Goal: Task Accomplishment & Management: Use online tool/utility

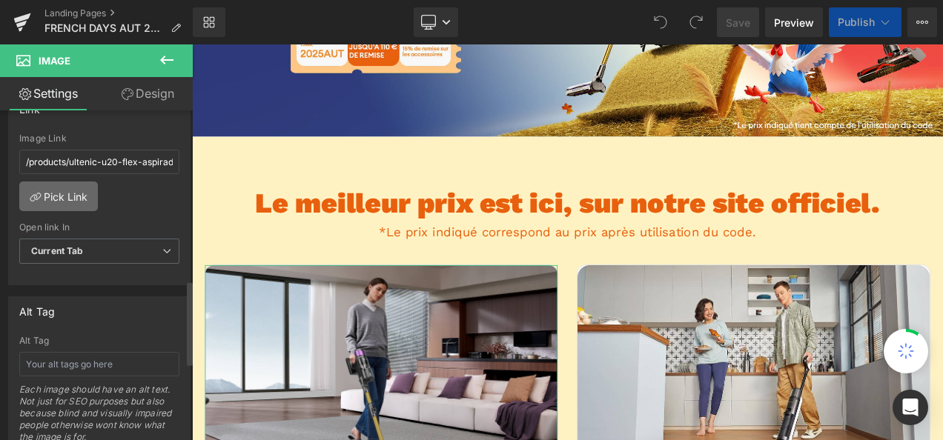
click at [79, 184] on link "Pick Link" at bounding box center [58, 197] width 79 height 30
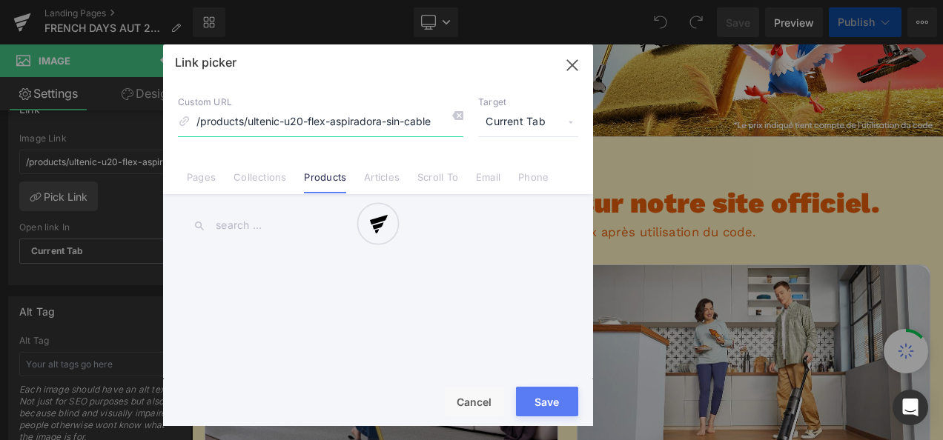
scroll to position [296, 0]
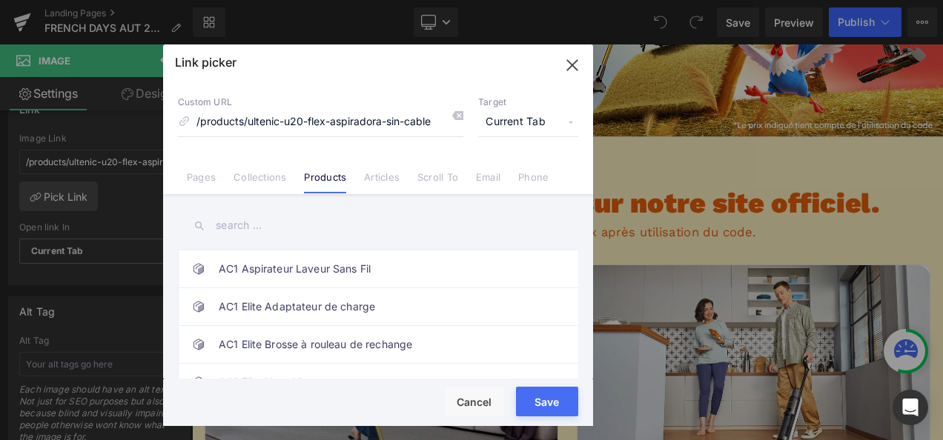
click at [283, 226] on input "text" at bounding box center [378, 225] width 400 height 33
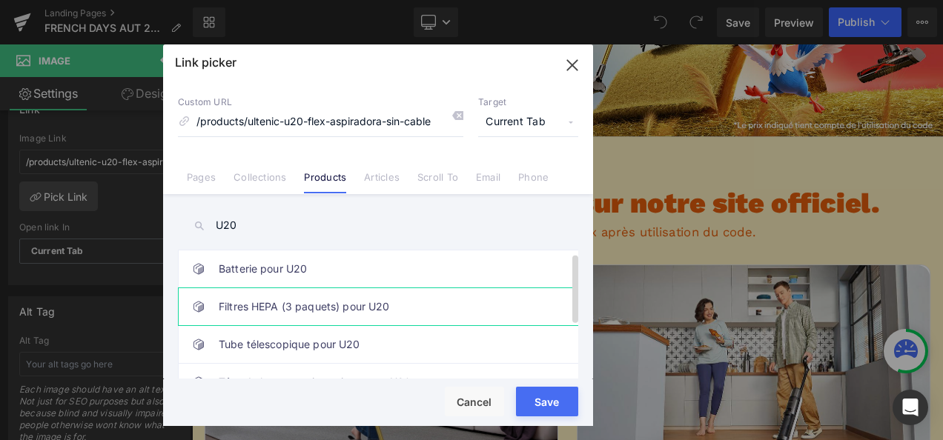
scroll to position [102, 0]
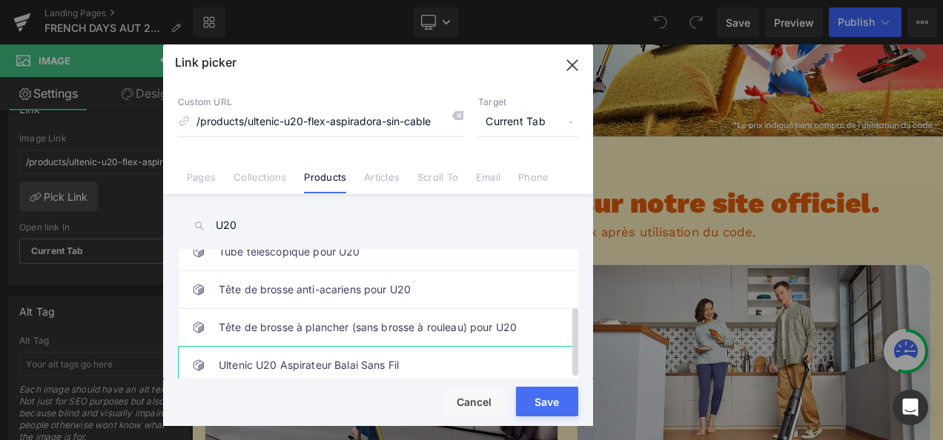
type input "U20"
click at [392, 352] on link "Ultenic U20 Aspirateur Balai Sans Fil" at bounding box center [382, 365] width 326 height 37
type input "/products/ultenic-u20-aspirateur-balai-sans-fil"
drag, startPoint x: 391, startPoint y: 412, endPoint x: 532, endPoint y: 396, distance: 141.8
click at [532, 396] on button "Save" at bounding box center [547, 402] width 62 height 30
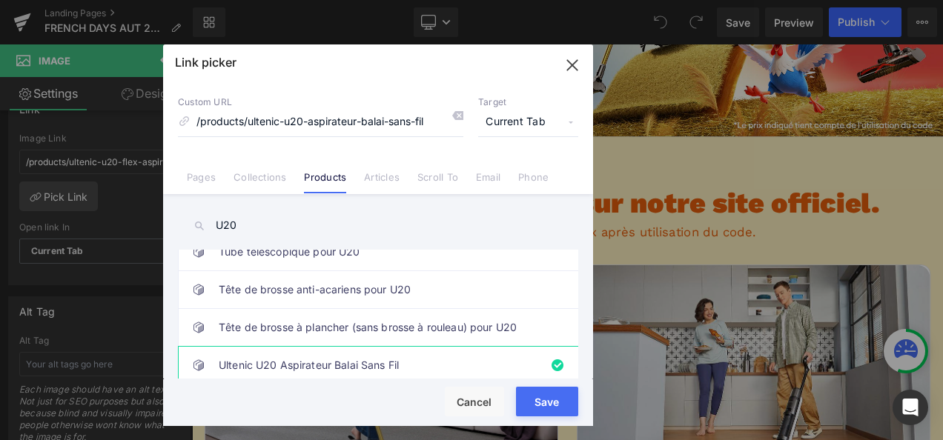
type input "/products/ultenic-u20-aspirateur-balai-sans-fil"
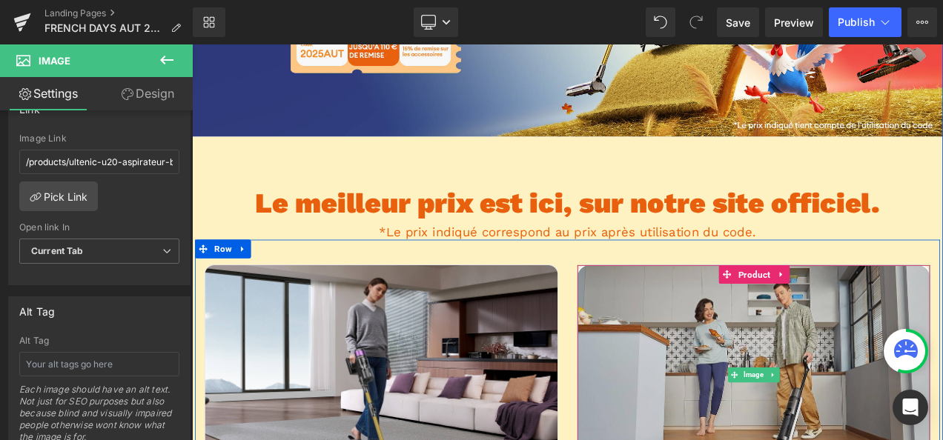
click at [788, 427] on img at bounding box center [862, 439] width 421 height 263
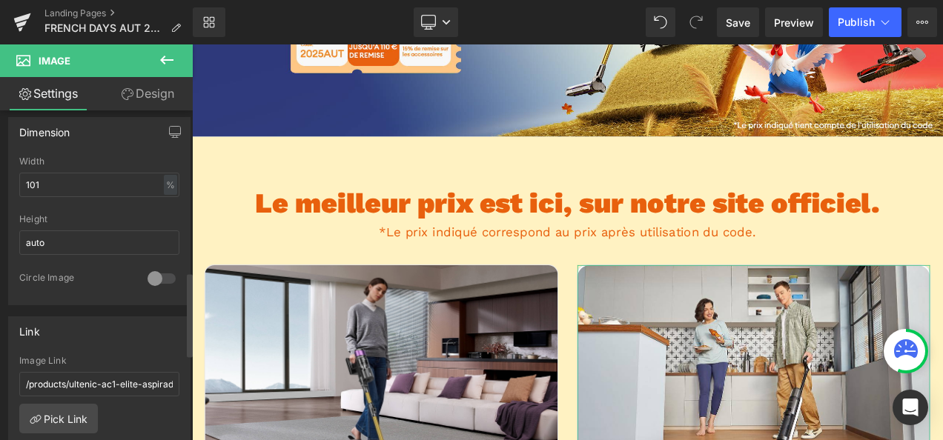
scroll to position [667, 0]
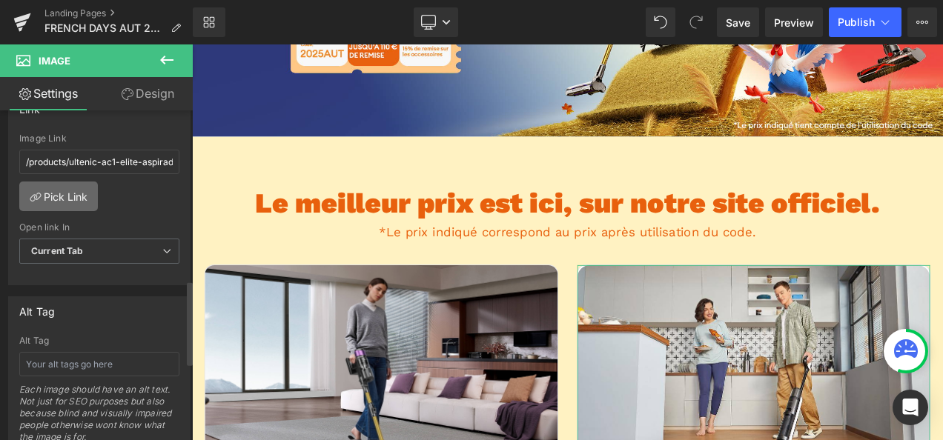
click at [56, 192] on link "Pick Link" at bounding box center [58, 197] width 79 height 30
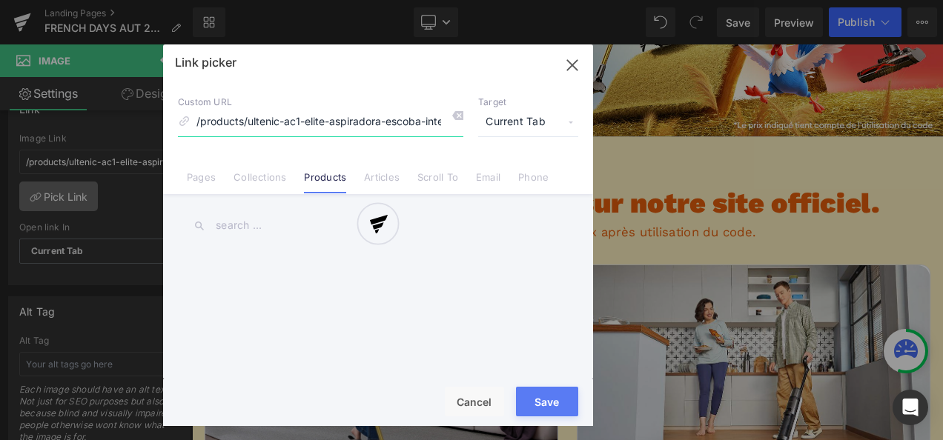
scroll to position [0, 24]
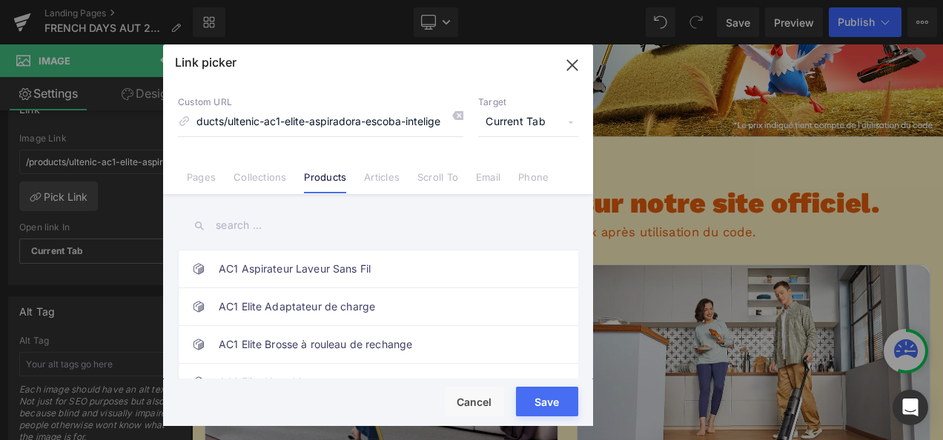
click at [333, 231] on input "text" at bounding box center [378, 225] width 400 height 33
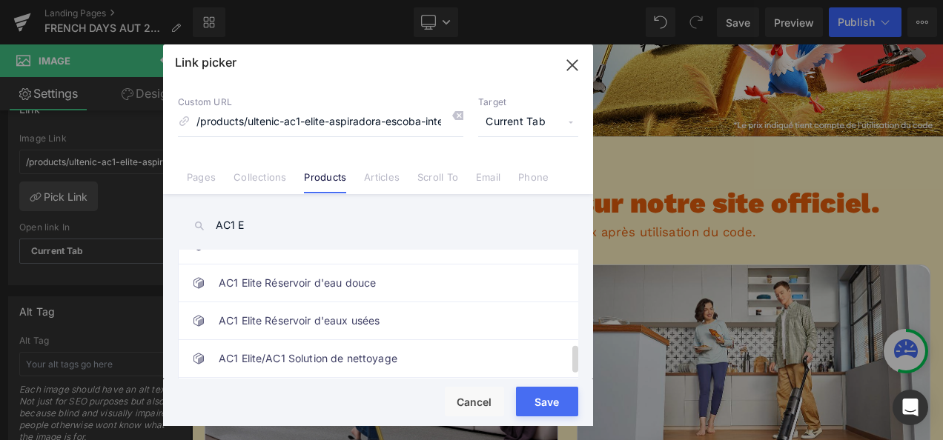
scroll to position [440, 0]
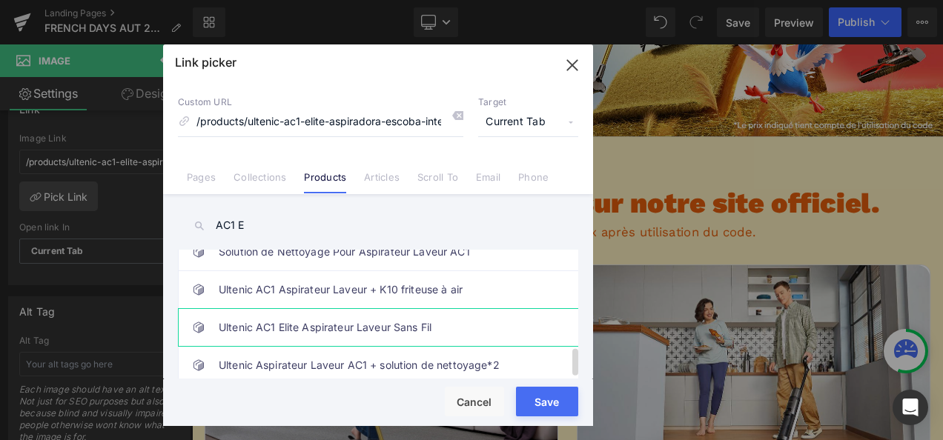
type input "AC1 E"
click at [488, 322] on link "Ultenic AC1 Elite Aspirateur Laveur Sans Fil" at bounding box center [382, 327] width 326 height 37
type input "/products/ultenic-ac1-elite-aspirateur-balai-sans-fil"
drag, startPoint x: 553, startPoint y: 404, endPoint x: 431, endPoint y: 424, distance: 123.9
click at [553, 404] on button "Save" at bounding box center [547, 402] width 62 height 30
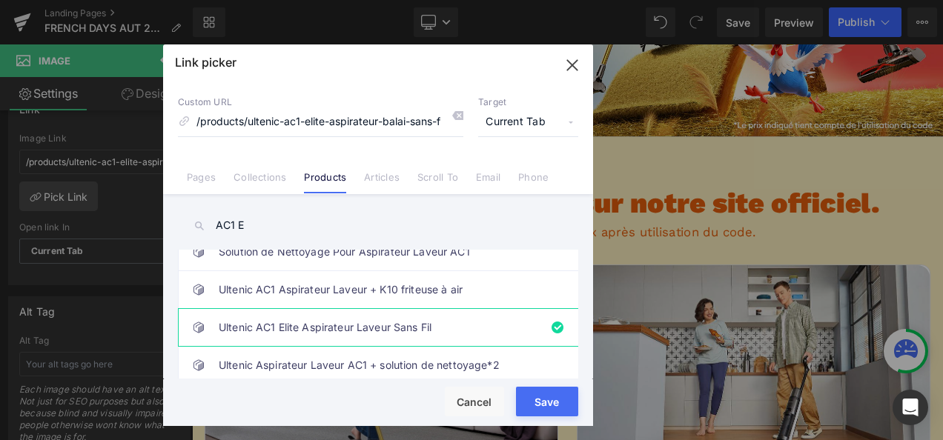
type input "/products/ultenic-ac1-elite-aspirateur-balai-sans-fil"
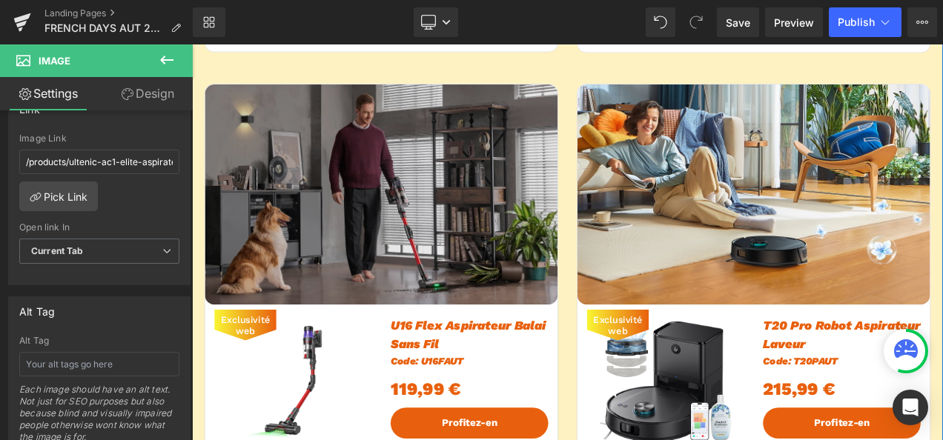
scroll to position [1038, 0]
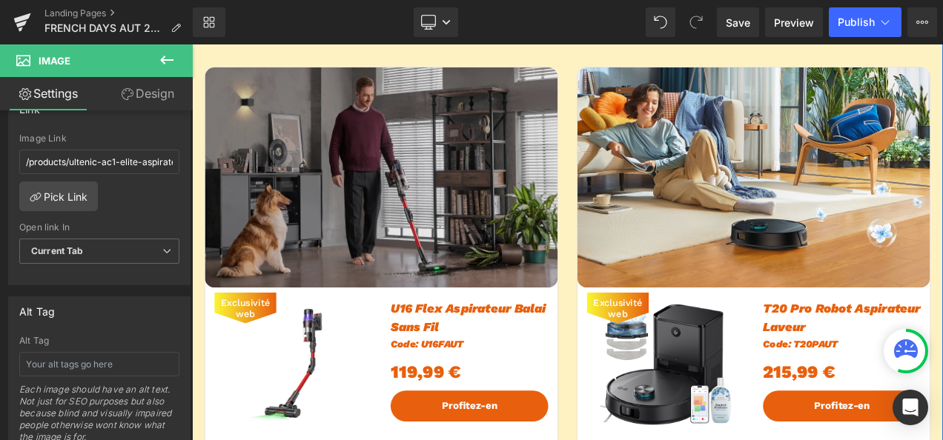
click at [410, 230] on img at bounding box center [418, 203] width 421 height 263
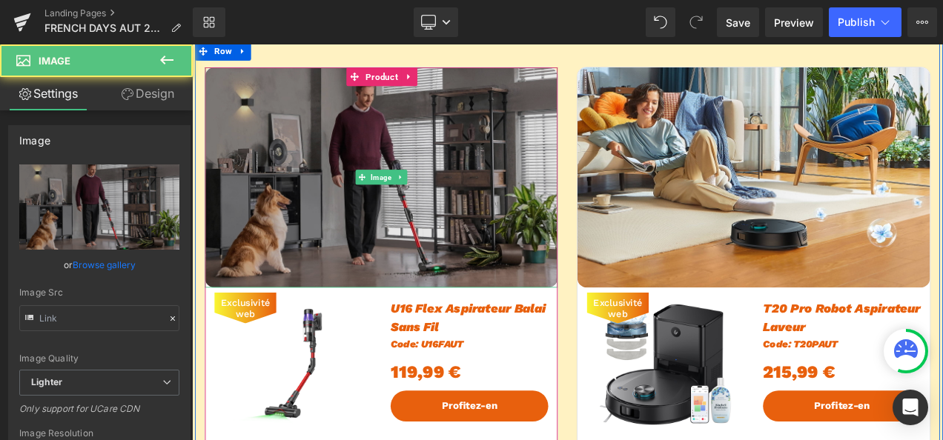
type input "[URL][DOMAIN_NAME]"
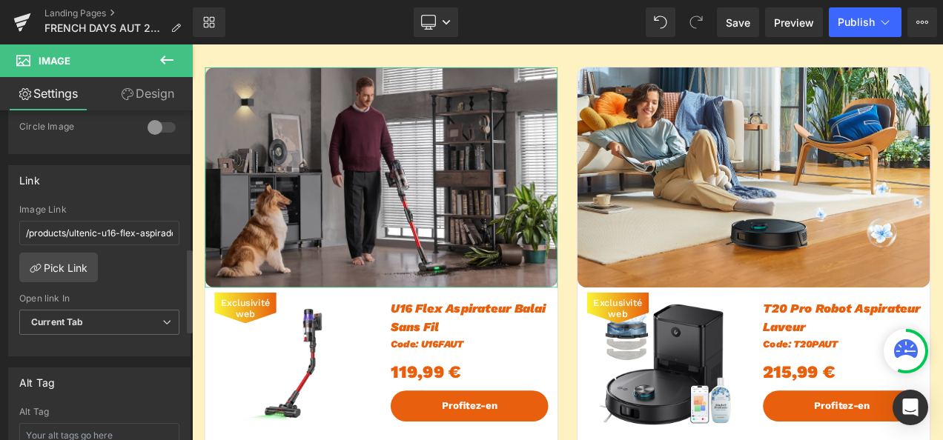
scroll to position [667, 0]
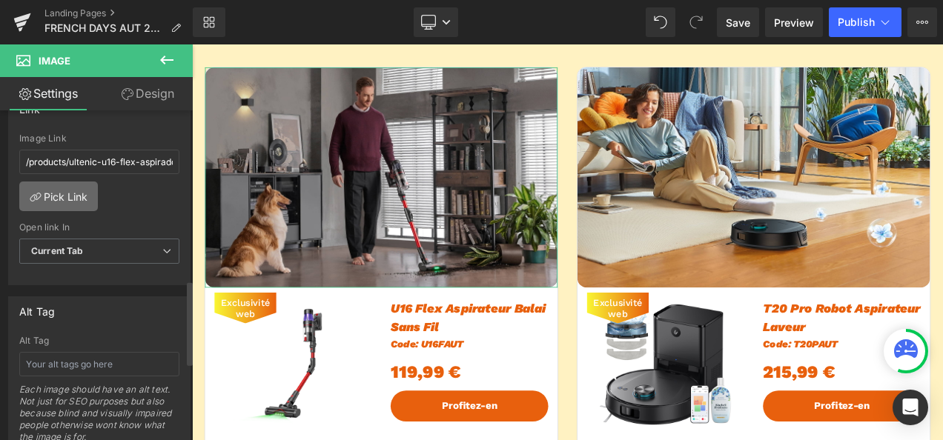
click at [62, 193] on link "Pick Link" at bounding box center [58, 197] width 79 height 30
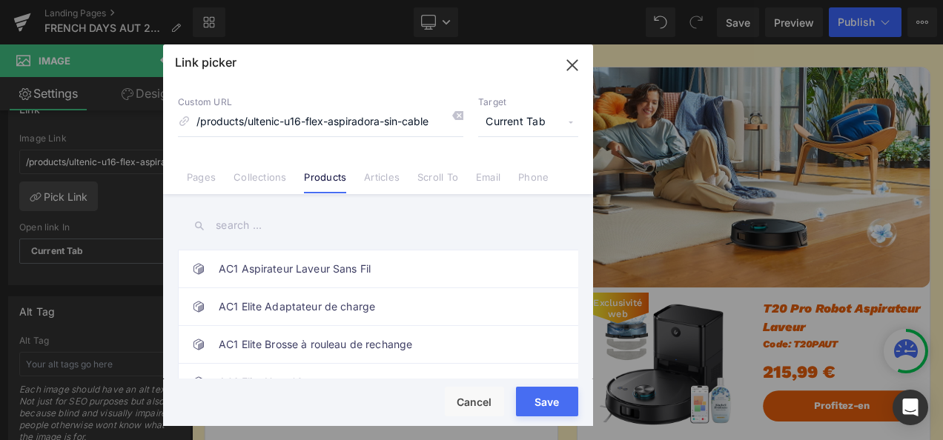
click at [257, 230] on input "text" at bounding box center [378, 225] width 400 height 33
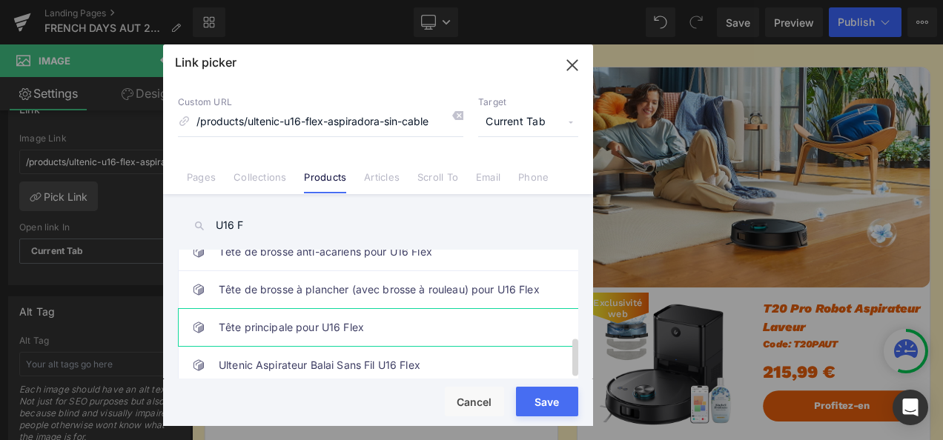
scroll to position [290, 0]
type input "U16 F"
click at [427, 347] on link "Ultenic Aspirateur Balai Sans Fil U16 Flex" at bounding box center [382, 365] width 326 height 37
type input "/products/ultenic-aspirateur-balai-sans-fil-u16-flex"
click at [548, 394] on button "Save" at bounding box center [547, 402] width 62 height 30
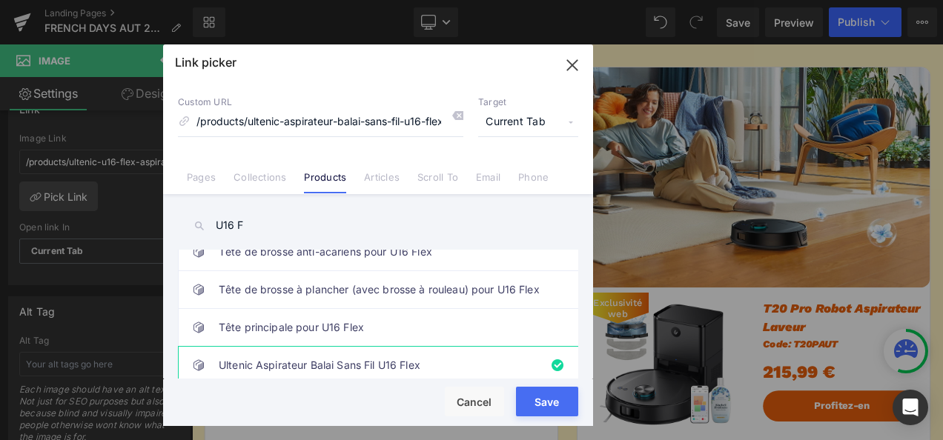
type input "/products/ultenic-aspirateur-balai-sans-fil-u16-flex"
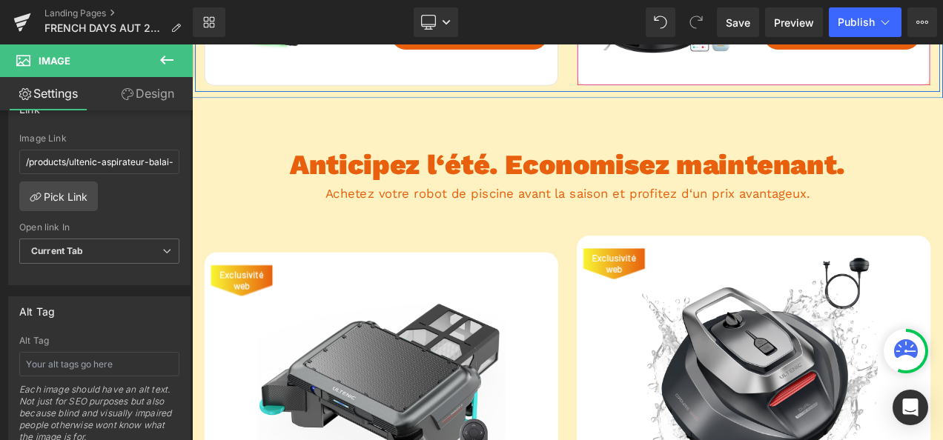
scroll to position [1705, 0]
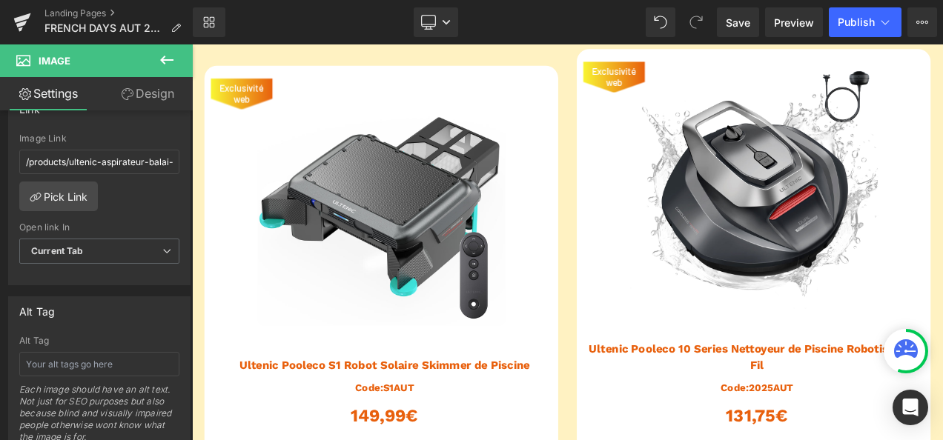
click at [390, 235] on div "Exclusivité web (P) Image" at bounding box center [418, 233] width 422 height 296
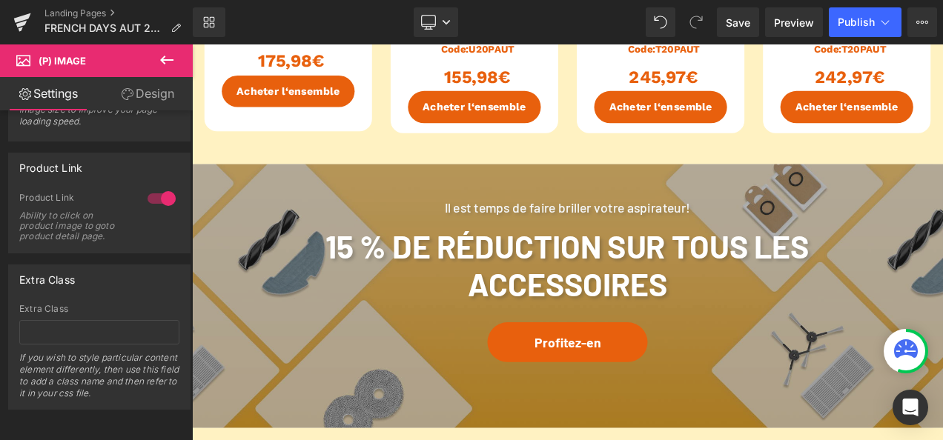
scroll to position [2742, 0]
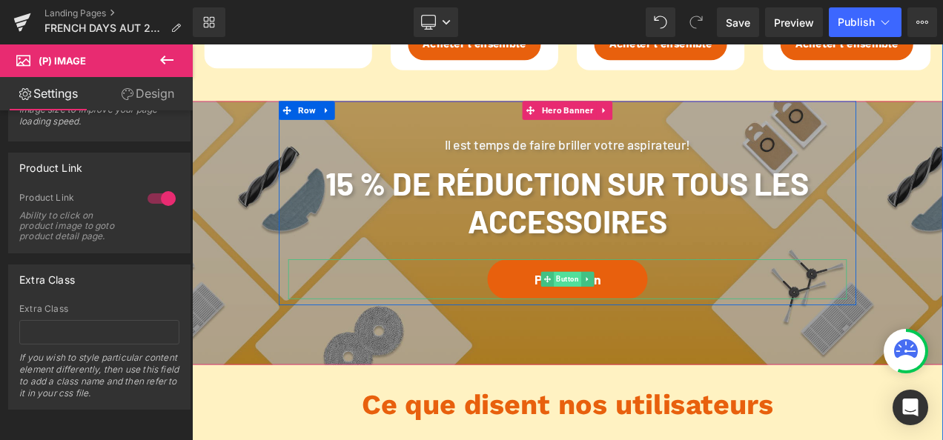
click at [648, 316] on span "Button" at bounding box center [640, 325] width 33 height 18
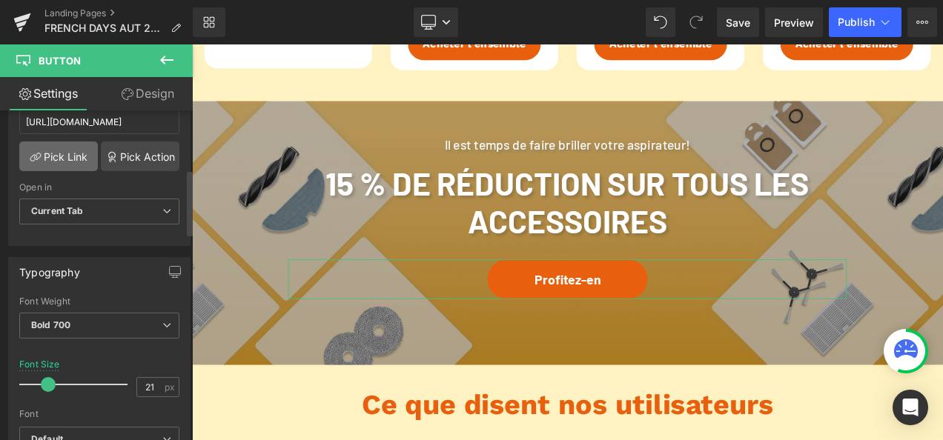
scroll to position [222, 0]
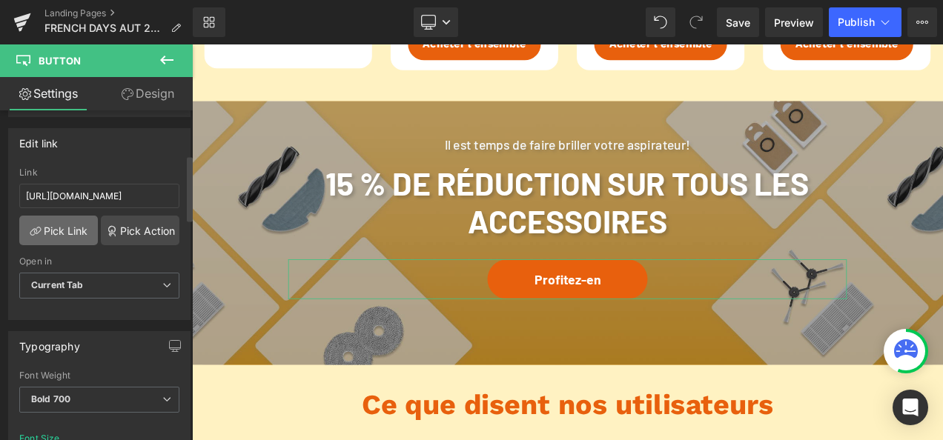
click at [74, 231] on link "Pick Link" at bounding box center [58, 231] width 79 height 30
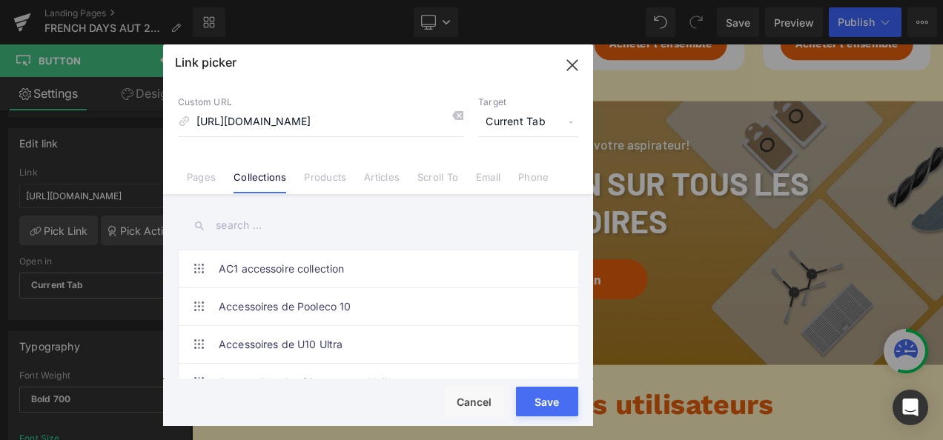
click at [535, 400] on button "Save" at bounding box center [547, 402] width 62 height 30
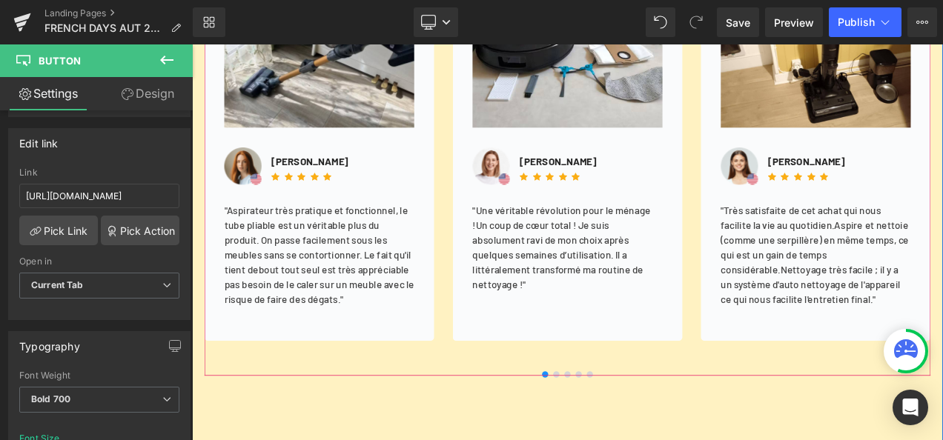
scroll to position [3409, 0]
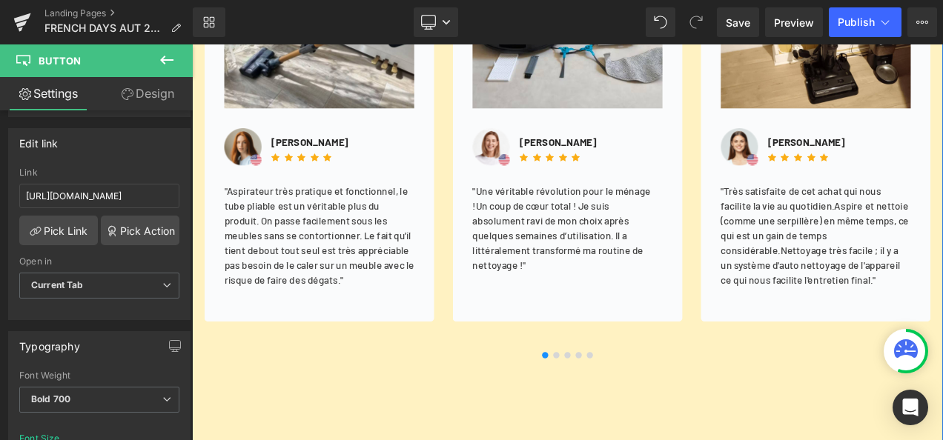
click at [651, 412] on button at bounding box center [653, 415] width 13 height 7
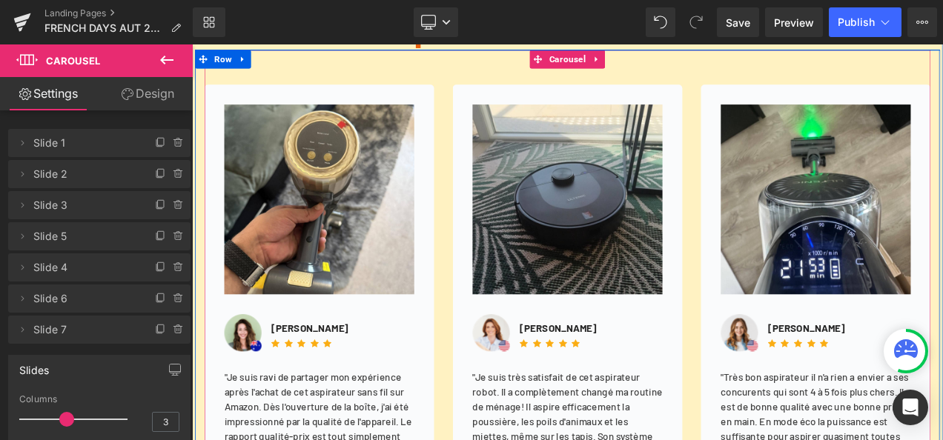
scroll to position [3335, 0]
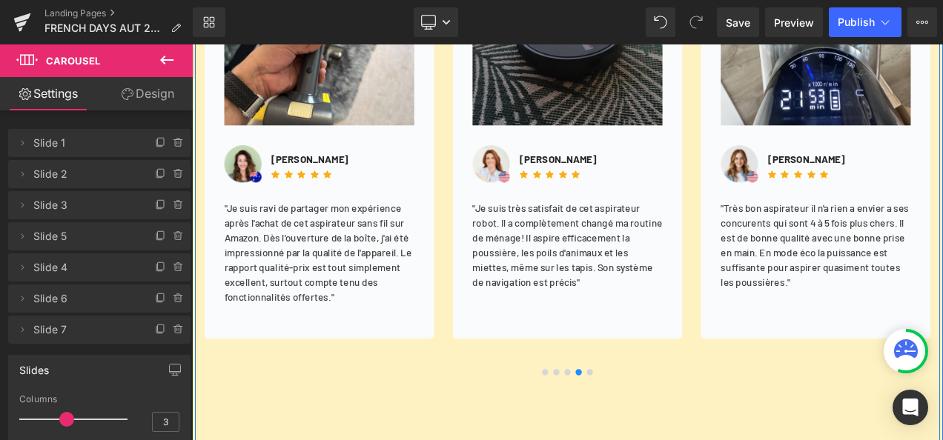
scroll to position [3409, 0]
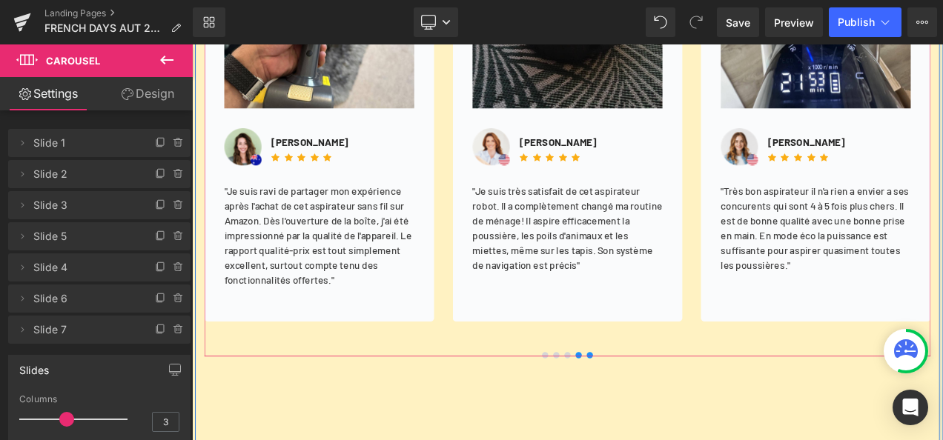
click at [663, 412] on span at bounding box center [666, 415] width 7 height 7
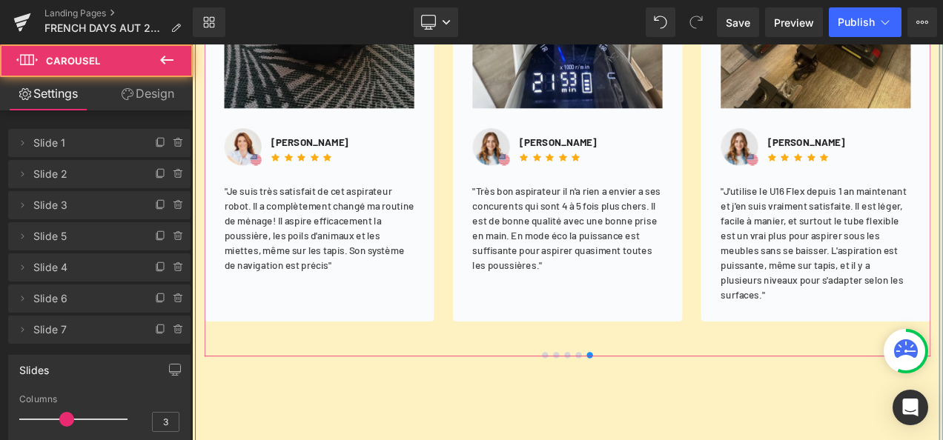
scroll to position [3261, 0]
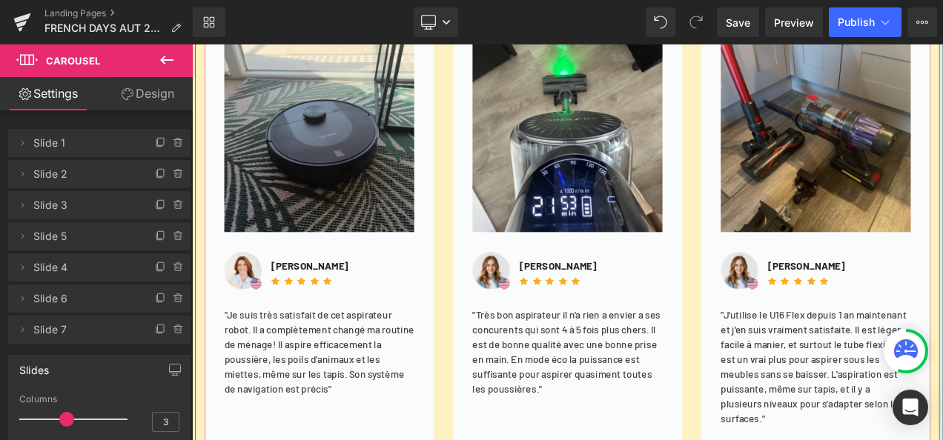
click at [942, 153] on img at bounding box center [936, 155] width 227 height 227
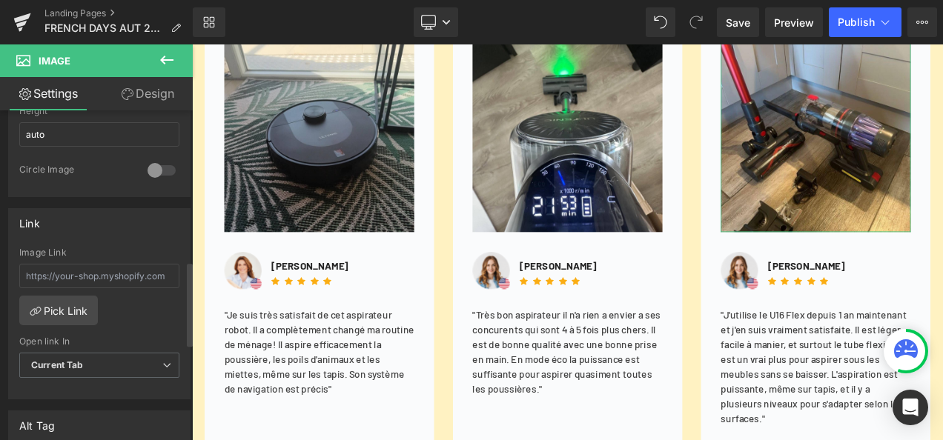
scroll to position [593, 0]
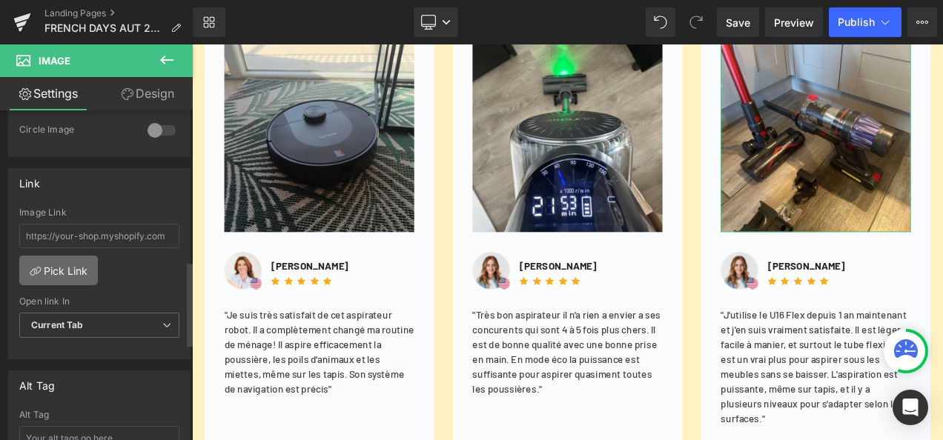
click at [79, 266] on link "Pick Link" at bounding box center [58, 271] width 79 height 30
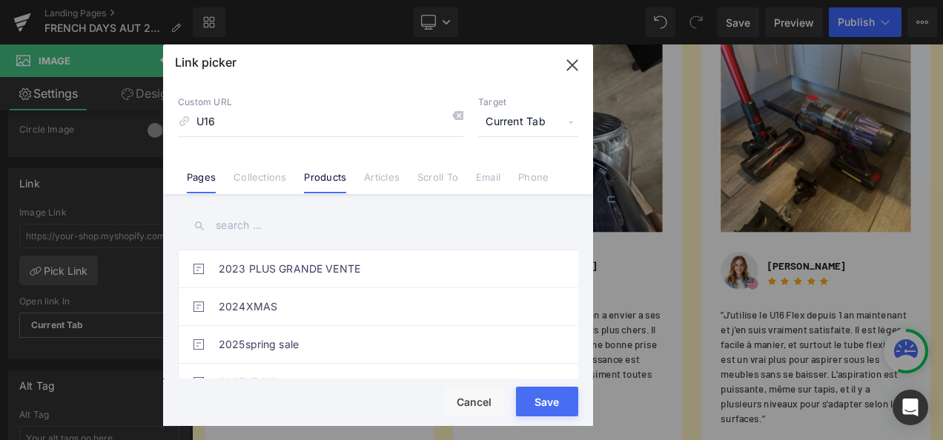
click at [301, 170] on li "Products" at bounding box center [325, 172] width 60 height 26
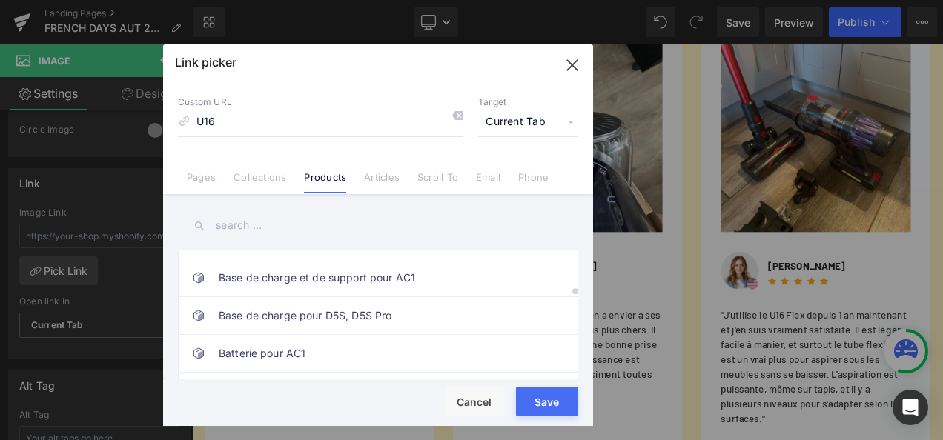
scroll to position [1112, 0]
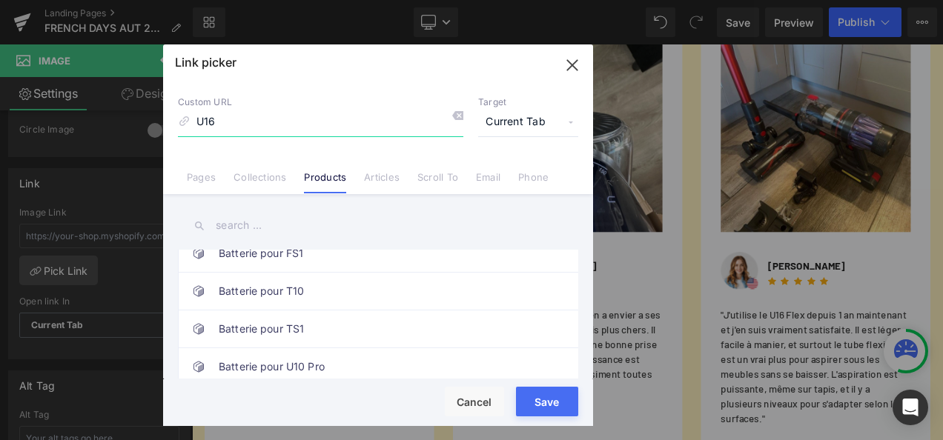
click at [271, 127] on input "U16" at bounding box center [320, 122] width 285 height 28
type input "U16 F"
click at [320, 136] on div at bounding box center [320, 136] width 0 height 1
click at [294, 132] on input "U16 F" at bounding box center [320, 122] width 285 height 28
click at [291, 225] on input "text" at bounding box center [378, 225] width 400 height 33
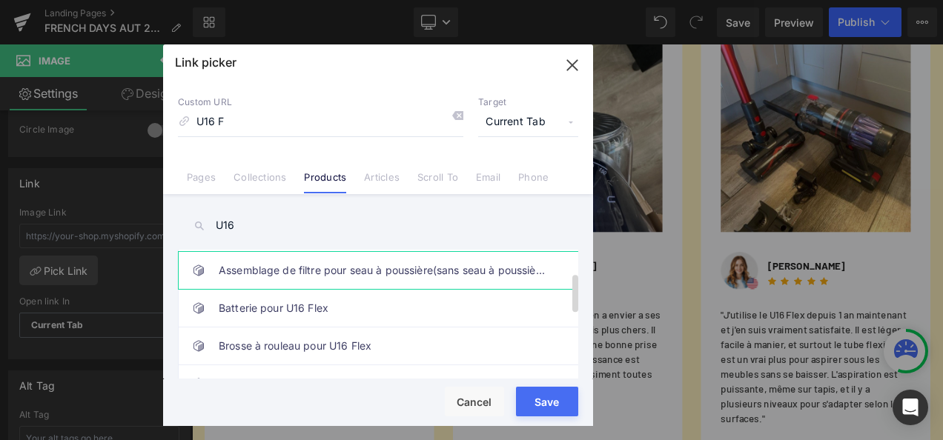
scroll to position [290, 0]
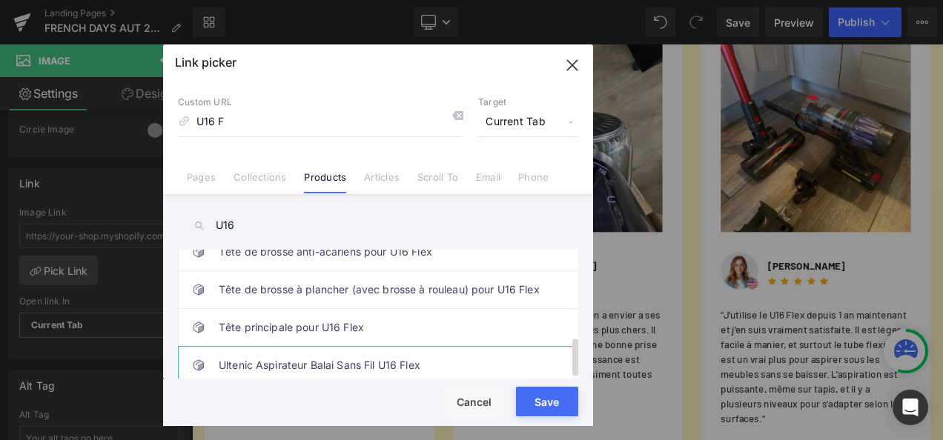
type input "U16"
click at [385, 349] on link "Ultenic Aspirateur Balai Sans Fil U16 Flex" at bounding box center [382, 365] width 326 height 37
type input "/products/ultenic-aspirateur-balai-sans-fil-u16-flex"
click at [566, 405] on button "Save" at bounding box center [547, 402] width 62 height 30
type input "/products/ultenic-aspirateur-balai-sans-fil-u16-flex"
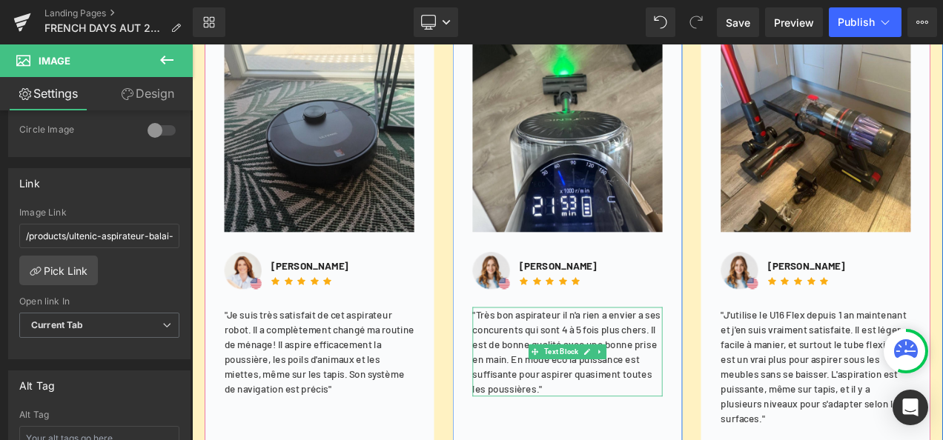
scroll to position [3780, 0]
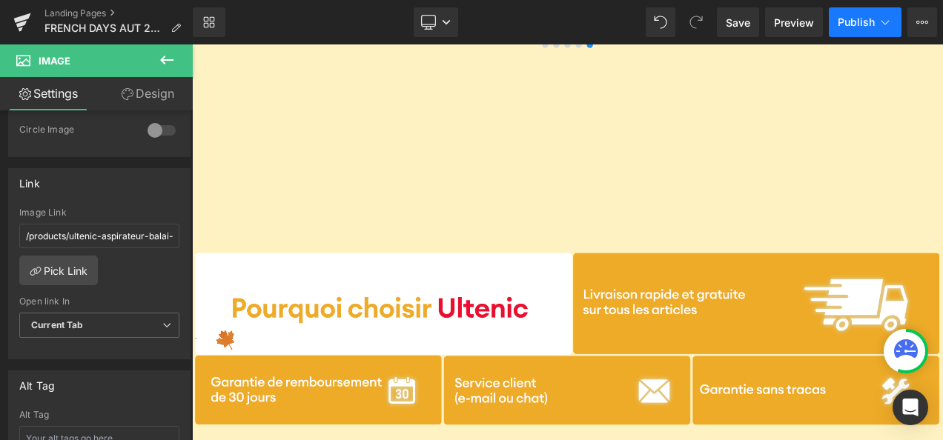
click at [850, 33] on button "Publish" at bounding box center [865, 22] width 73 height 30
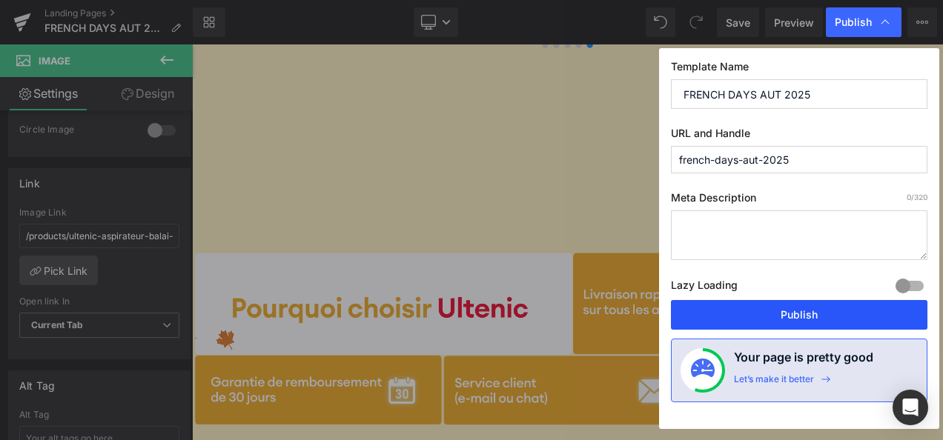
drag, startPoint x: 775, startPoint y: 313, endPoint x: 549, endPoint y: 471, distance: 275.5
click at [775, 313] on button "Publish" at bounding box center [799, 315] width 256 height 30
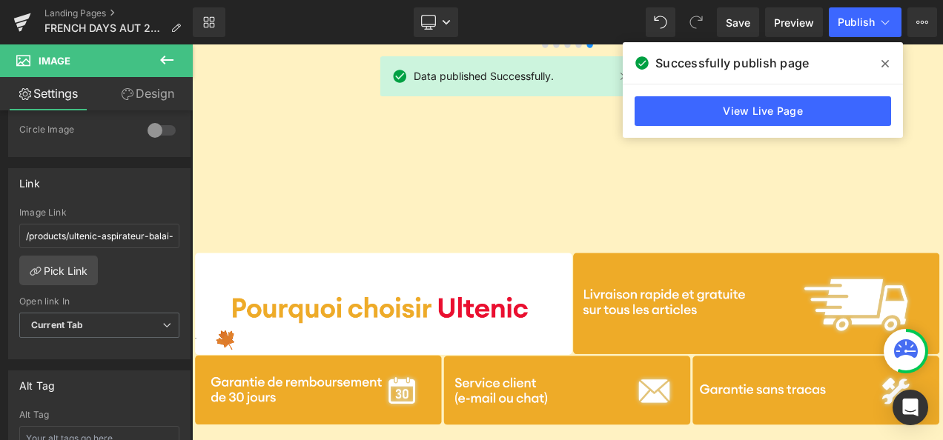
click at [886, 73] on span at bounding box center [885, 64] width 24 height 24
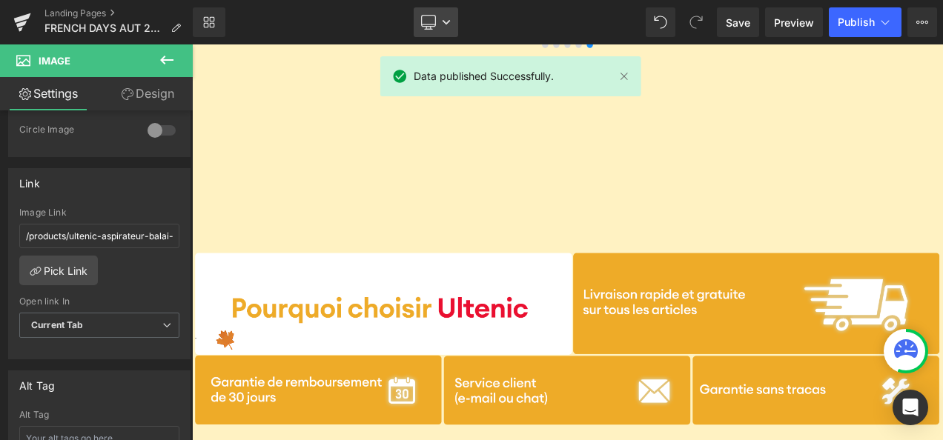
click at [442, 30] on link "Desktop" at bounding box center [436, 22] width 44 height 30
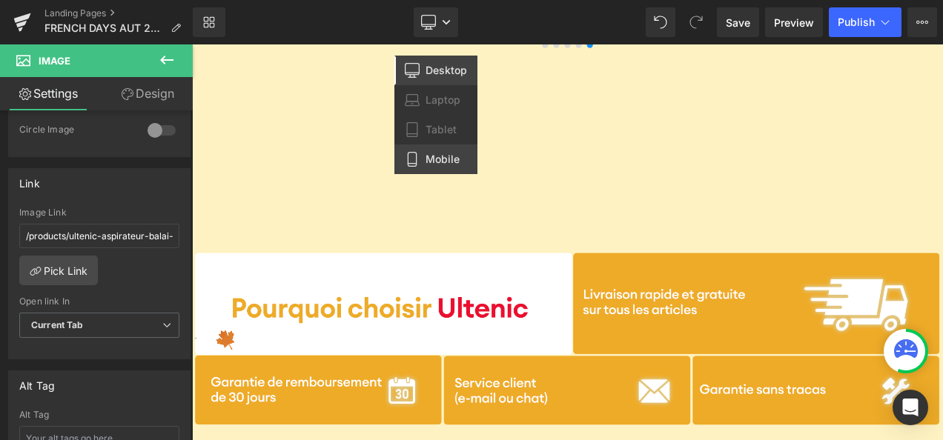
click at [438, 157] on span "Mobile" at bounding box center [442, 159] width 34 height 13
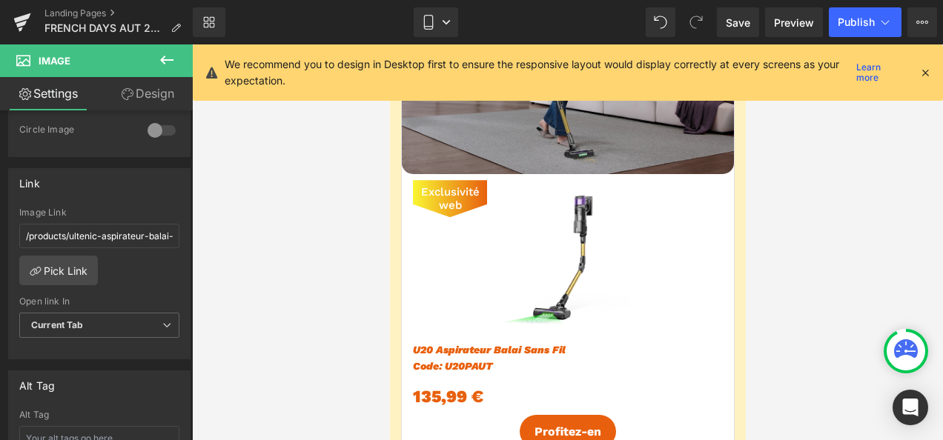
scroll to position [519, 0]
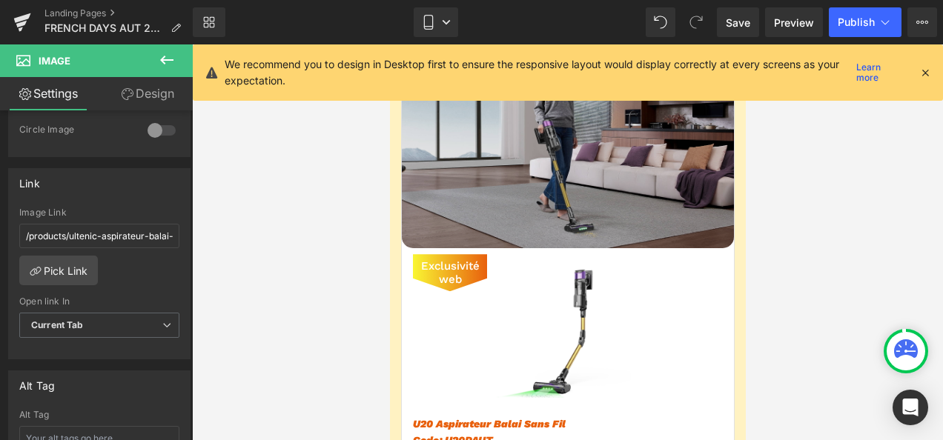
drag, startPoint x: 560, startPoint y: 195, endPoint x: 407, endPoint y: 209, distance: 154.1
click at [560, 195] on img at bounding box center [567, 145] width 332 height 208
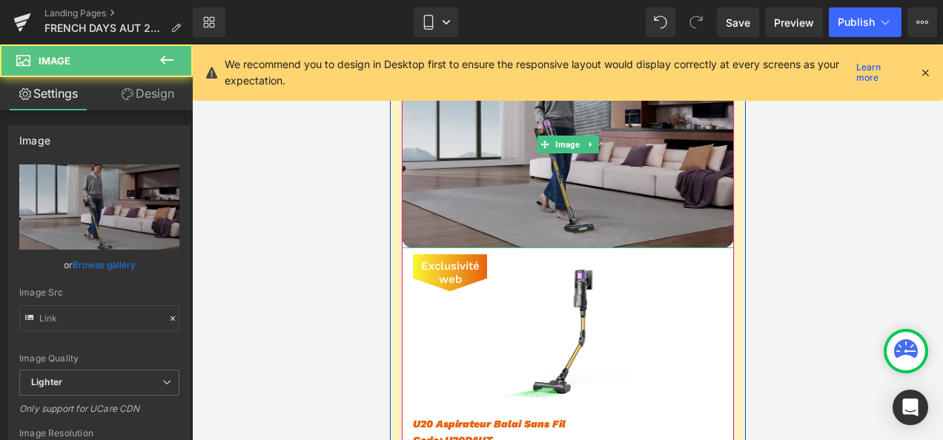
type input "[URL][DOMAIN_NAME]"
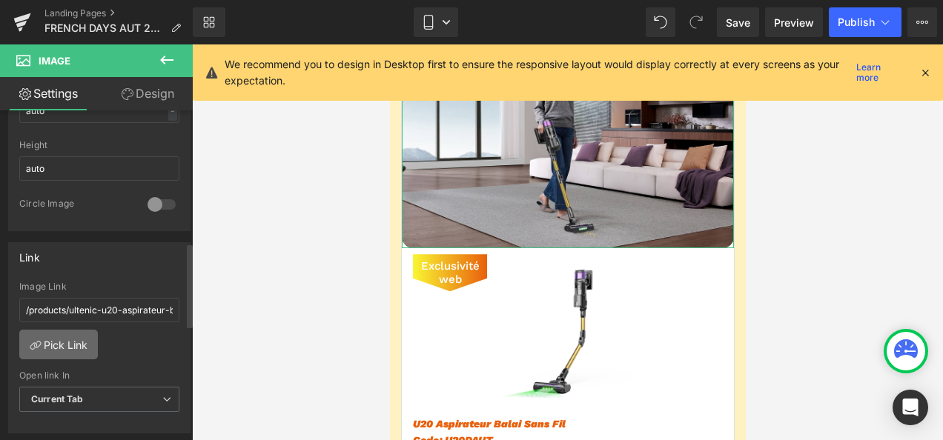
click at [81, 332] on link "Pick Link" at bounding box center [58, 345] width 79 height 30
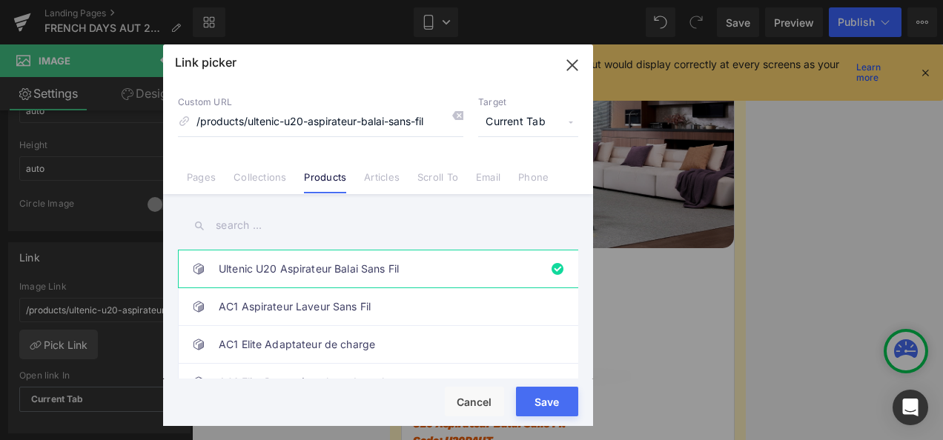
click at [554, 405] on button "Save" at bounding box center [547, 402] width 62 height 30
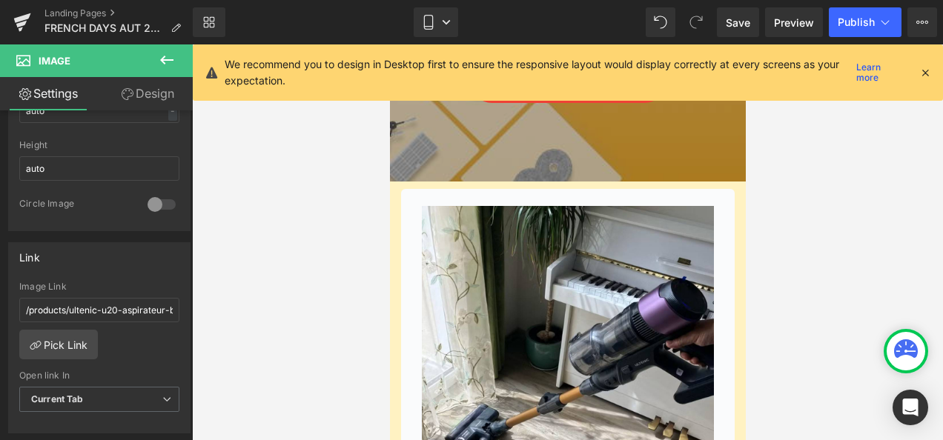
scroll to position [4225, 0]
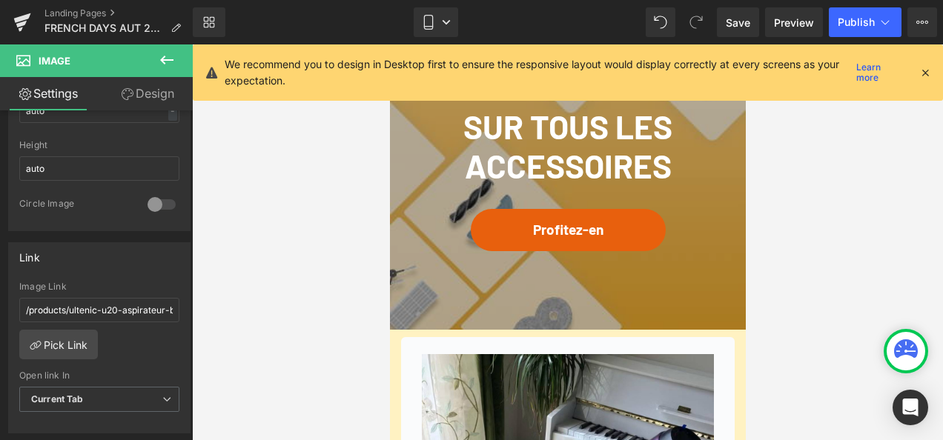
click at [560, 218] on link "Profitez-en" at bounding box center [567, 230] width 195 height 42
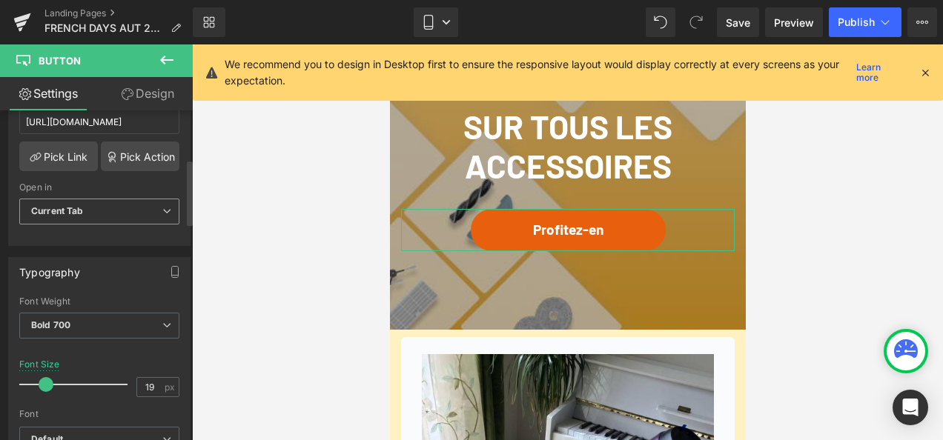
scroll to position [222, 0]
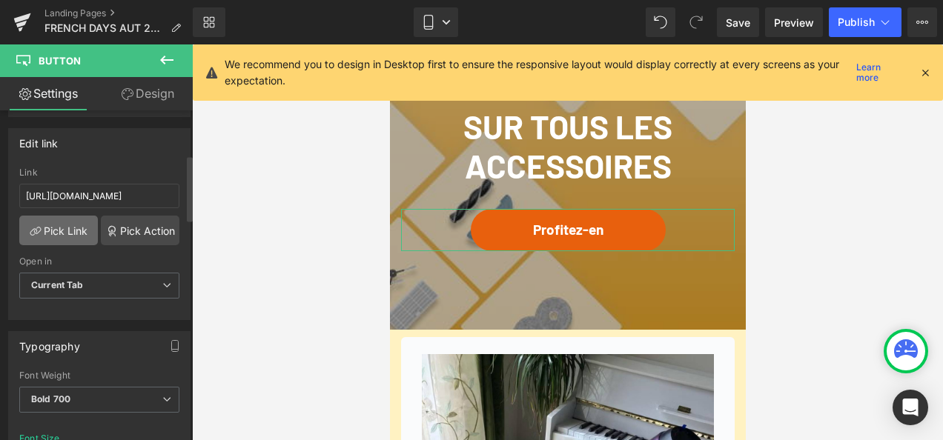
click at [67, 230] on link "Pick Link" at bounding box center [58, 231] width 79 height 30
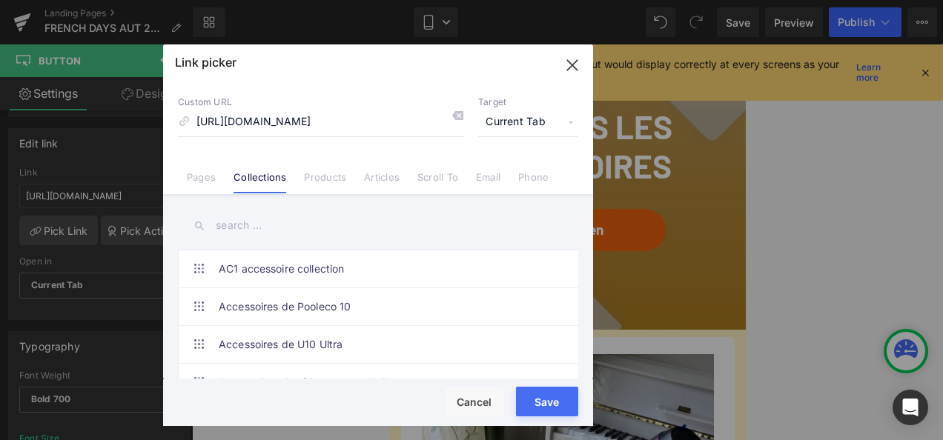
click at [547, 402] on button "Save" at bounding box center [547, 402] width 62 height 30
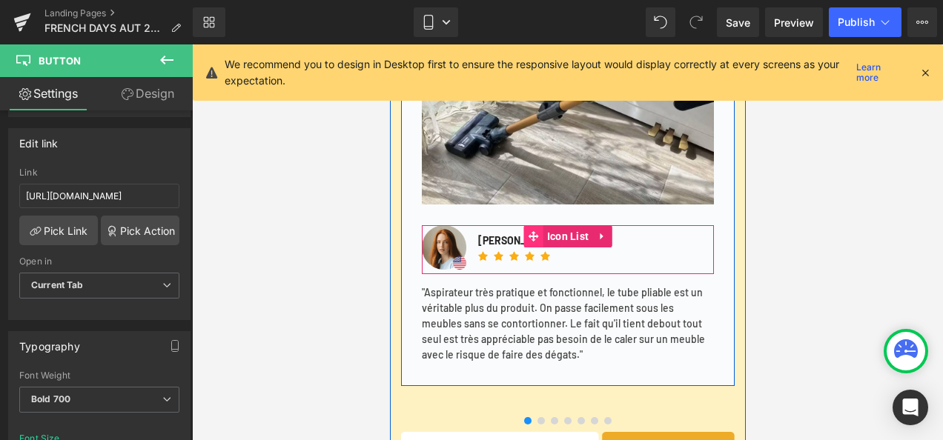
scroll to position [4744, 0]
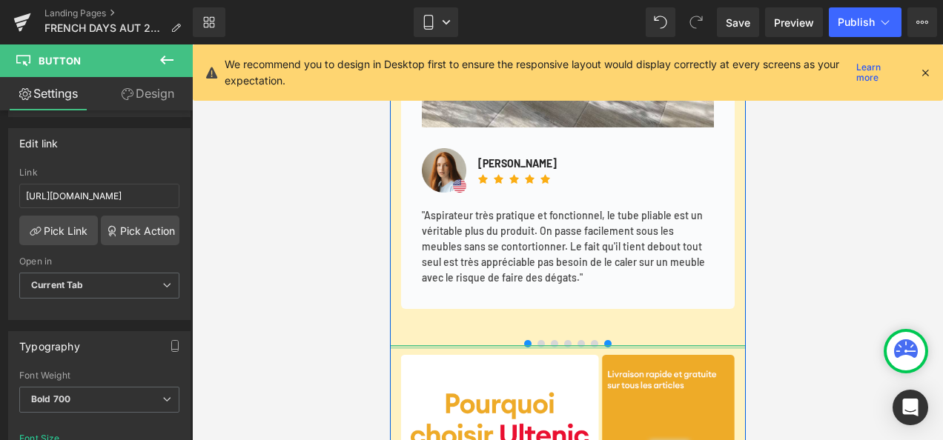
click at [600, 346] on div at bounding box center [567, 347] width 356 height 4
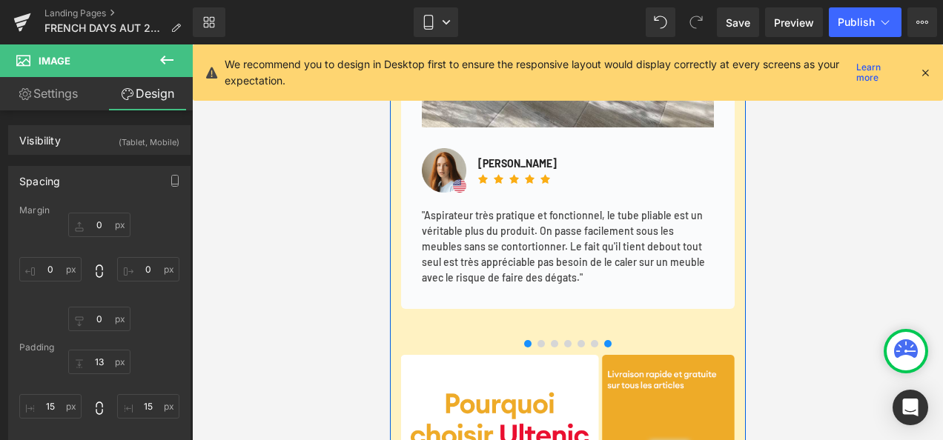
click at [389, 44] on div at bounding box center [389, 44] width 0 height 0
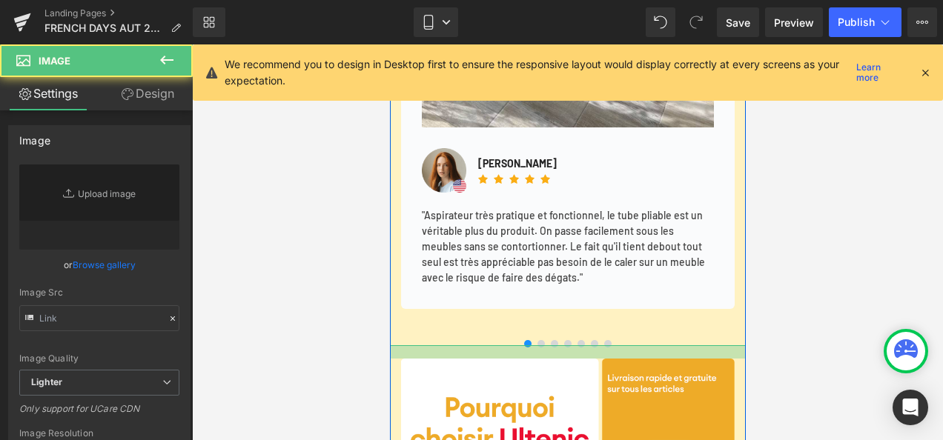
type input "[URL][DOMAIN_NAME]"
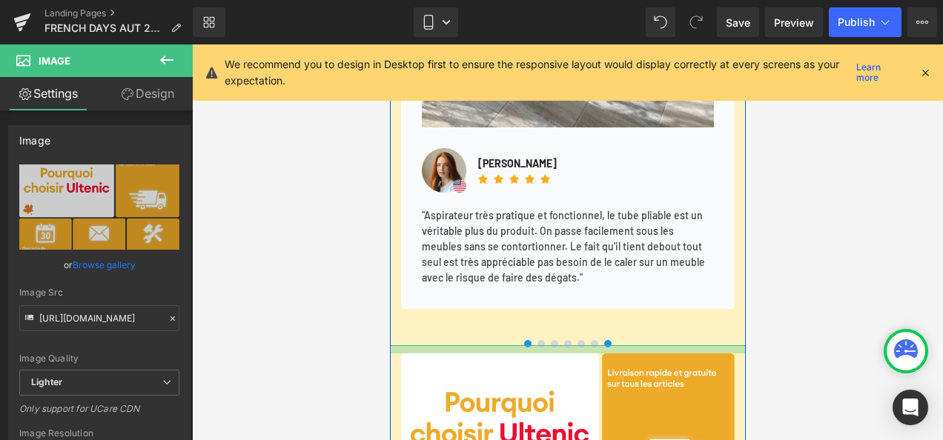
click at [605, 344] on div "Il est temps de faire briller votre aspirateur! Heading 15 % de réduction sur t…" at bounding box center [567, 151] width 356 height 1351
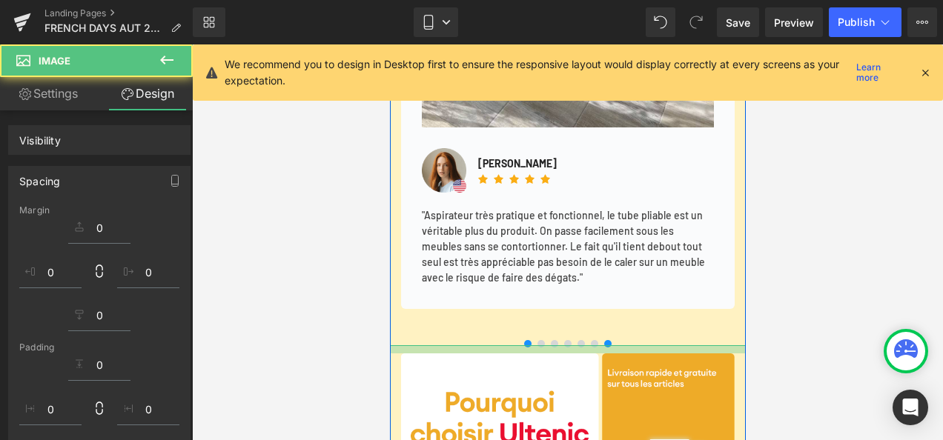
click at [605, 344] on div "Image Image [PERSON_NAME] Text Block Icon Icon Icon Icon Icon Icon List Hoz Ico…" at bounding box center [567, 78] width 356 height 534
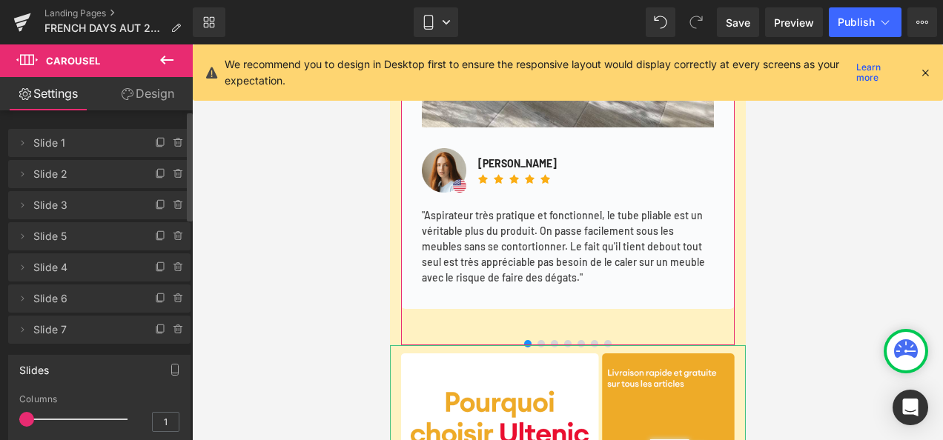
click at [145, 331] on li "Delete Cancel Slide 7 Slide 7 Name Slide 7" at bounding box center [99, 330] width 182 height 28
click at [24, 329] on icon at bounding box center [22, 330] width 12 height 12
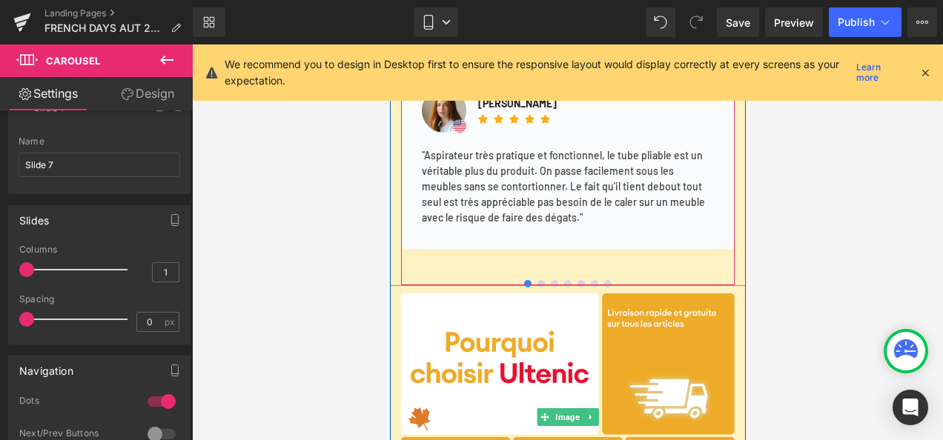
scroll to position [4818, 0]
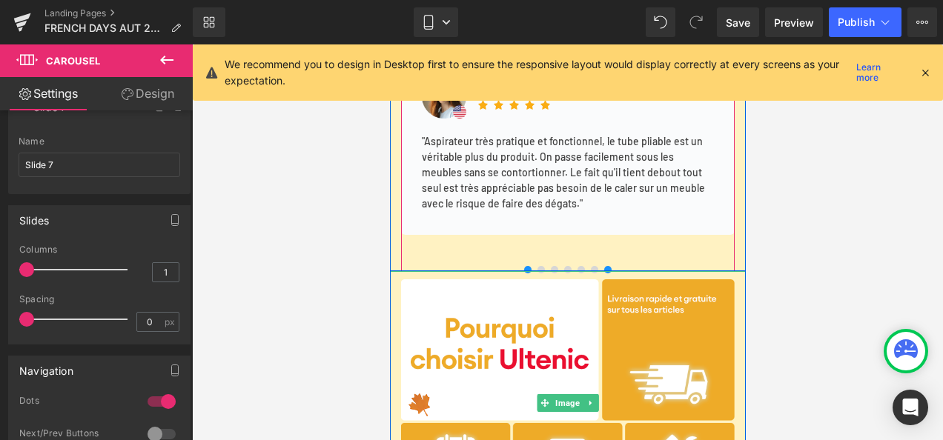
click at [603, 268] on div at bounding box center [567, 270] width 356 height 4
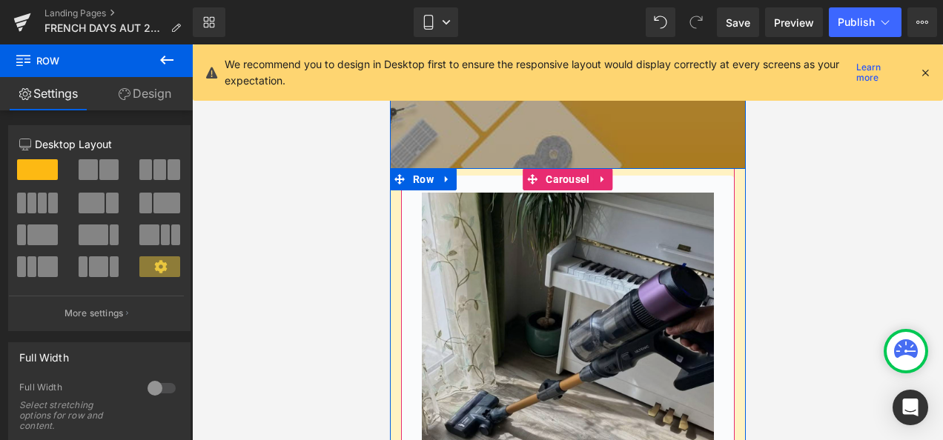
scroll to position [4373, 0]
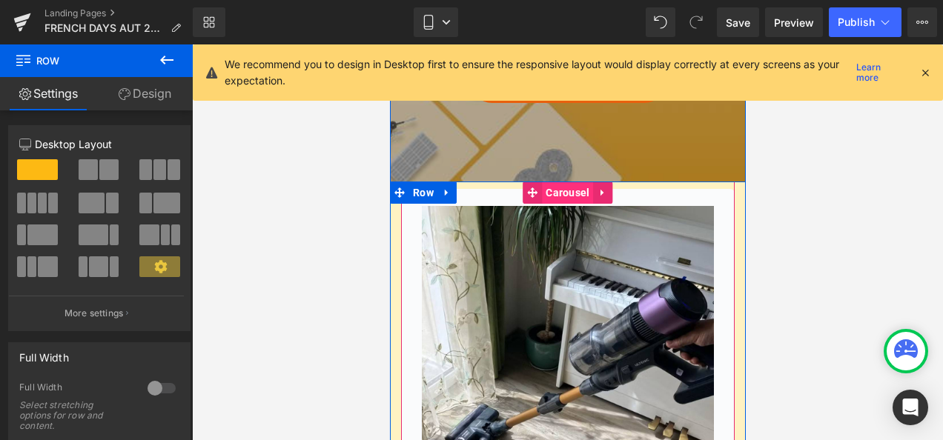
click at [547, 189] on span "Carousel" at bounding box center [566, 193] width 51 height 22
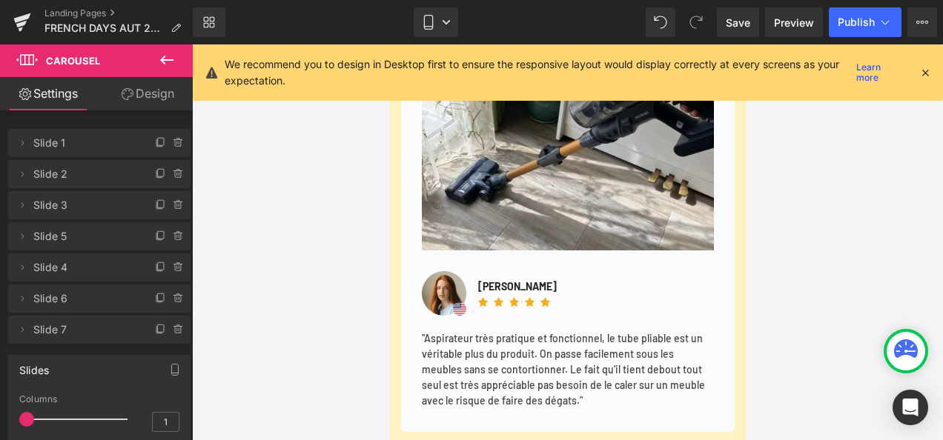
scroll to position [4669, 0]
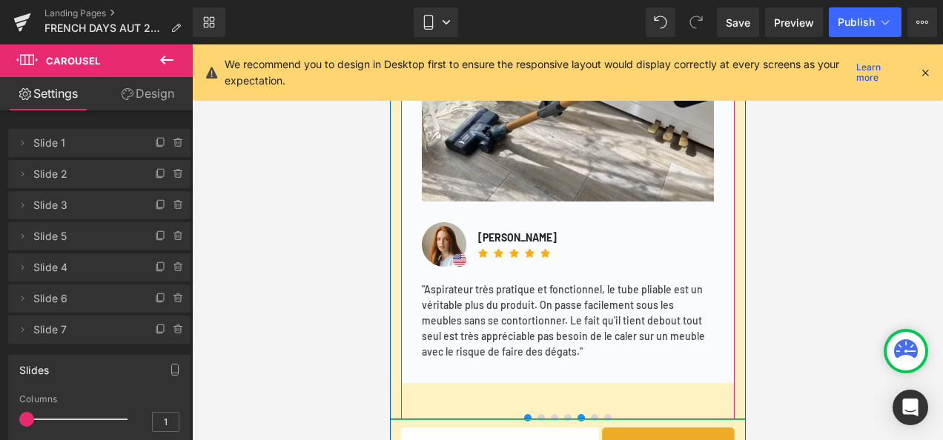
click at [587, 415] on button at bounding box center [593, 417] width 13 height 7
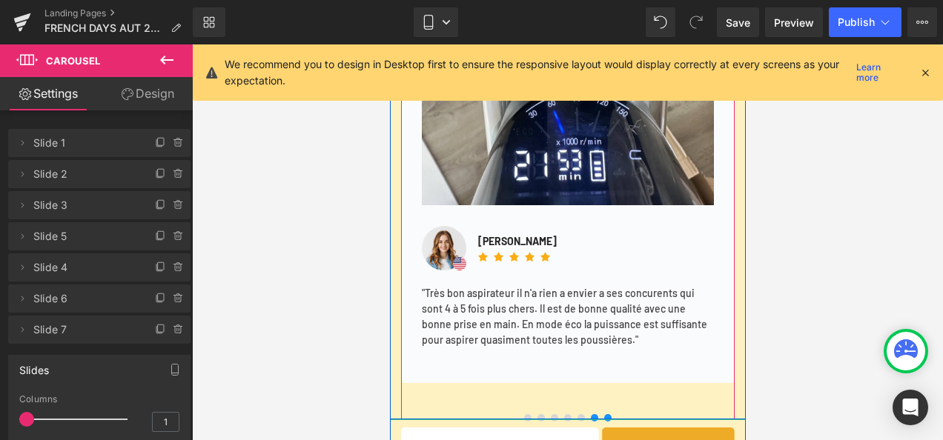
click at [603, 416] on div at bounding box center [567, 418] width 356 height 4
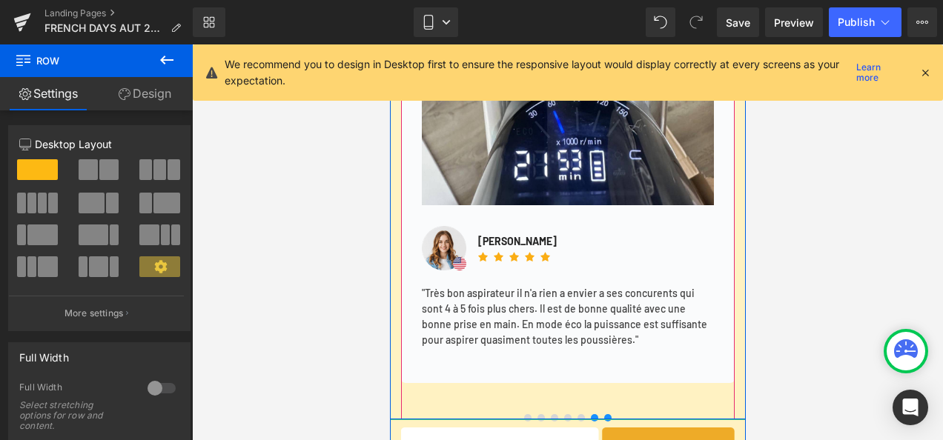
click at [603, 415] on span at bounding box center [606, 417] width 7 height 7
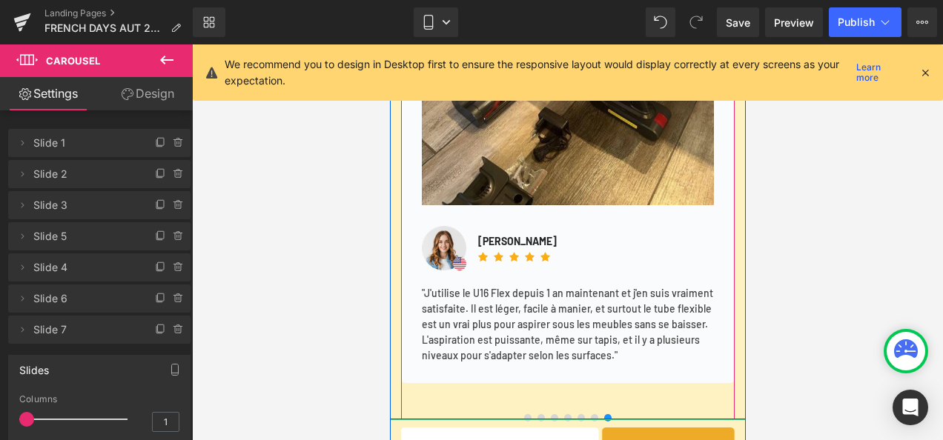
scroll to position [4595, 0]
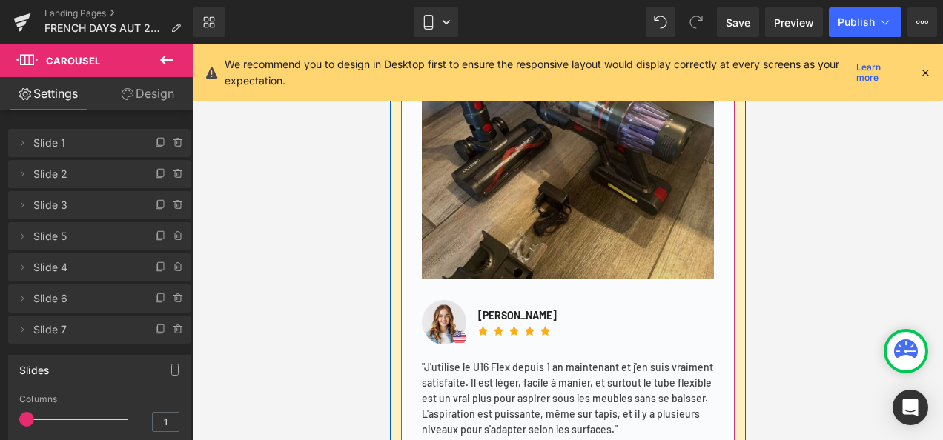
click at [554, 216] on img at bounding box center [567, 133] width 292 height 292
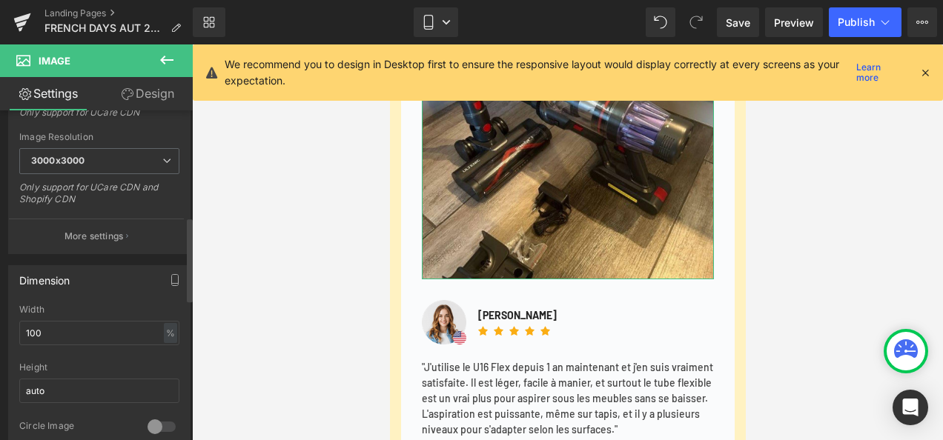
scroll to position [519, 0]
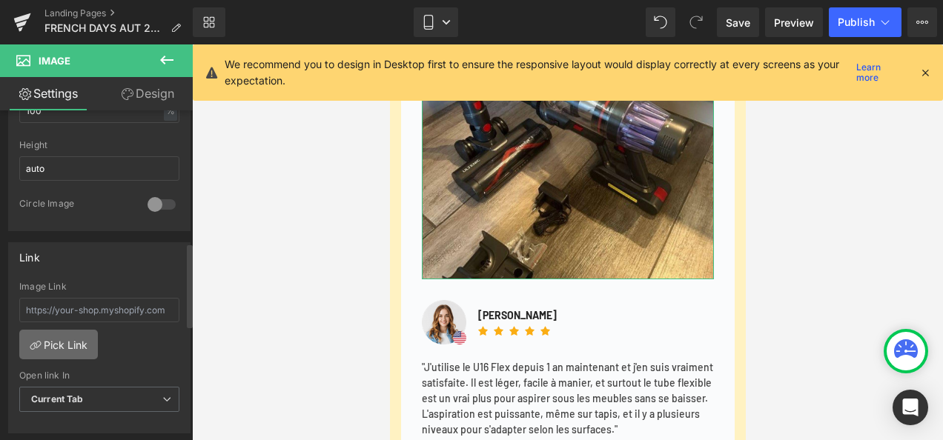
click at [79, 339] on link "Pick Link" at bounding box center [58, 345] width 79 height 30
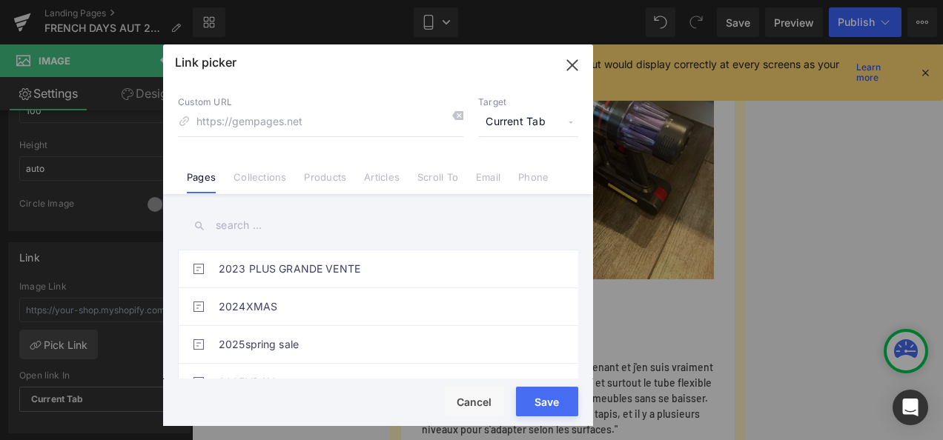
click at [301, 241] on input "text" at bounding box center [378, 225] width 400 height 33
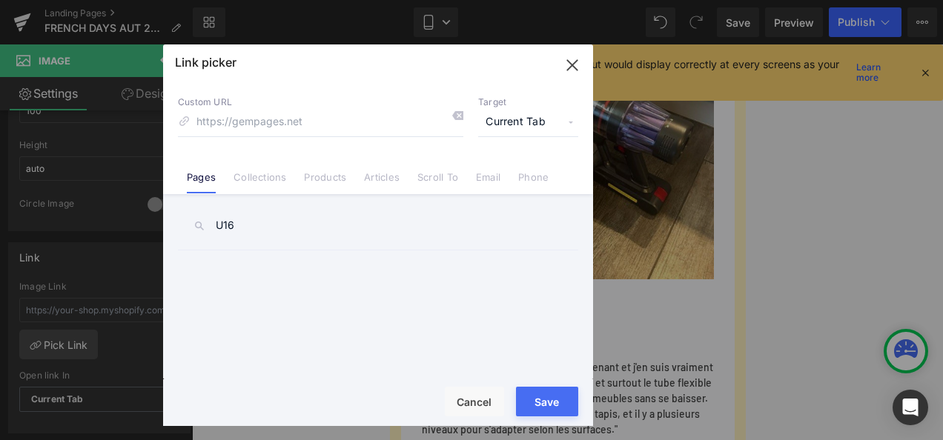
click at [286, 229] on input "U16" at bounding box center [378, 225] width 400 height 33
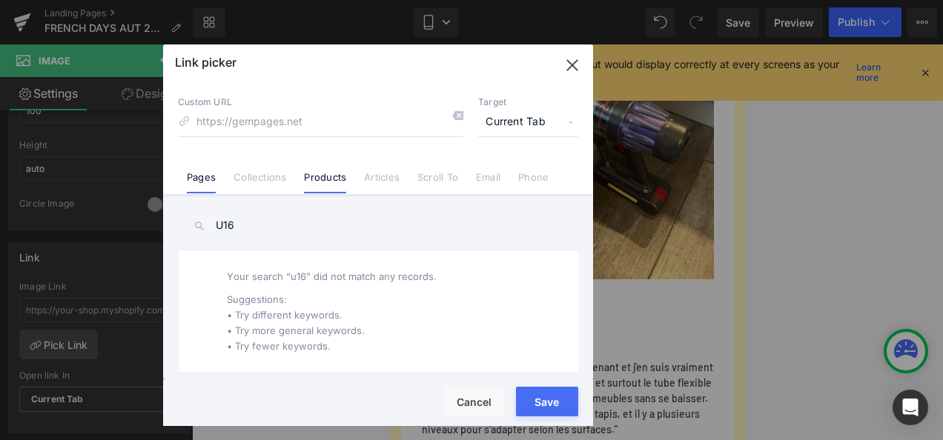
type input "U16"
click at [332, 176] on link "Products" at bounding box center [325, 182] width 42 height 22
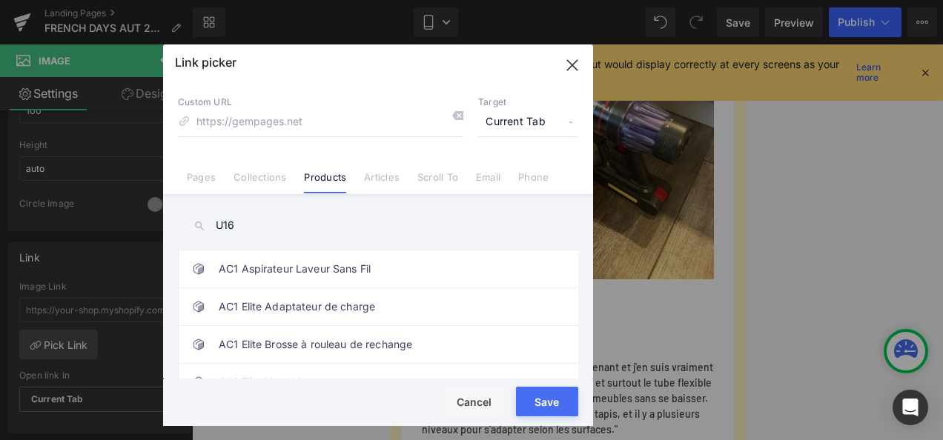
click at [296, 227] on input "U16" at bounding box center [378, 225] width 400 height 33
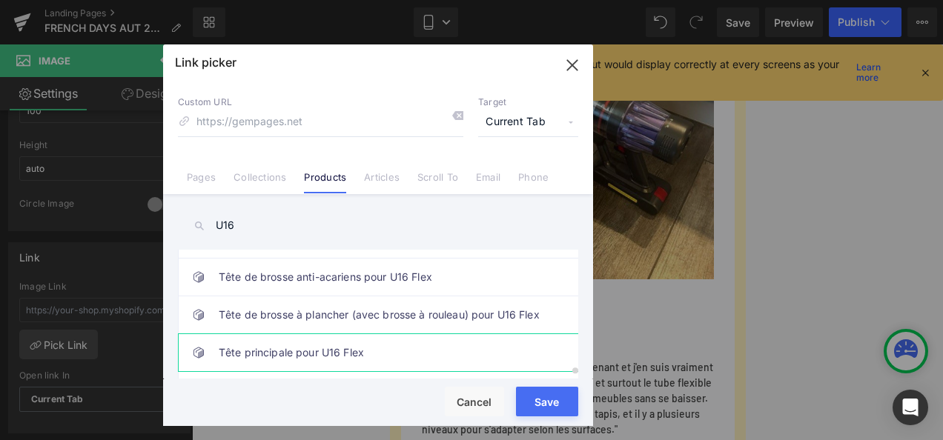
scroll to position [3820, 0]
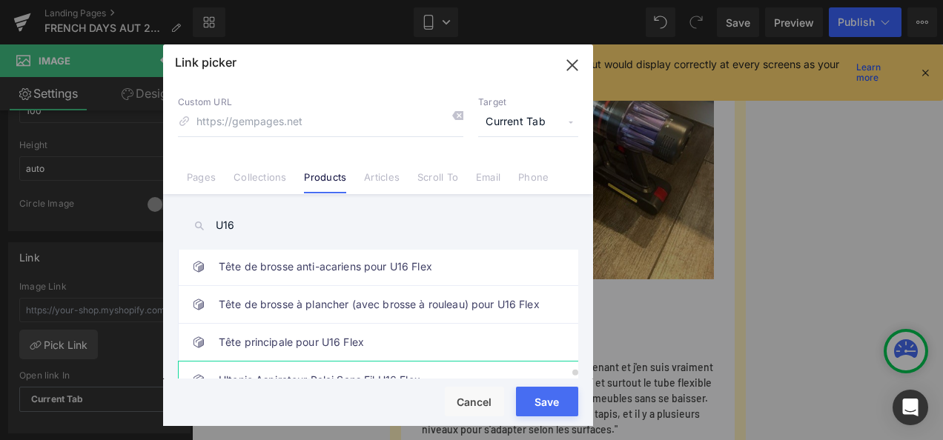
click at [420, 362] on link "Ultenic Aspirateur Balai Sans Fil U16 Flex" at bounding box center [382, 380] width 326 height 37
type input "/products/ultenic-aspirateur-balai-sans-fil-u16-flex"
click at [540, 400] on button "Save" at bounding box center [547, 402] width 62 height 30
type input "/products/ultenic-aspirateur-balai-sans-fil-u16-flex"
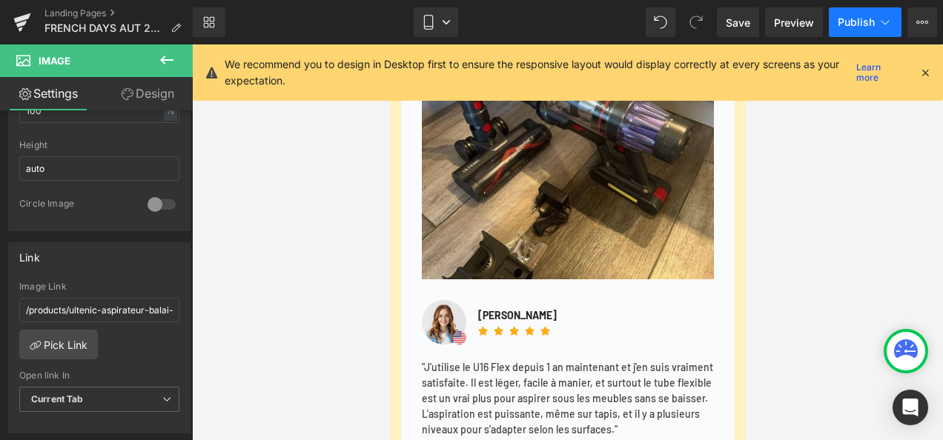
click at [865, 15] on button "Publish" at bounding box center [865, 22] width 73 height 30
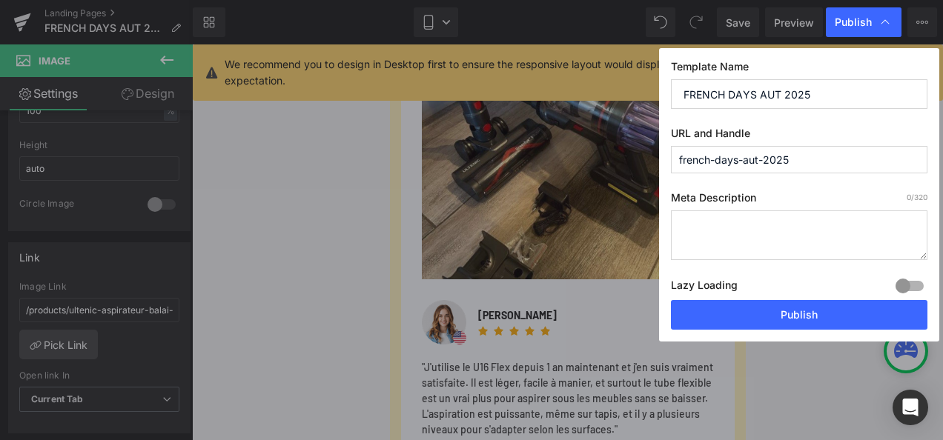
click at [884, 313] on button "Publish" at bounding box center [799, 315] width 256 height 30
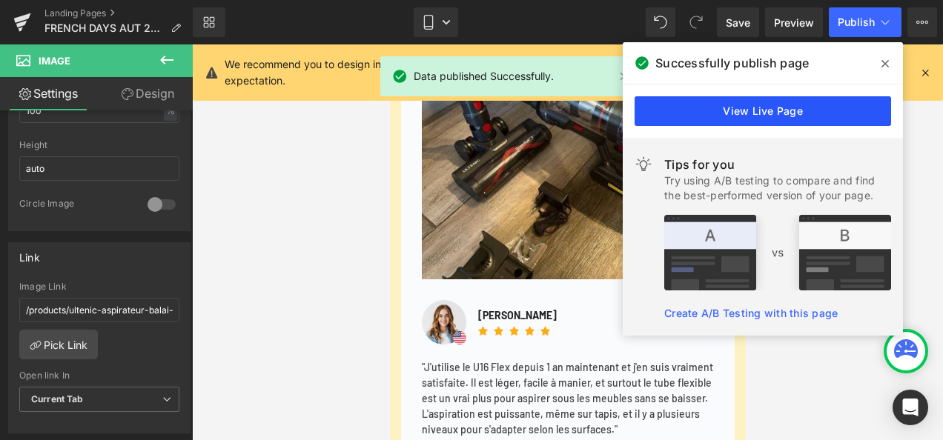
click at [786, 118] on link "View Live Page" at bounding box center [762, 111] width 256 height 30
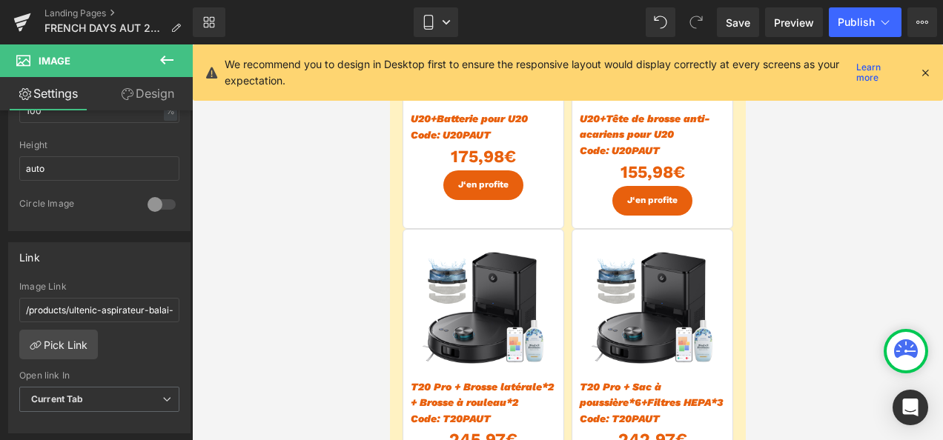
scroll to position [4151, 0]
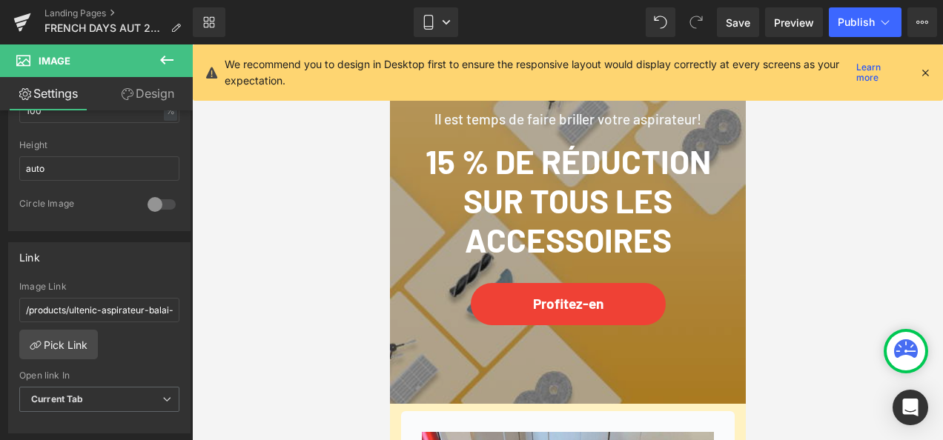
click at [546, 293] on link "Profitez-en" at bounding box center [567, 304] width 195 height 42
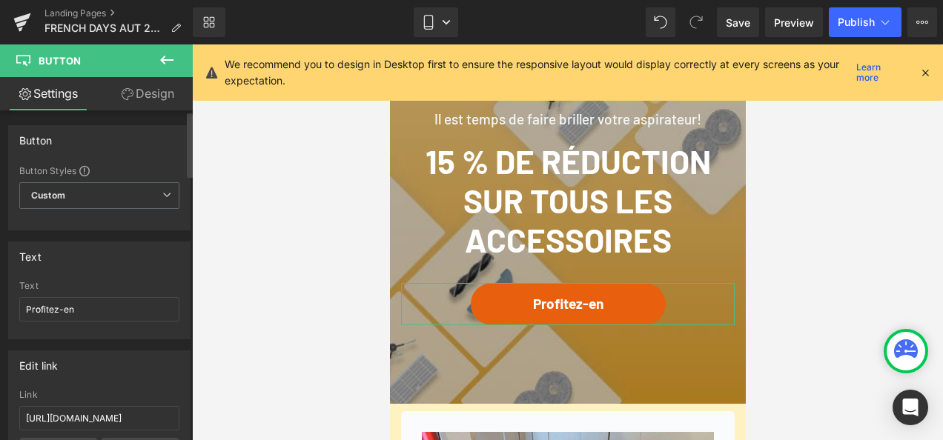
scroll to position [222, 0]
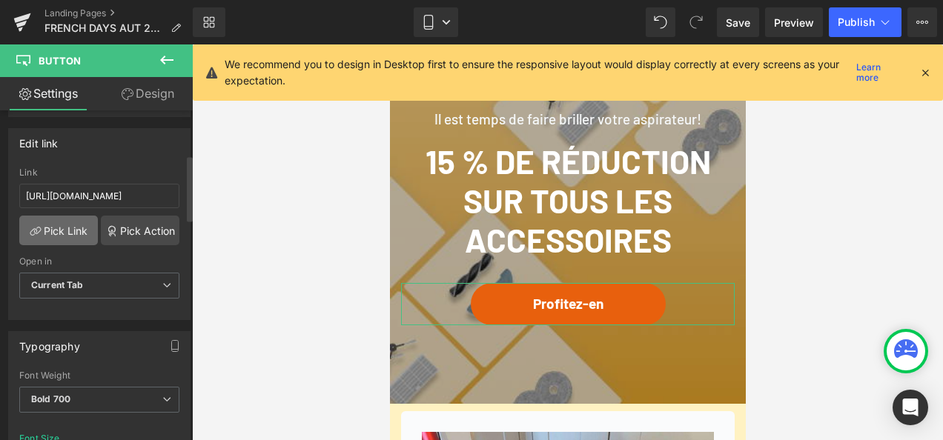
click at [74, 216] on link "Pick Link" at bounding box center [58, 231] width 79 height 30
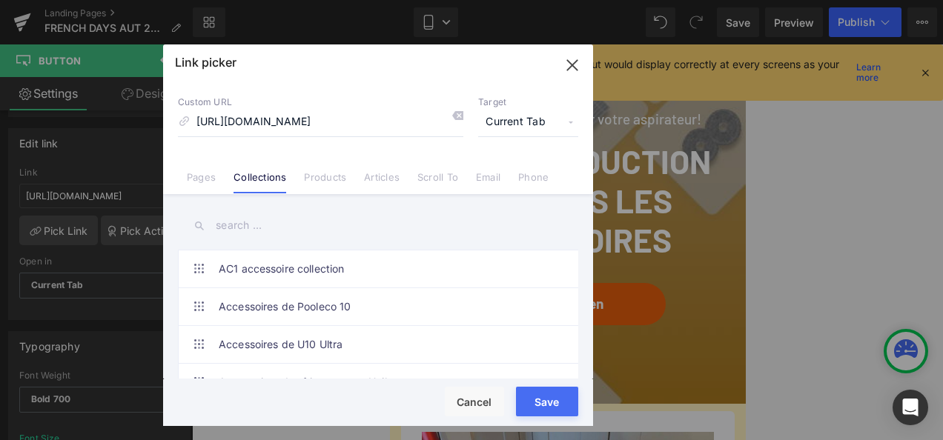
click at [305, 229] on input "text" at bounding box center [378, 225] width 400 height 33
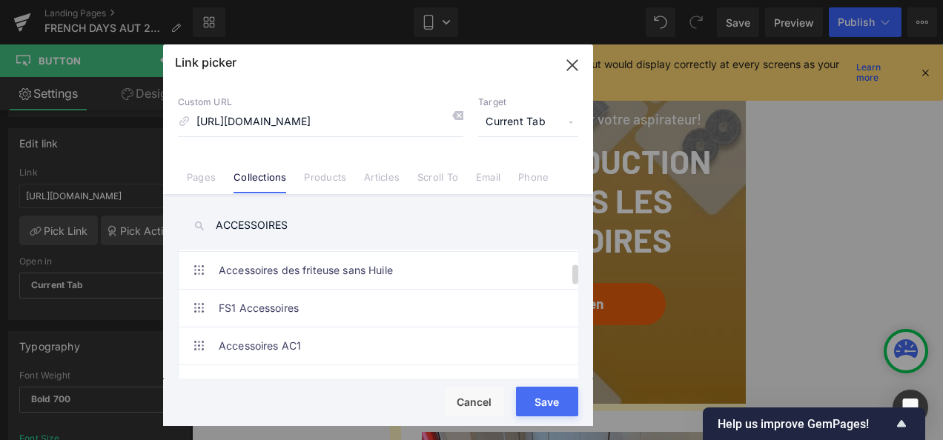
scroll to position [148, 0]
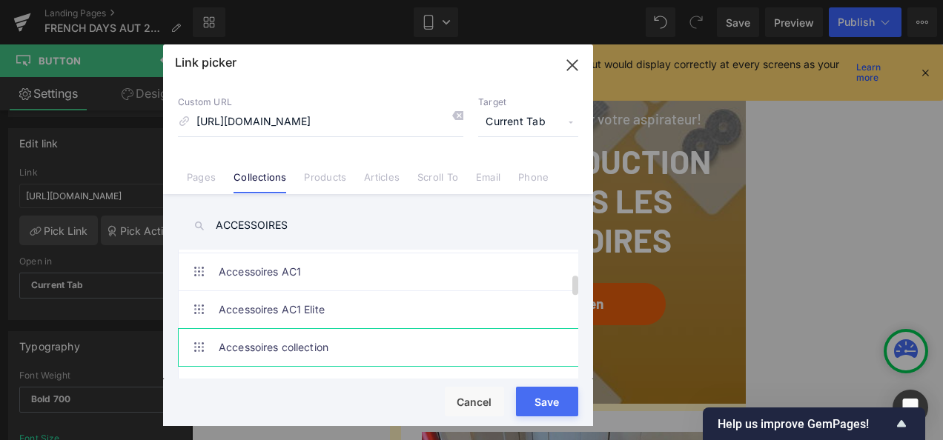
type input "ACCESSOIRES"
click at [350, 343] on link "Accessoires collection" at bounding box center [382, 347] width 326 height 37
type input "/collections/accessoires"
drag, startPoint x: 139, startPoint y: 356, endPoint x: 528, endPoint y: 401, distance: 392.5
click at [528, 401] on button "Save" at bounding box center [547, 402] width 62 height 30
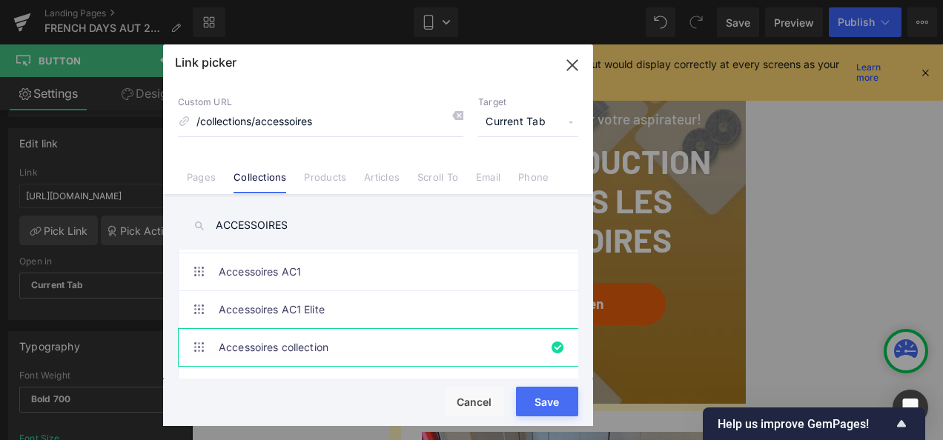
type input "/collections/accessoires"
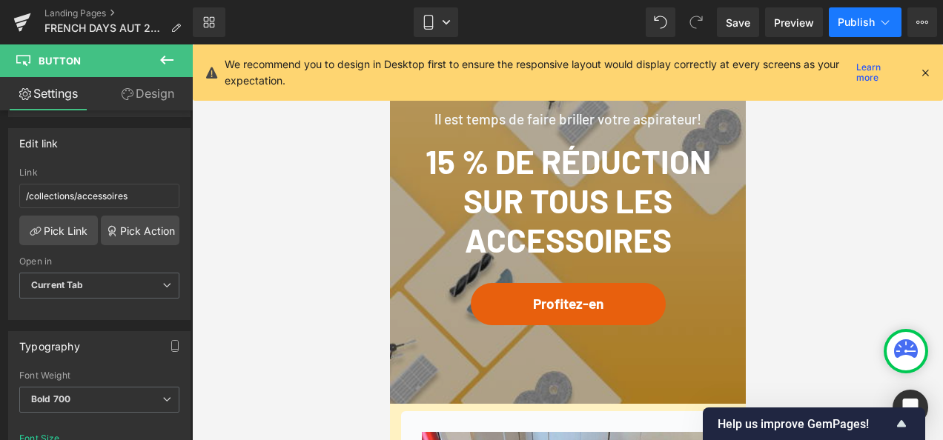
click at [868, 26] on span "Publish" at bounding box center [856, 22] width 37 height 12
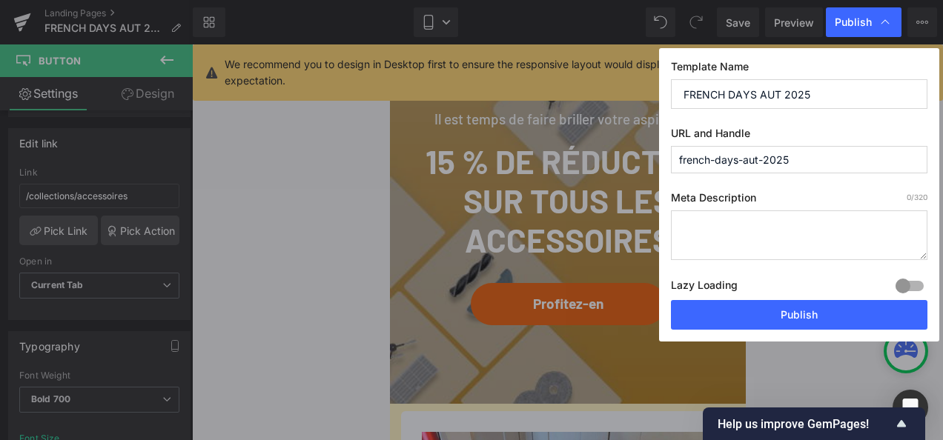
click at [782, 308] on button "Publish" at bounding box center [799, 315] width 256 height 30
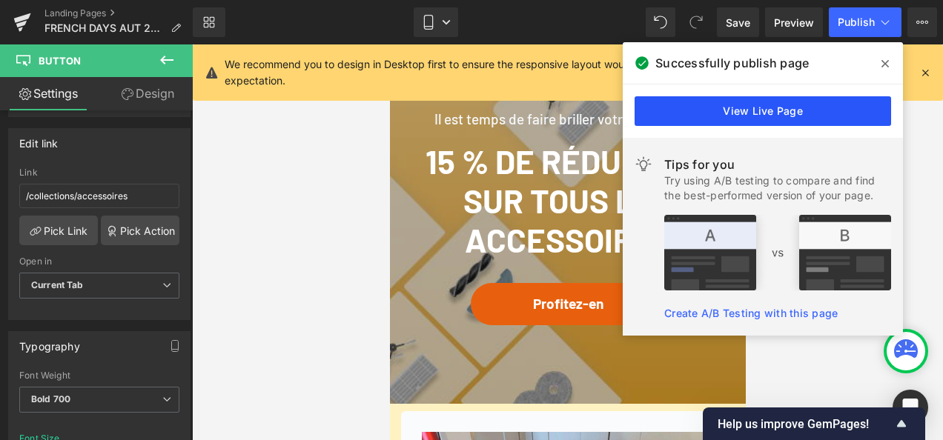
click at [740, 113] on link "View Live Page" at bounding box center [762, 111] width 256 height 30
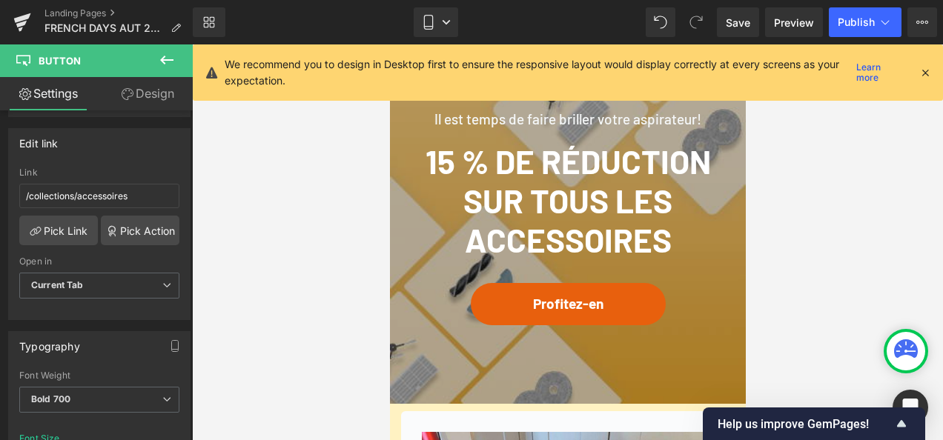
scroll to position [4002, 0]
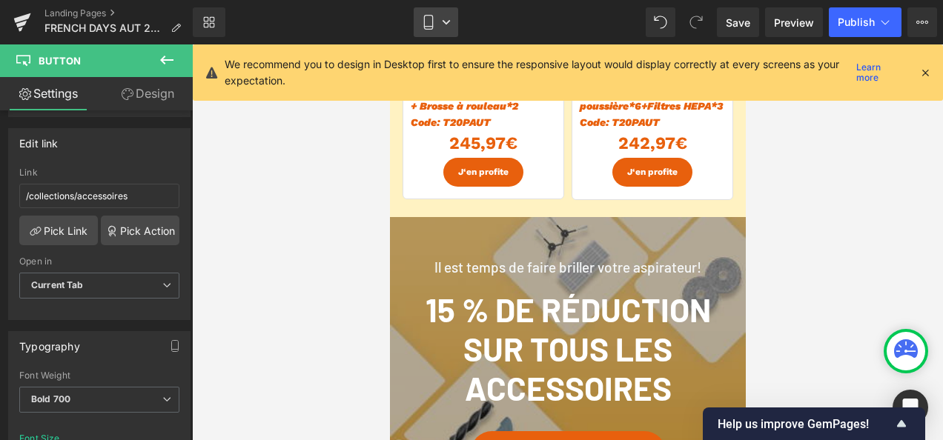
click at [451, 21] on icon at bounding box center [446, 22] width 9 height 9
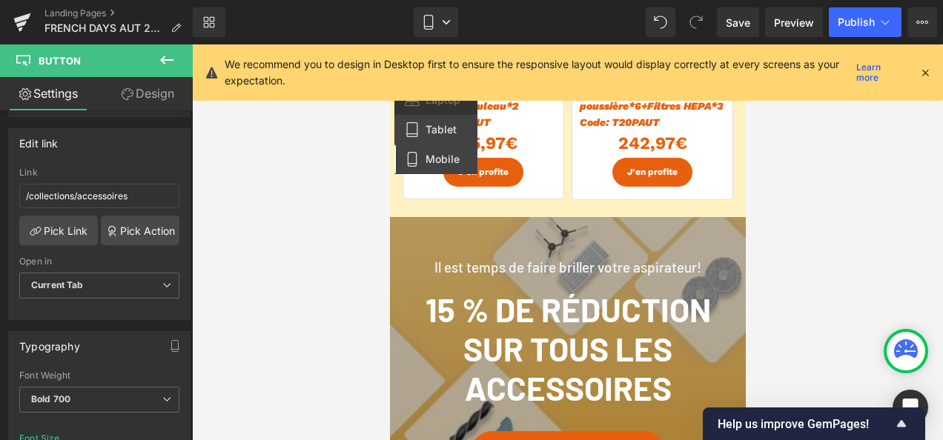
click at [434, 133] on span "Tablet" at bounding box center [440, 129] width 31 height 13
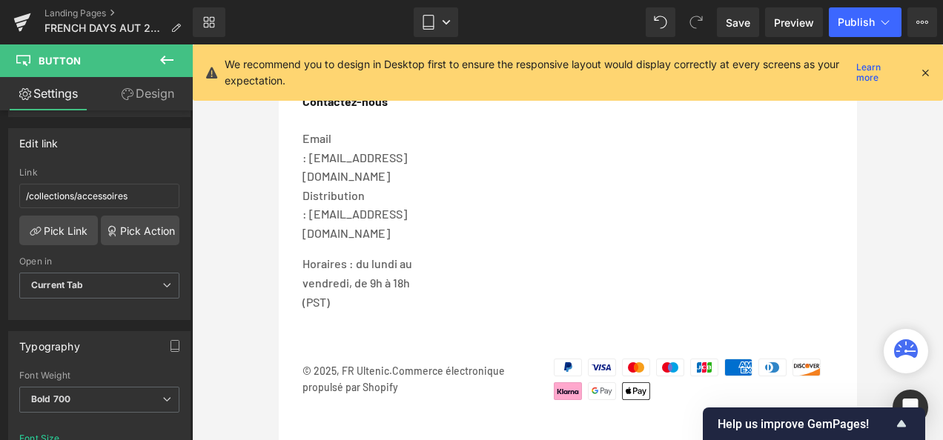
type input "#f4b838"
type input "100"
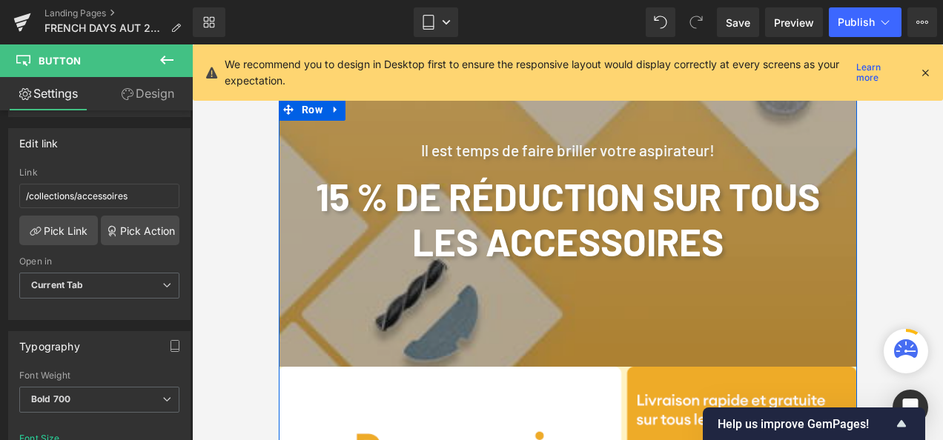
scroll to position [1705, 0]
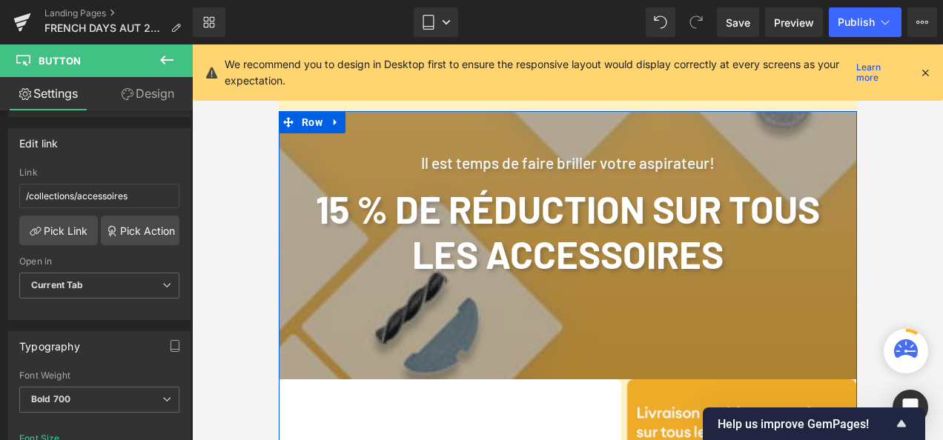
click at [538, 276] on div "15 % de réduction sur tous les accessoires Heading" at bounding box center [567, 240] width 556 height 120
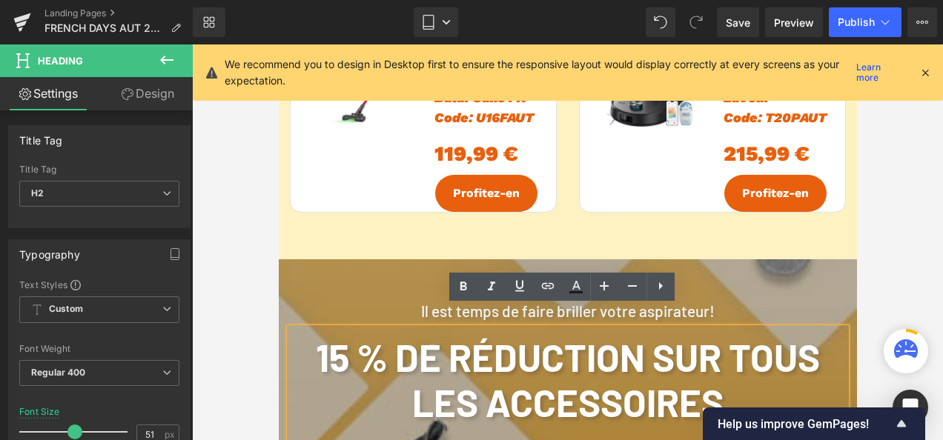
scroll to position [1779, 0]
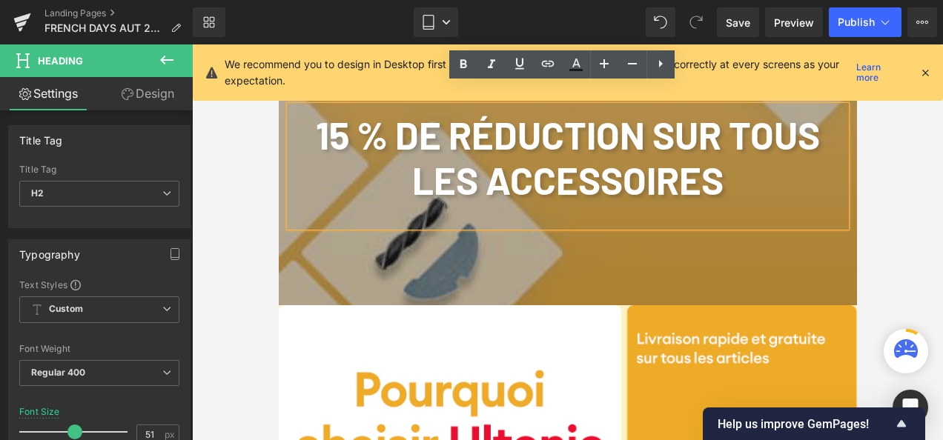
click at [549, 243] on div at bounding box center [567, 171] width 578 height 268
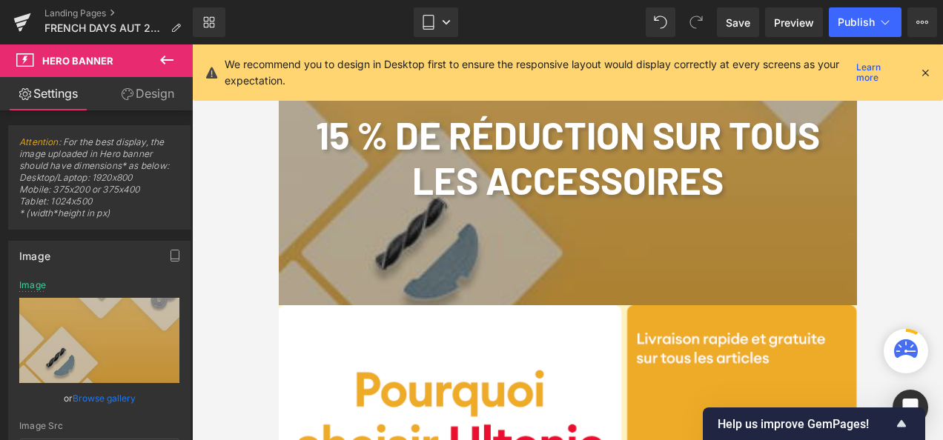
scroll to position [1631, 0]
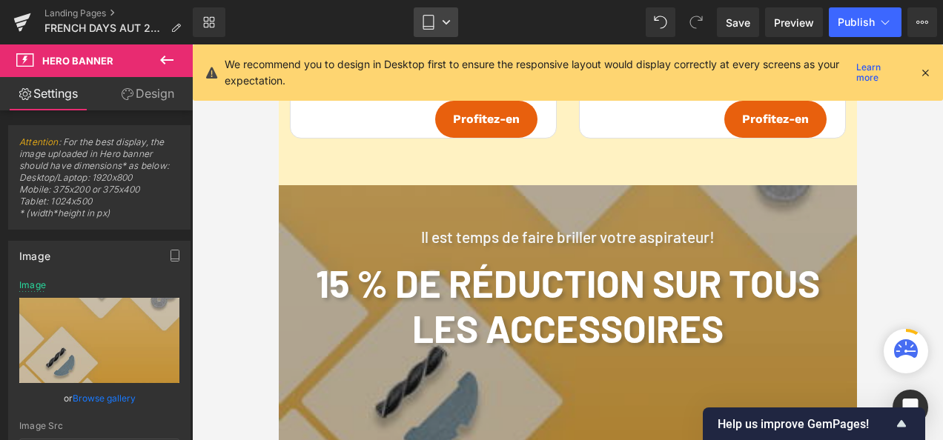
click at [449, 24] on icon at bounding box center [446, 22] width 9 height 9
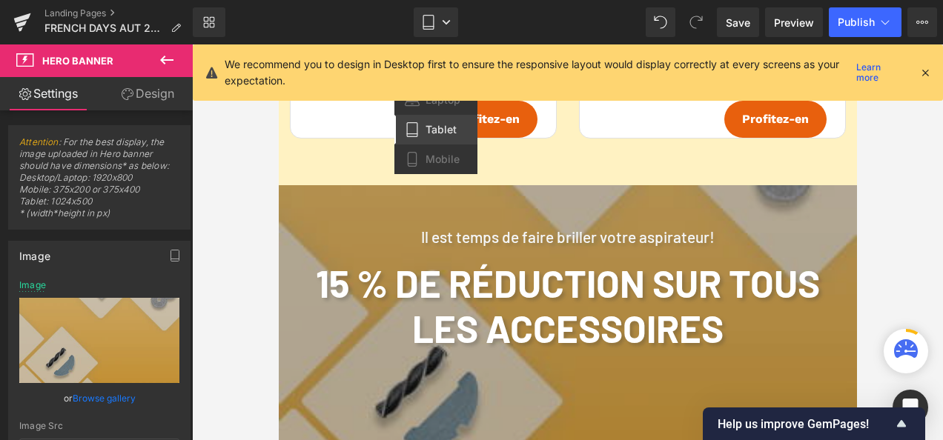
click at [924, 66] on icon at bounding box center [924, 72] width 13 height 13
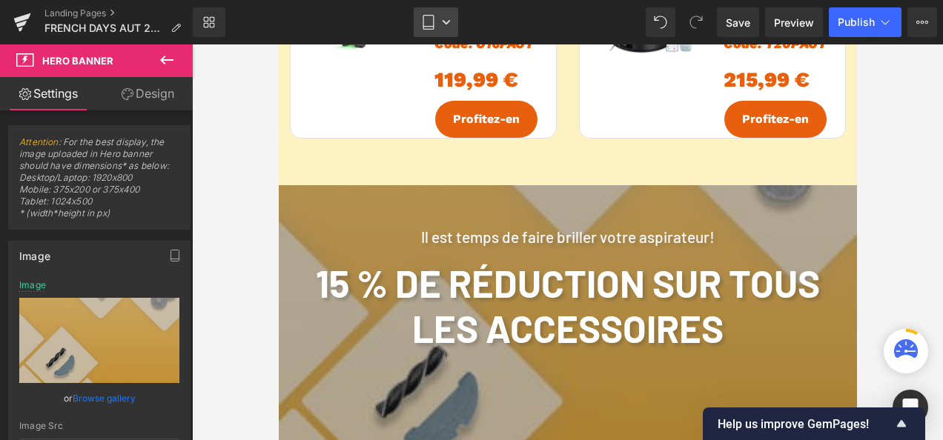
click at [451, 19] on link "Tablet" at bounding box center [436, 22] width 44 height 30
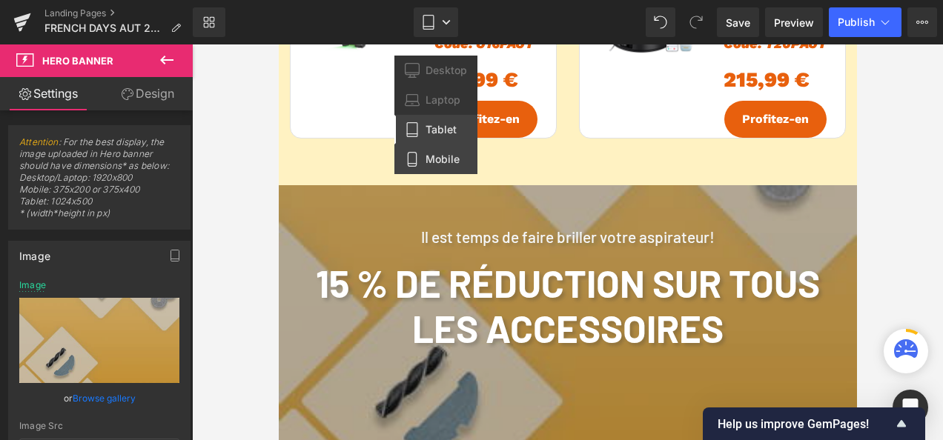
click at [443, 162] on span "Mobile" at bounding box center [442, 159] width 34 height 13
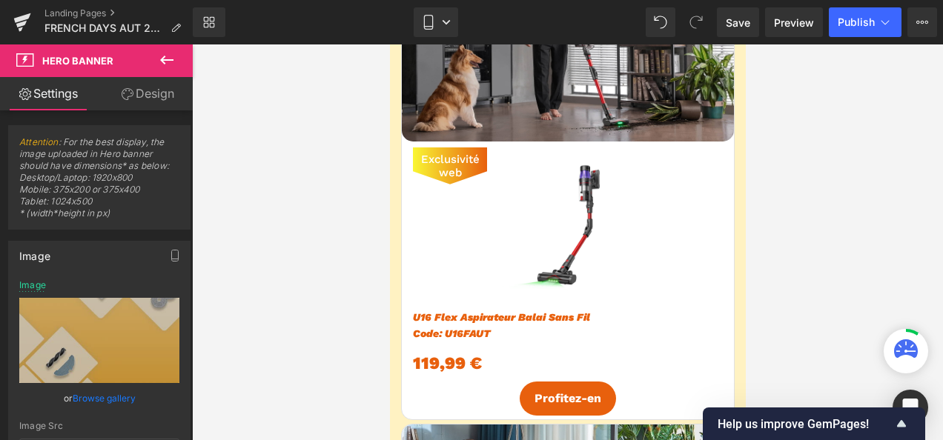
type input "[URL][DOMAIN_NAME]"
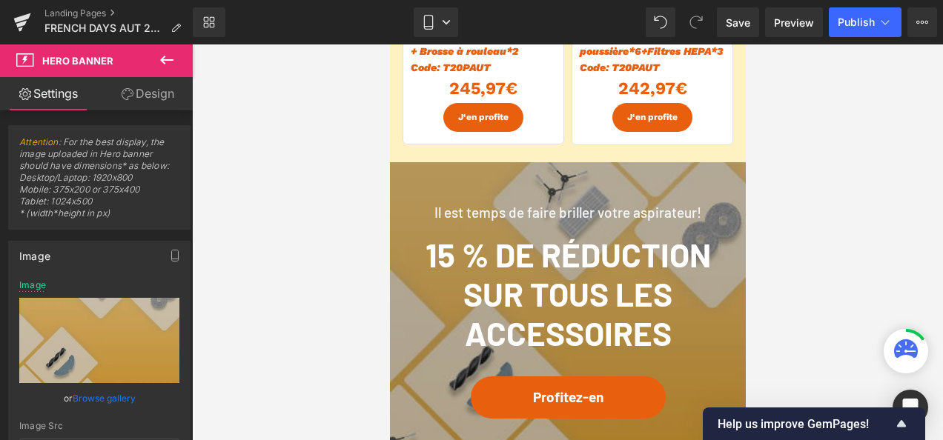
scroll to position [4279, 0]
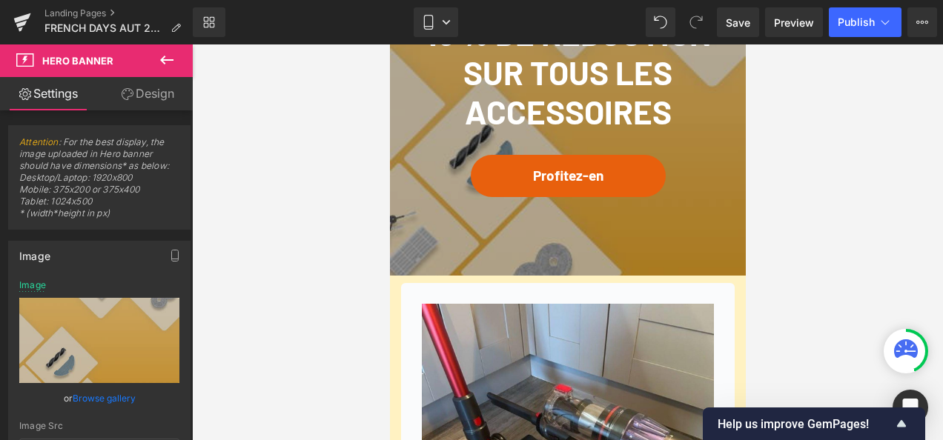
click at [545, 169] on div "Profitez-en Button" at bounding box center [567, 176] width 334 height 42
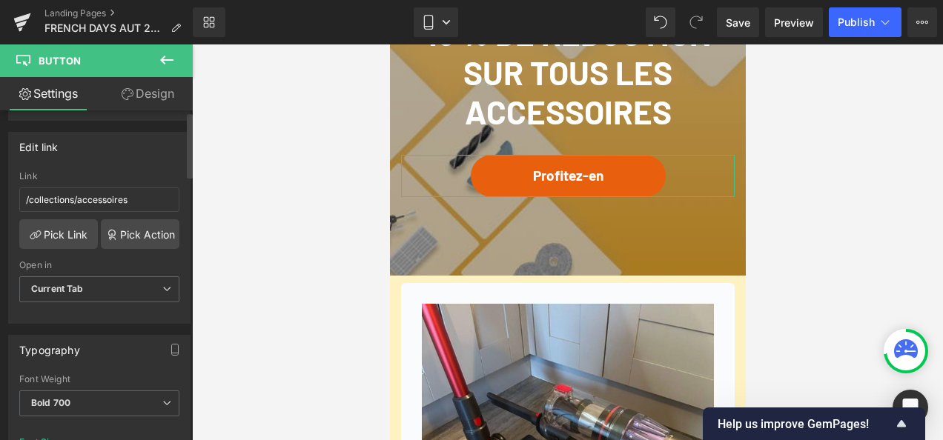
scroll to position [222, 0]
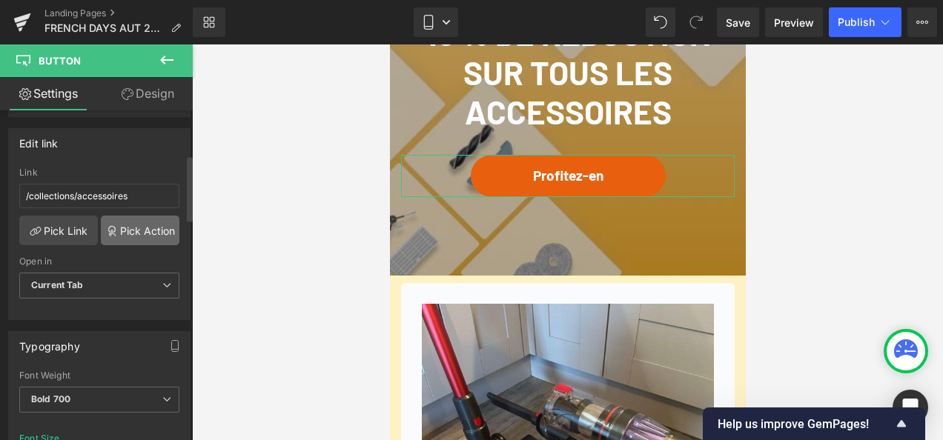
click at [142, 225] on link "Pick Action" at bounding box center [140, 231] width 79 height 30
click at [141, 188] on div "Edit link /collections/accessoires Link /collections/accessoires Pick Link Pick…" at bounding box center [99, 218] width 199 height 203
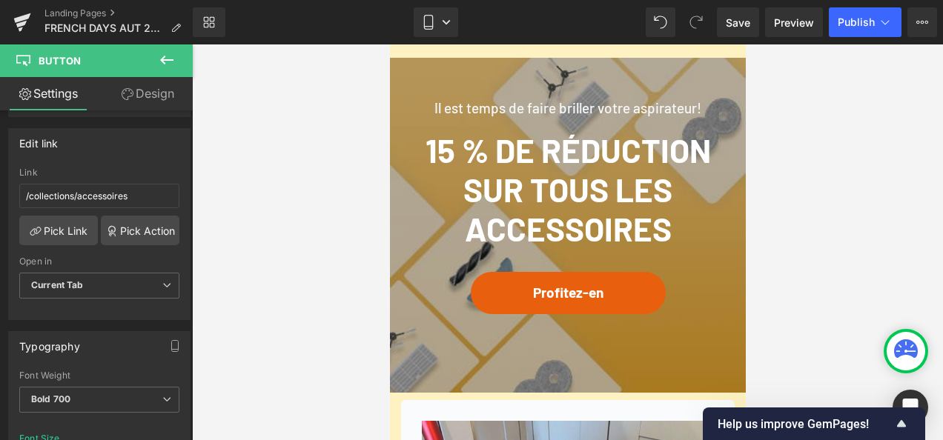
scroll to position [4205, 0]
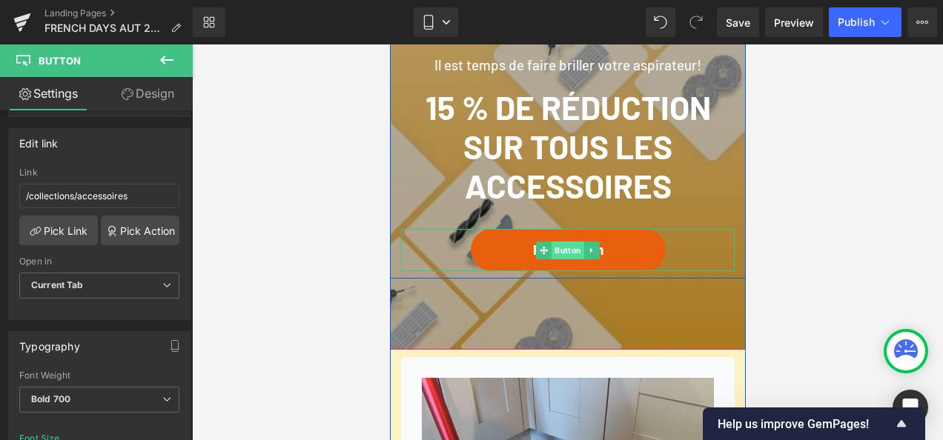
click at [558, 252] on span "Button" at bounding box center [567, 251] width 33 height 18
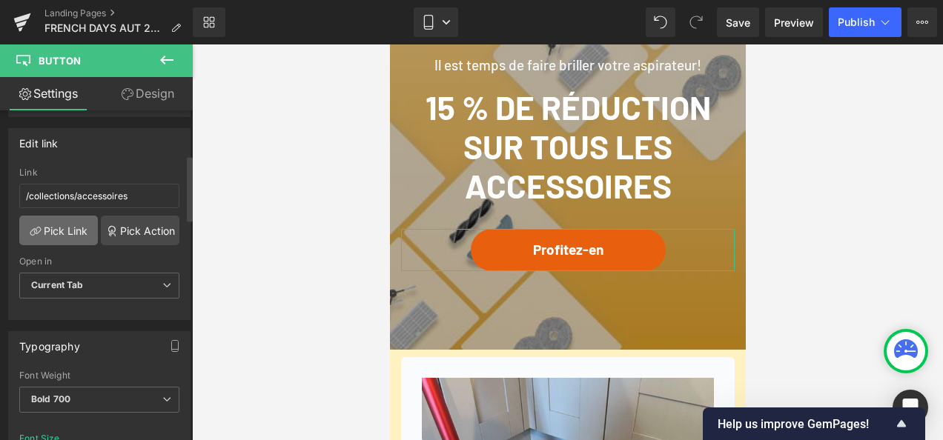
click at [50, 221] on link "Pick Link" at bounding box center [58, 231] width 79 height 30
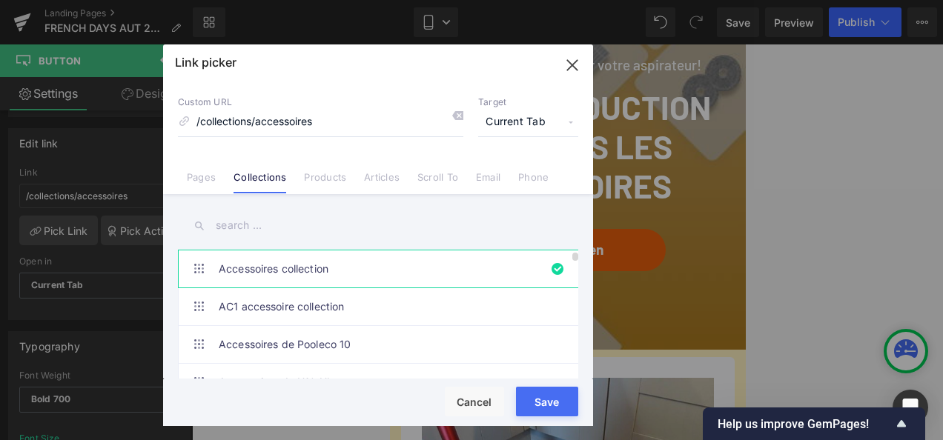
click at [390, 265] on link "Accessoires collection" at bounding box center [382, 269] width 326 height 37
click at [557, 409] on button "Save" at bounding box center [547, 402] width 62 height 30
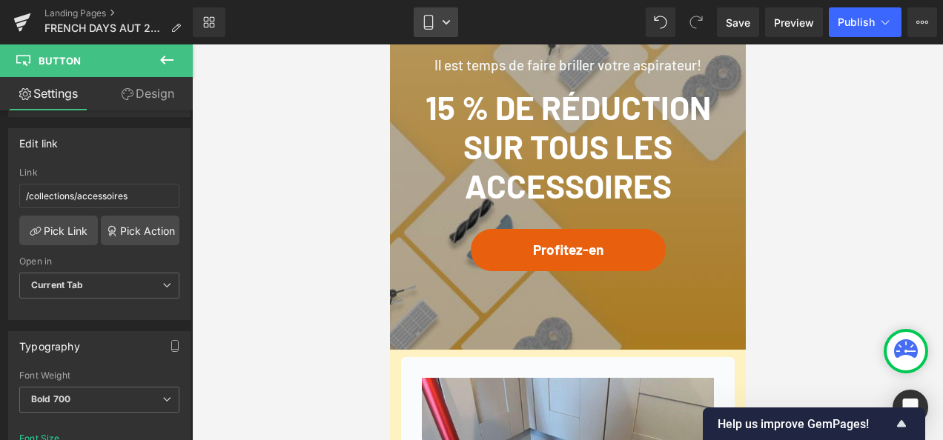
click at [448, 18] on icon at bounding box center [446, 22] width 9 height 9
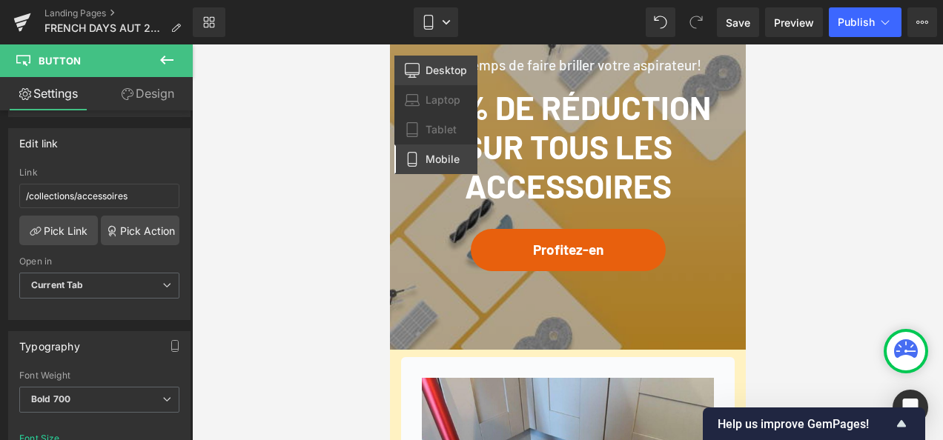
click at [441, 70] on span "Desktop" at bounding box center [446, 70] width 42 height 13
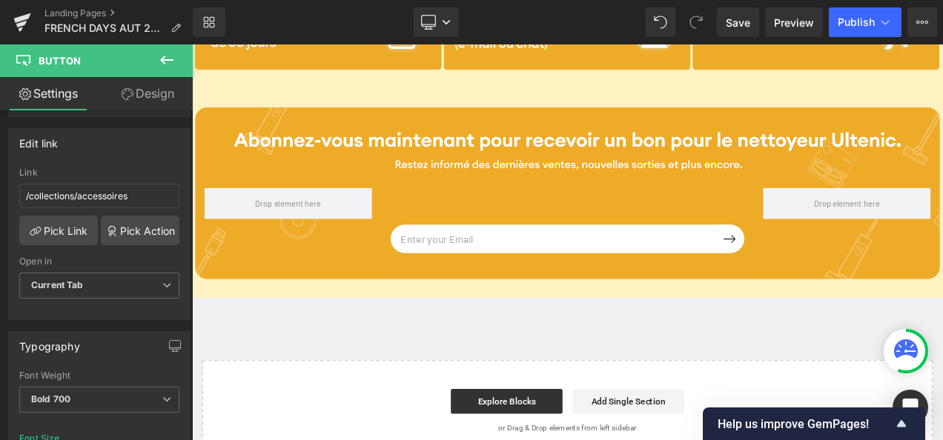
scroll to position [0, 0]
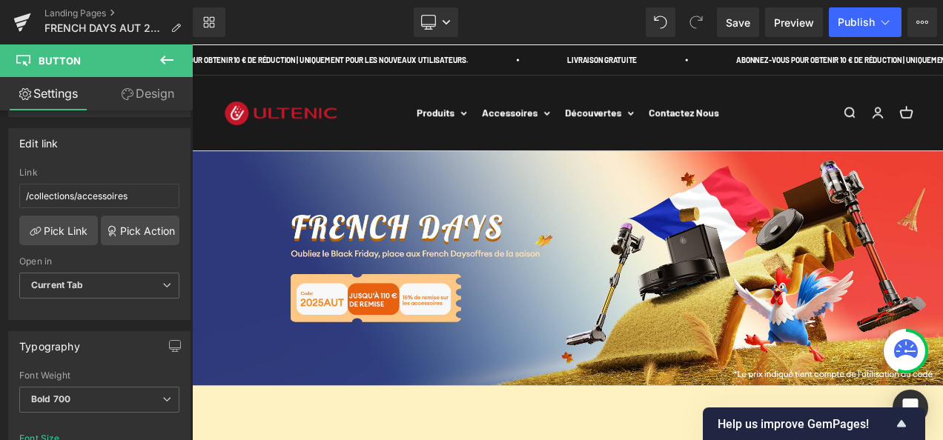
type input "21"
type input "100"
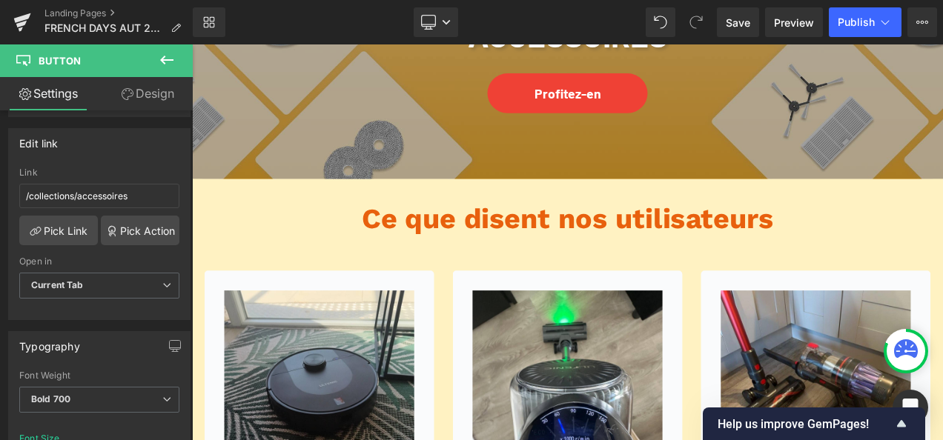
scroll to position [2816, 0]
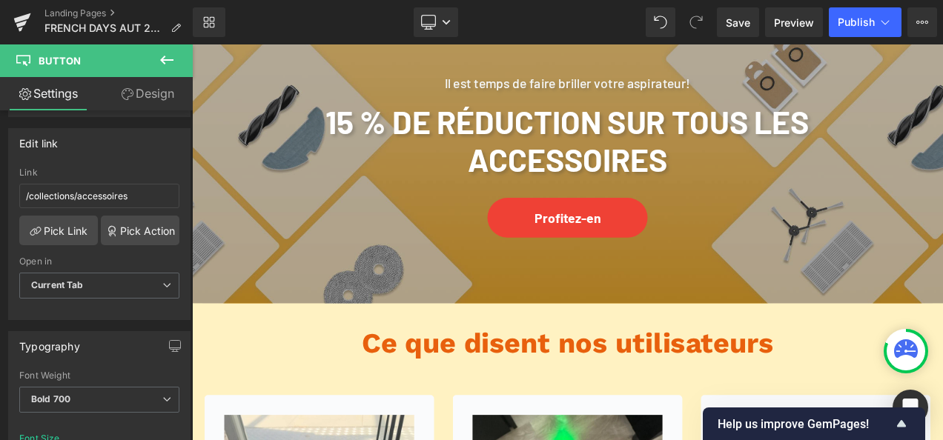
click at [620, 228] on div "Profitez-en Button" at bounding box center [640, 251] width 667 height 47
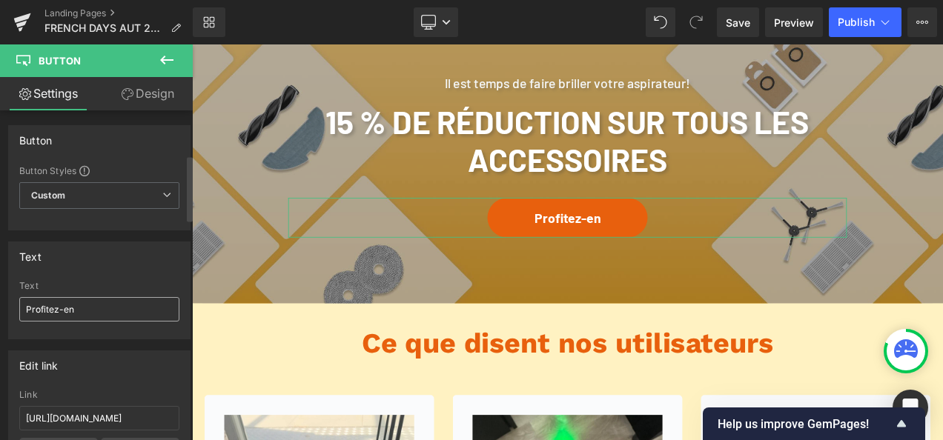
scroll to position [222, 0]
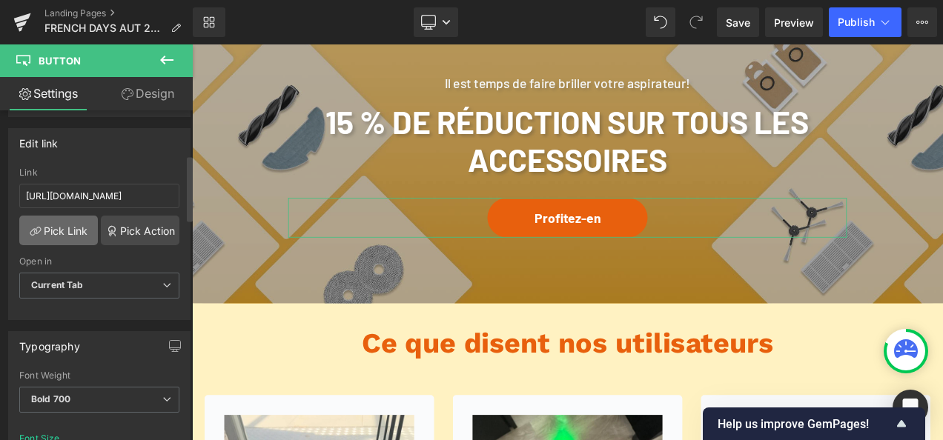
click at [79, 228] on link "Pick Link" at bounding box center [58, 231] width 79 height 30
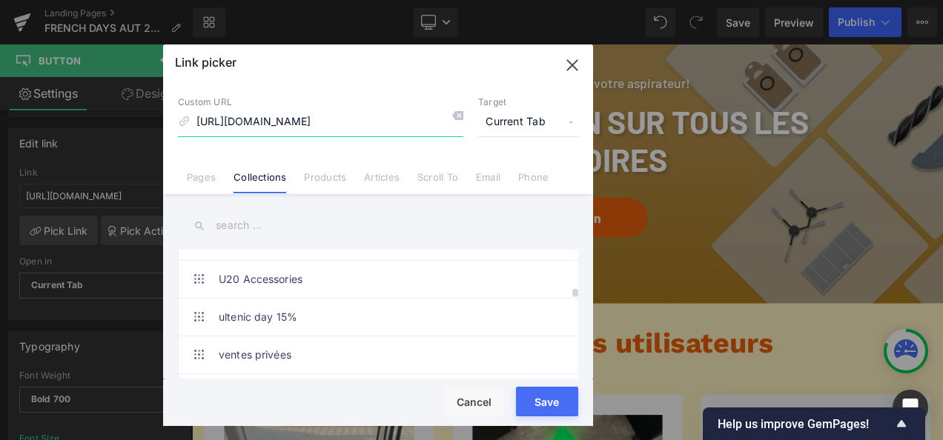
scroll to position [593, 0]
drag, startPoint x: 369, startPoint y: 116, endPoint x: 337, endPoint y: 119, distance: 32.0
click at [337, 119] on input "[URL][DOMAIN_NAME]" at bounding box center [320, 122] width 285 height 28
drag, startPoint x: 292, startPoint y: 219, endPoint x: 294, endPoint y: 227, distance: 7.7
click at [293, 223] on input "text" at bounding box center [378, 225] width 400 height 33
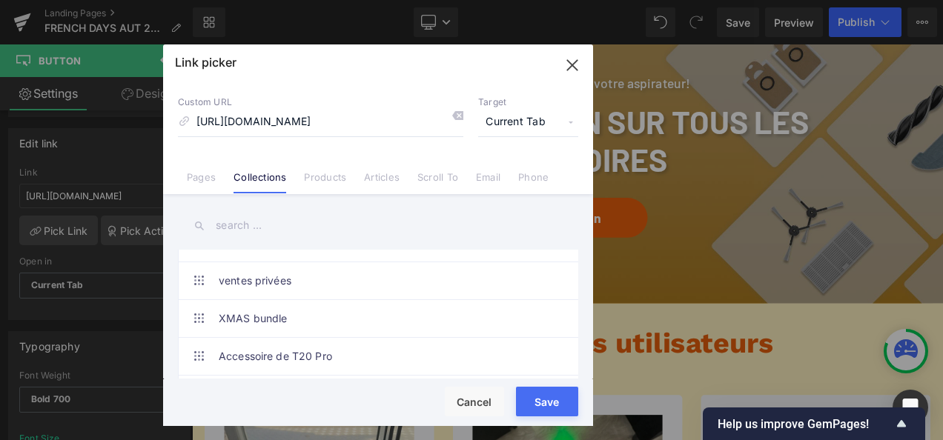
paste input "accessoires"
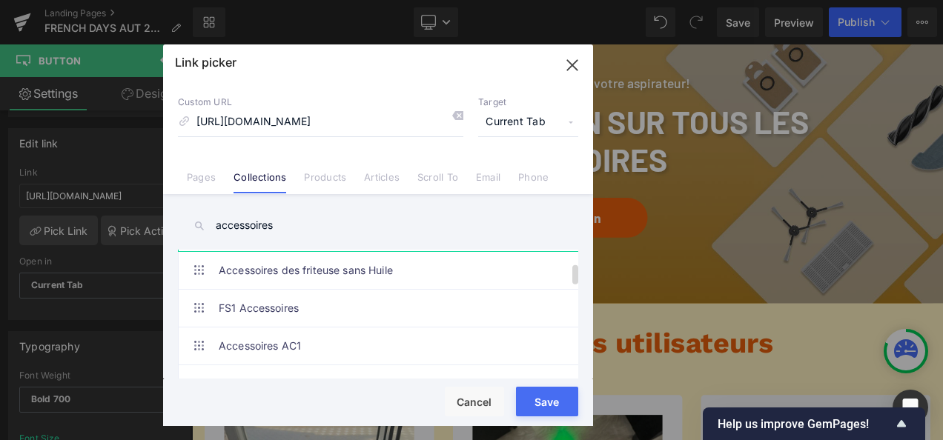
scroll to position [148, 0]
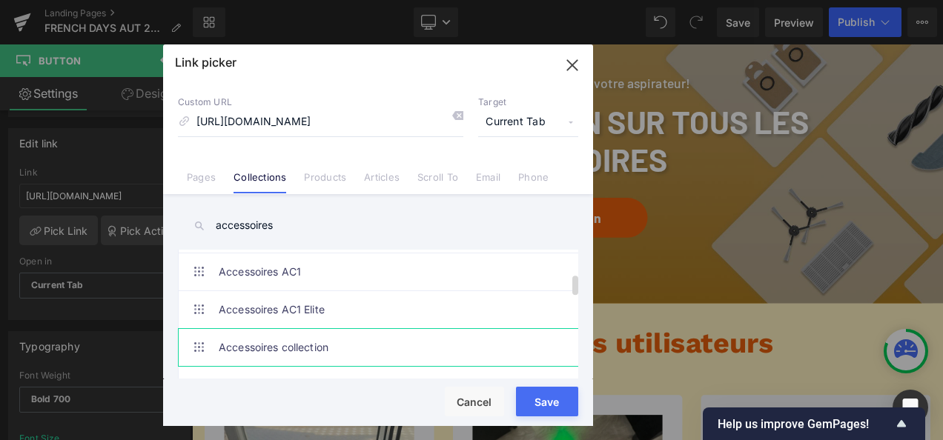
type input "accessoires"
click at [354, 332] on link "Accessoires collection" at bounding box center [382, 347] width 326 height 37
type input "/collections/accessoires"
click at [545, 396] on button "Save" at bounding box center [547, 402] width 62 height 30
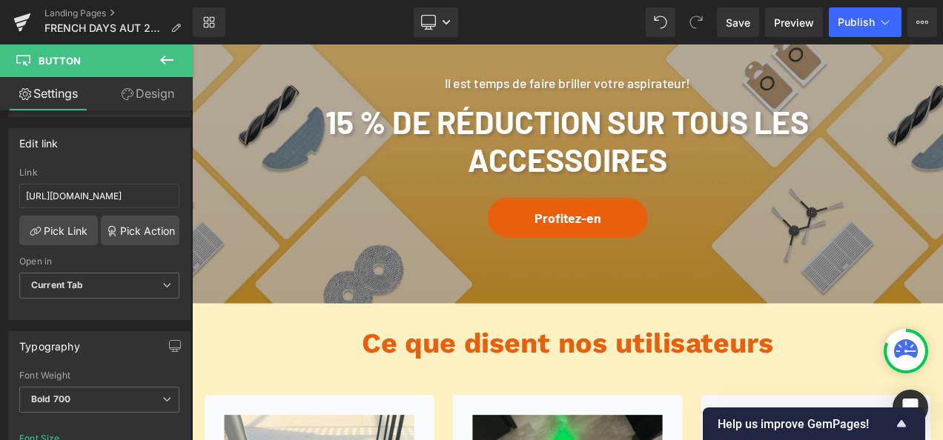
type input "/collections/accessoires"
click at [851, 33] on button "Publish" at bounding box center [865, 22] width 73 height 30
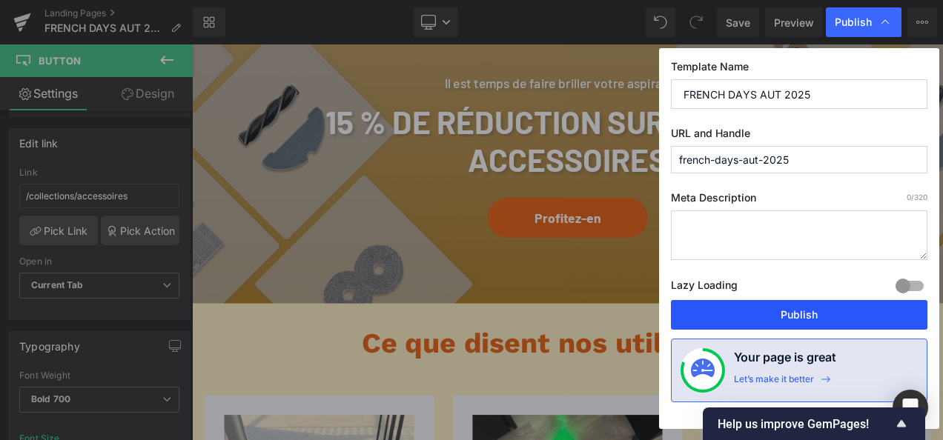
click at [783, 306] on button "Publish" at bounding box center [799, 315] width 256 height 30
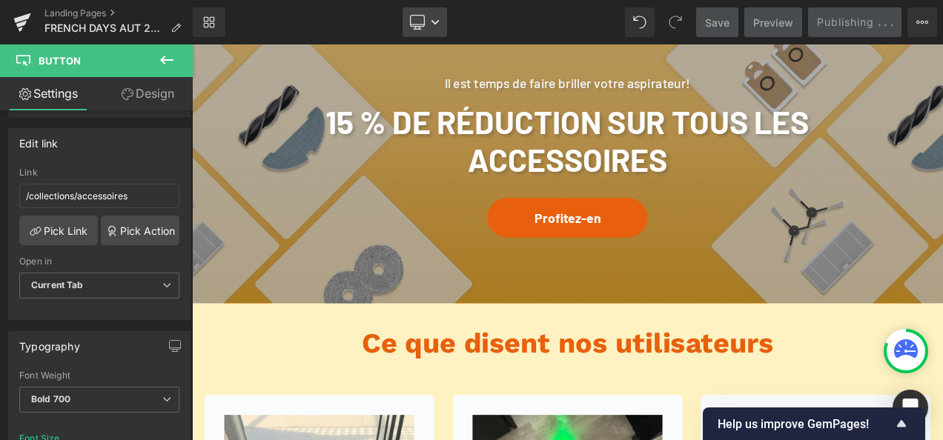
click at [442, 21] on link "Desktop" at bounding box center [424, 22] width 44 height 30
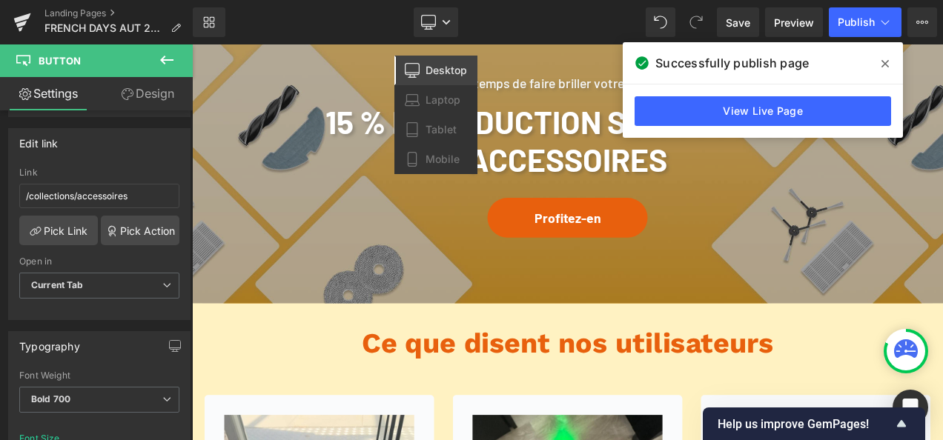
click at [881, 60] on span at bounding box center [885, 64] width 24 height 24
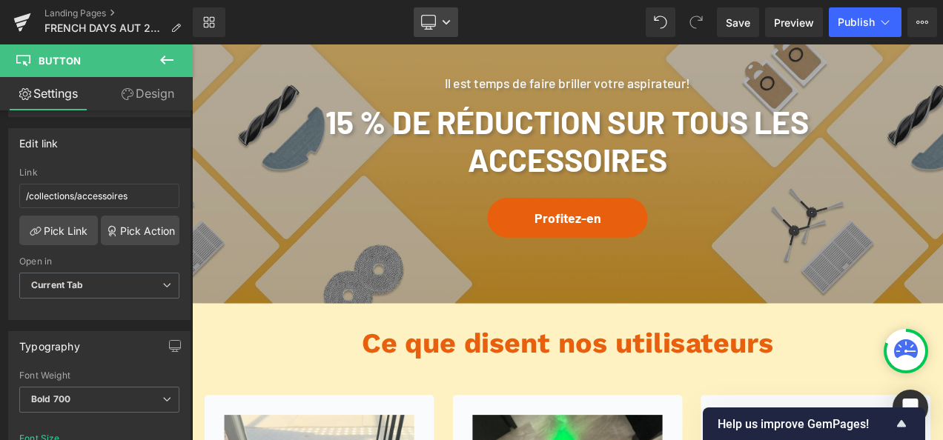
click at [448, 16] on link "Desktop" at bounding box center [436, 22] width 44 height 30
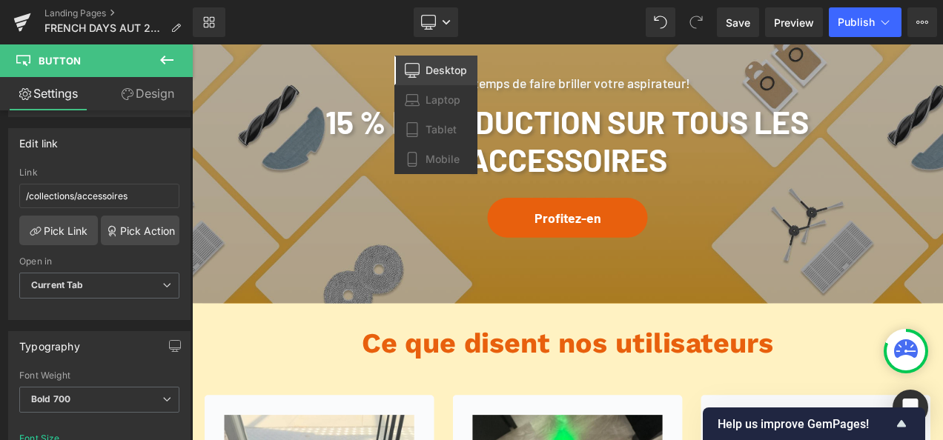
click at [443, 107] on link "Laptop" at bounding box center [435, 100] width 83 height 30
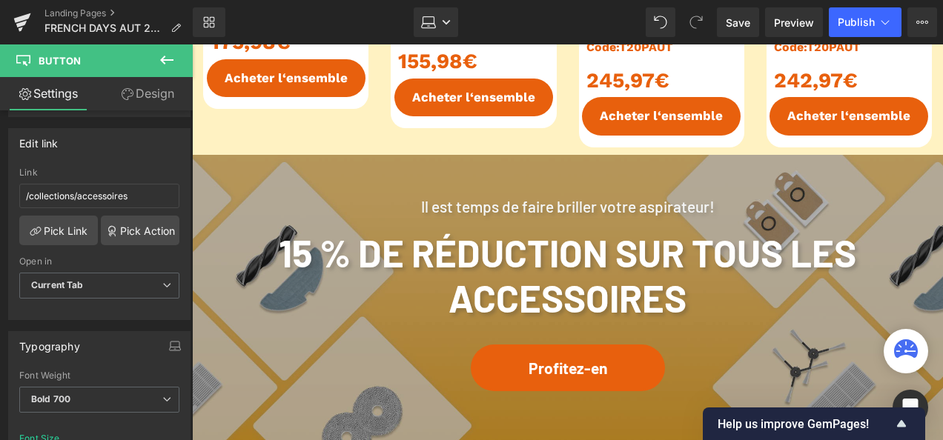
type input "100"
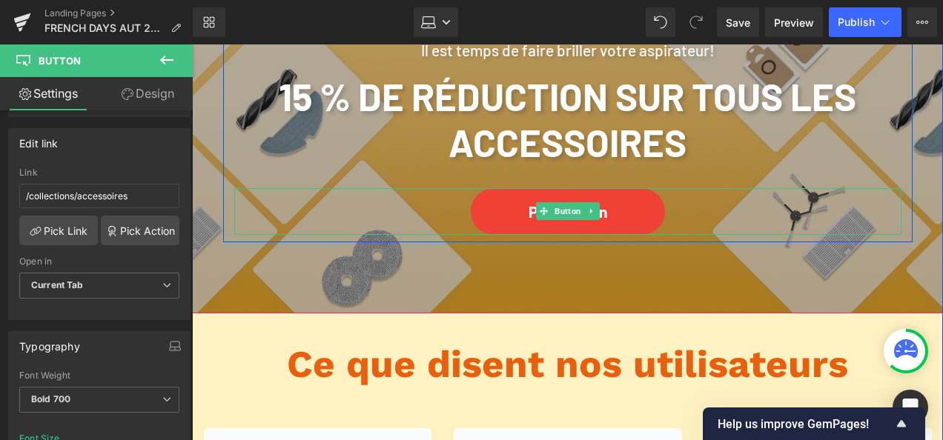
click at [554, 197] on link "Profitez-en" at bounding box center [568, 211] width 194 height 47
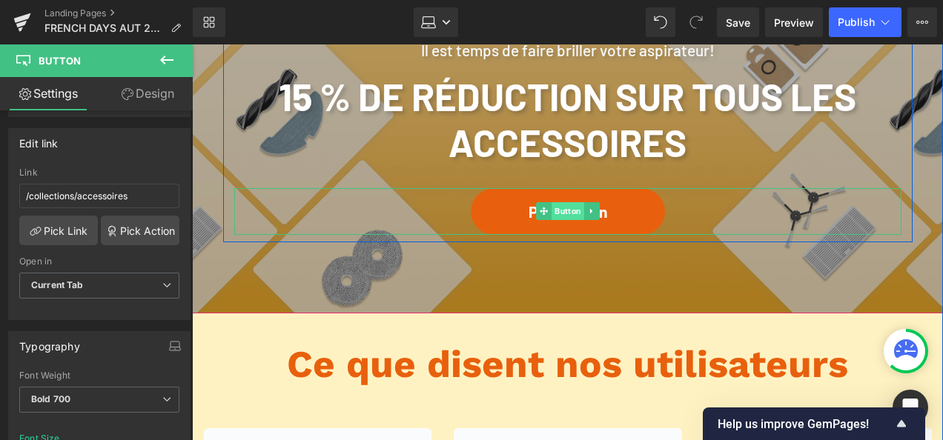
click at [554, 212] on span "Button" at bounding box center [567, 211] width 33 height 18
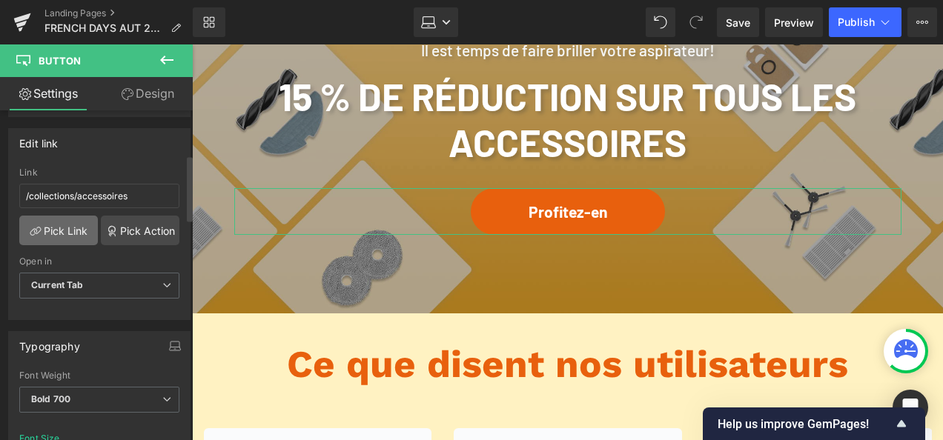
click at [57, 227] on link "Pick Link" at bounding box center [58, 231] width 79 height 30
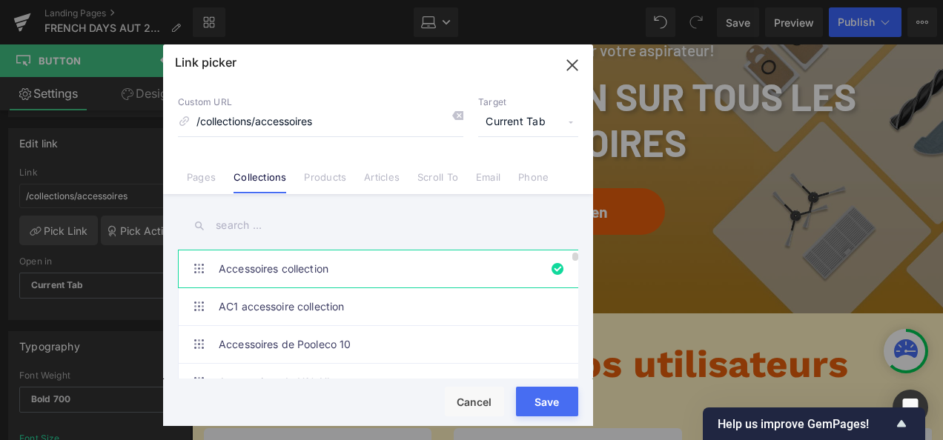
click at [334, 265] on link "Accessoires collection" at bounding box center [382, 269] width 326 height 37
click at [555, 396] on button "Save" at bounding box center [547, 402] width 62 height 30
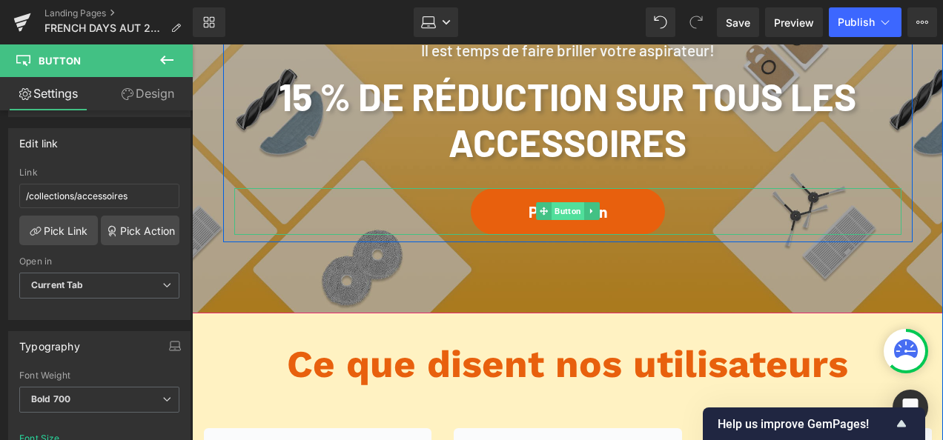
click at [574, 213] on span "Button" at bounding box center [567, 211] width 33 height 18
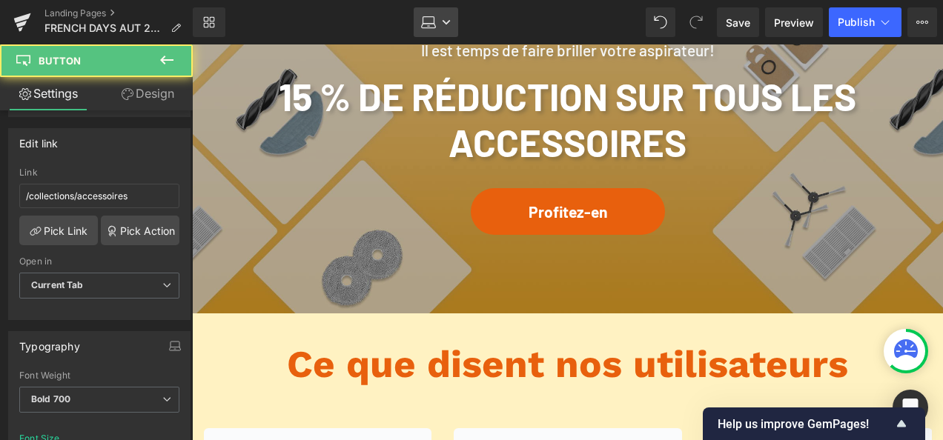
click at [440, 17] on link "Laptop" at bounding box center [436, 22] width 44 height 30
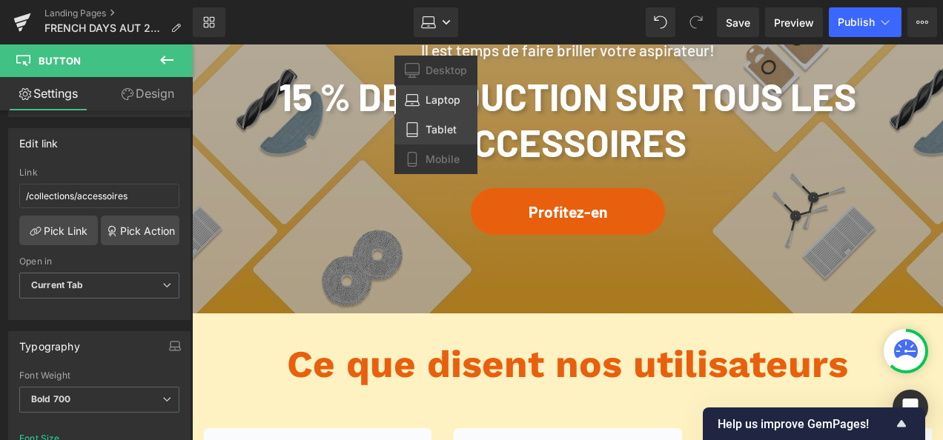
click at [446, 125] on span "Tablet" at bounding box center [440, 129] width 31 height 13
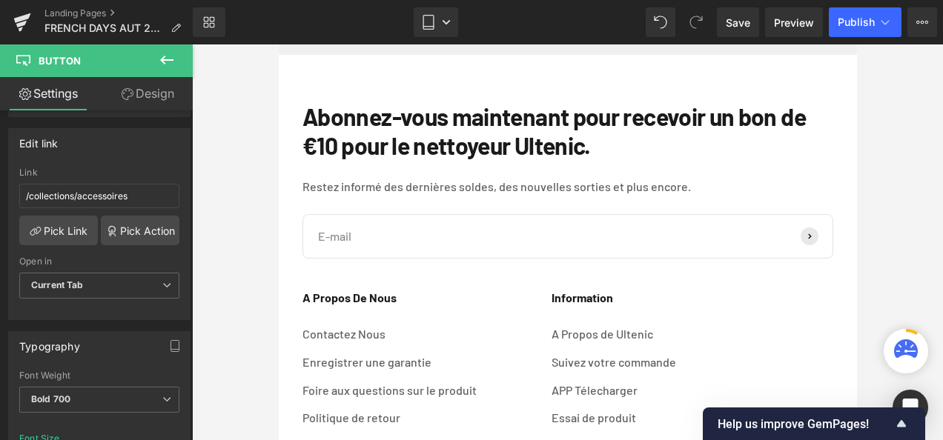
type input "19"
type input "#f4b838"
type input "100"
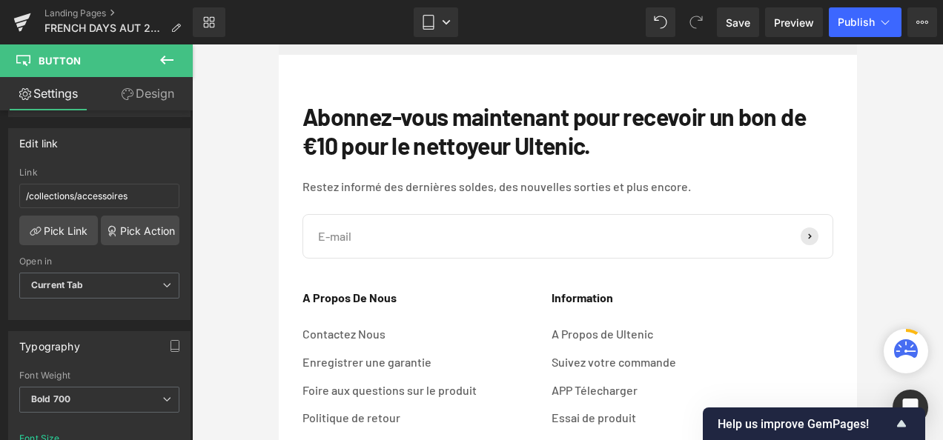
type input "100"
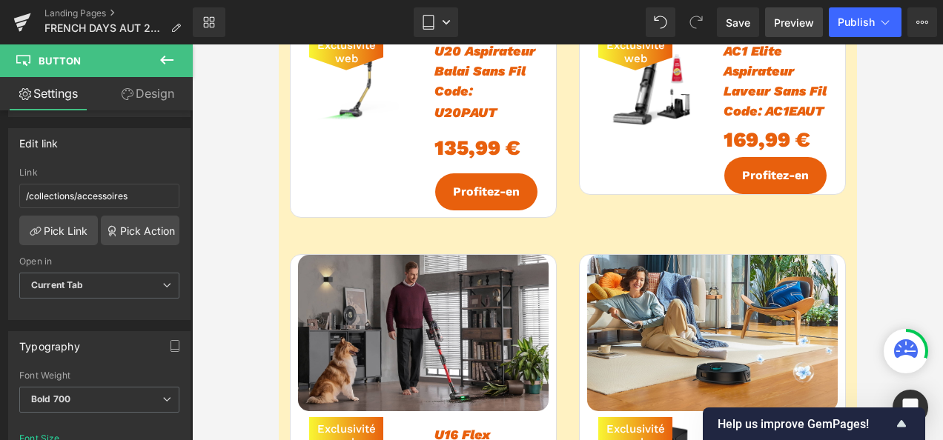
scroll to position [1186, 0]
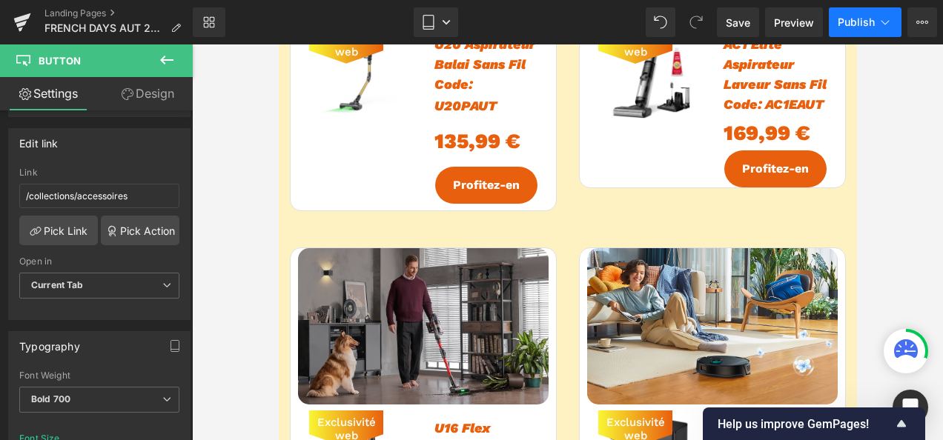
click at [856, 19] on span "Publish" at bounding box center [856, 22] width 37 height 12
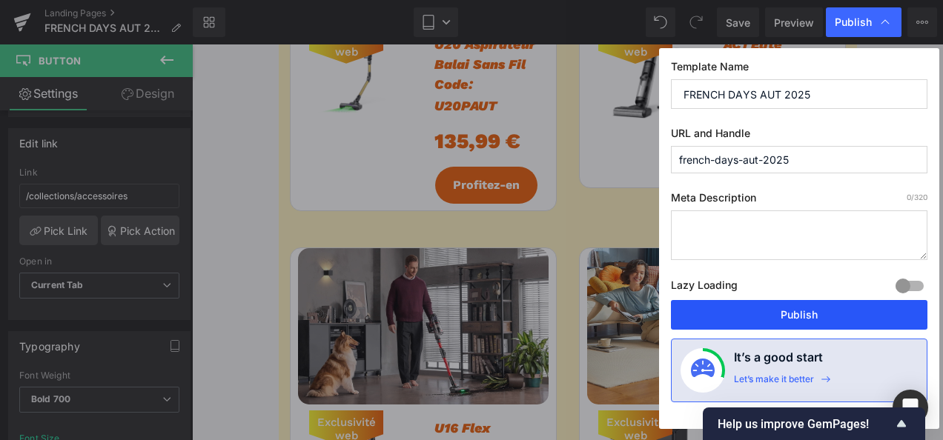
click at [823, 310] on button "Publish" at bounding box center [799, 315] width 256 height 30
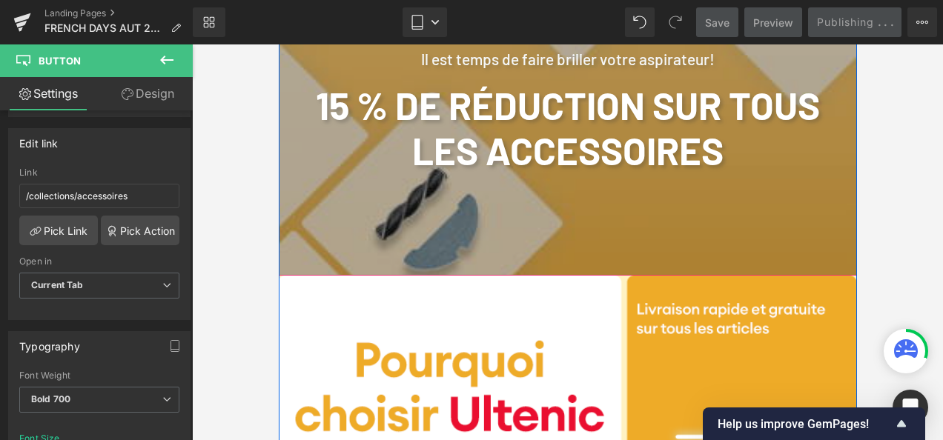
scroll to position [1853, 0]
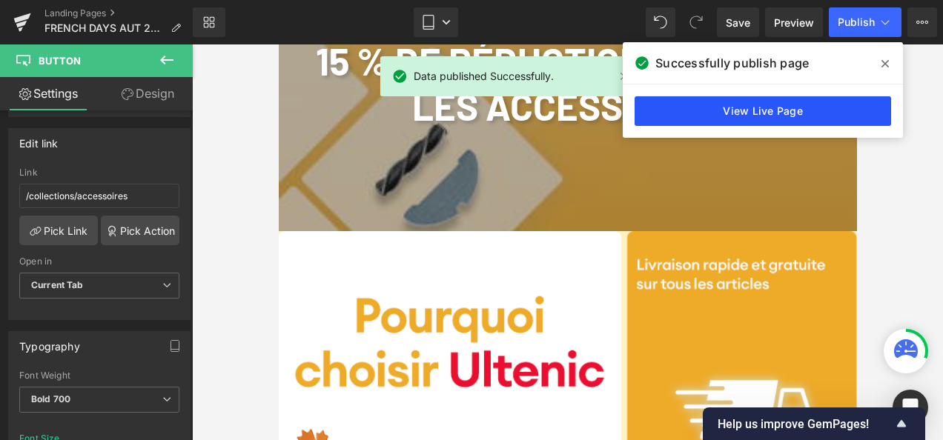
click at [777, 116] on link "View Live Page" at bounding box center [762, 111] width 256 height 30
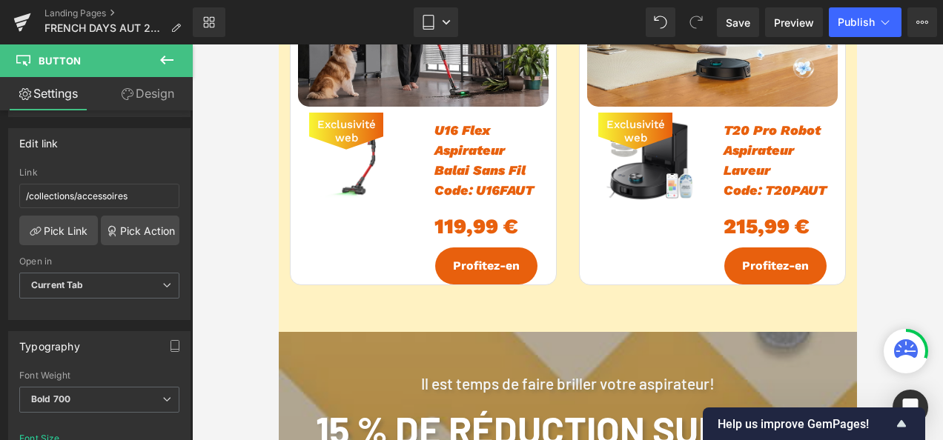
scroll to position [1482, 0]
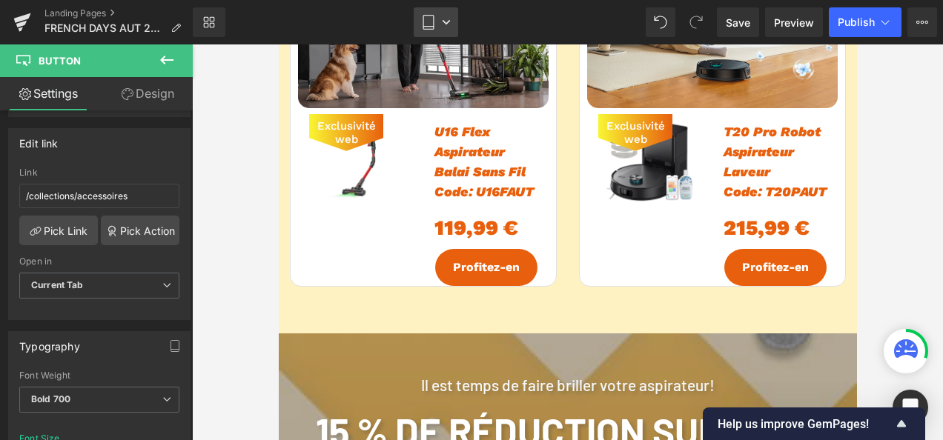
click at [446, 21] on icon at bounding box center [446, 22] width 9 height 9
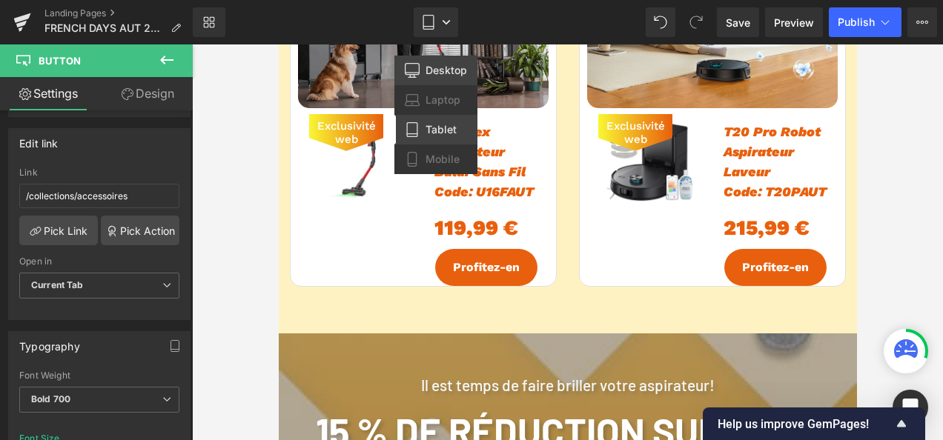
click at [449, 72] on span "Desktop" at bounding box center [446, 70] width 42 height 13
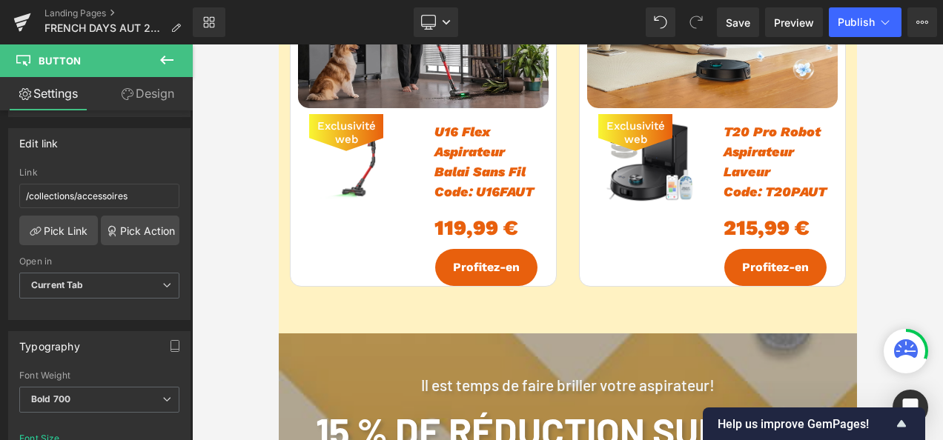
type input "21"
type input "#e8600d"
type input "100"
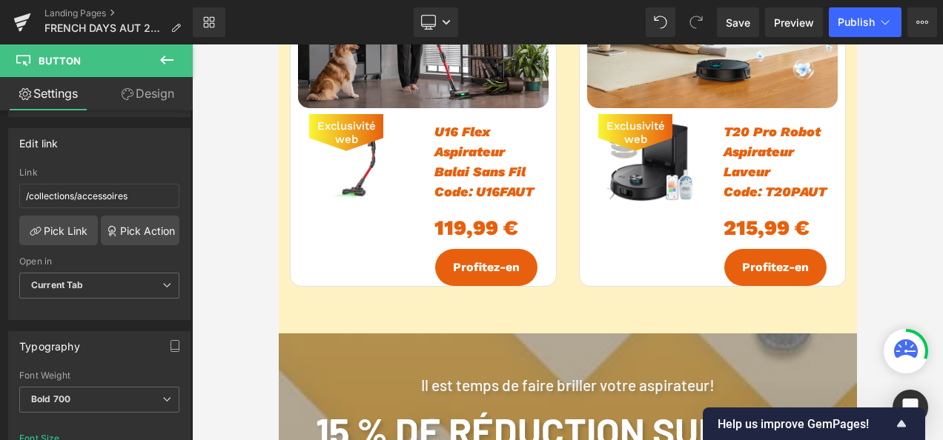
type input "100"
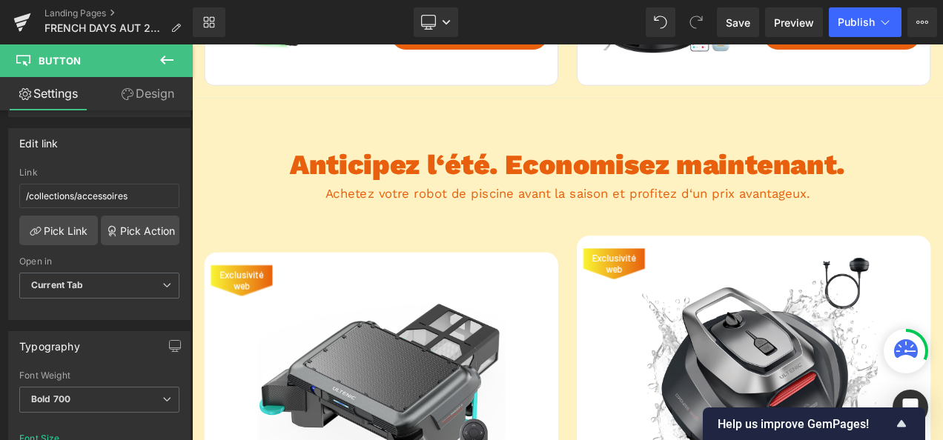
scroll to position [2825, 0]
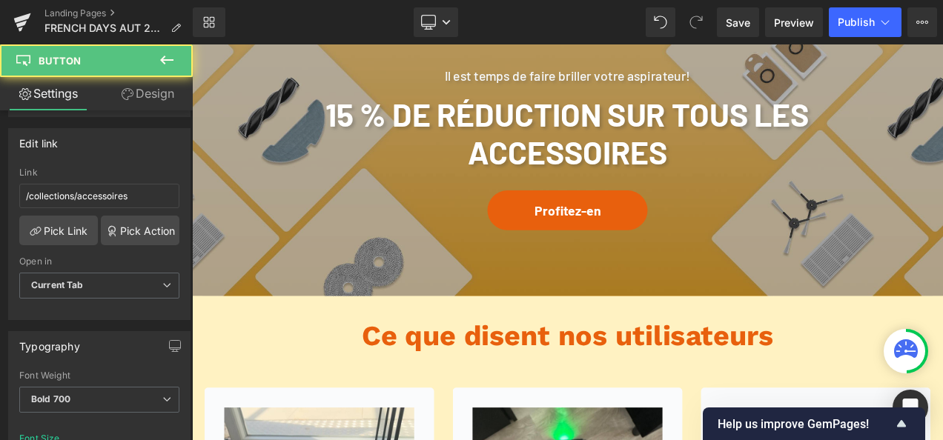
click at [438, 219] on div "Profitez-en" at bounding box center [640, 242] width 667 height 47
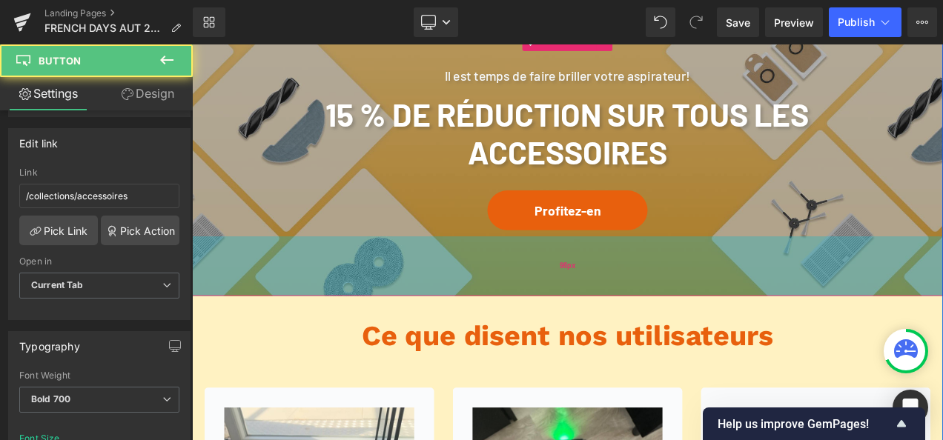
click at [258, 273] on div "96px" at bounding box center [640, 308] width 897 height 71
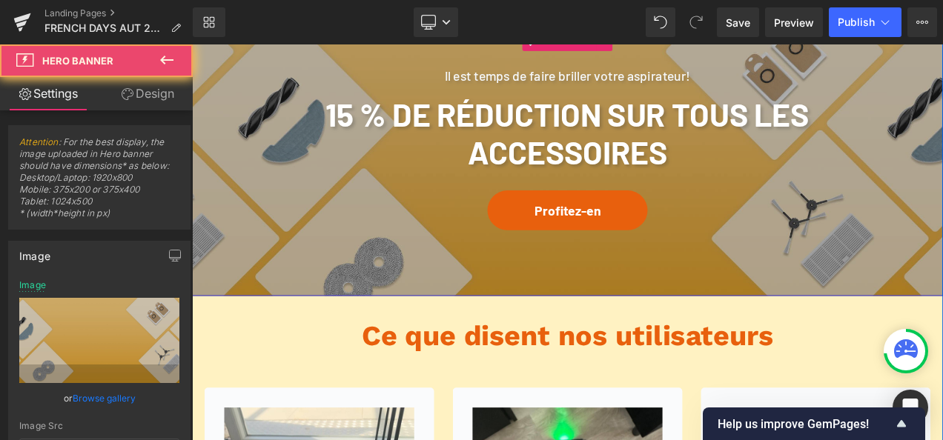
click at [250, 193] on span "Il est temps de faire briller votre aspirateur! Heading 15 % de réduction sur t…" at bounding box center [640, 152] width 897 height 244
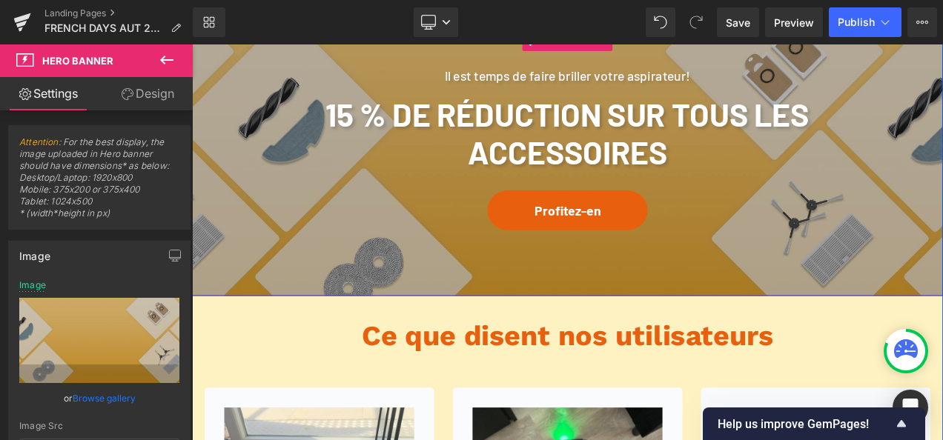
click at [254, 186] on span "Il est temps de faire briller votre aspirateur! Heading 15 % de réduction sur t…" at bounding box center [640, 152] width 897 height 244
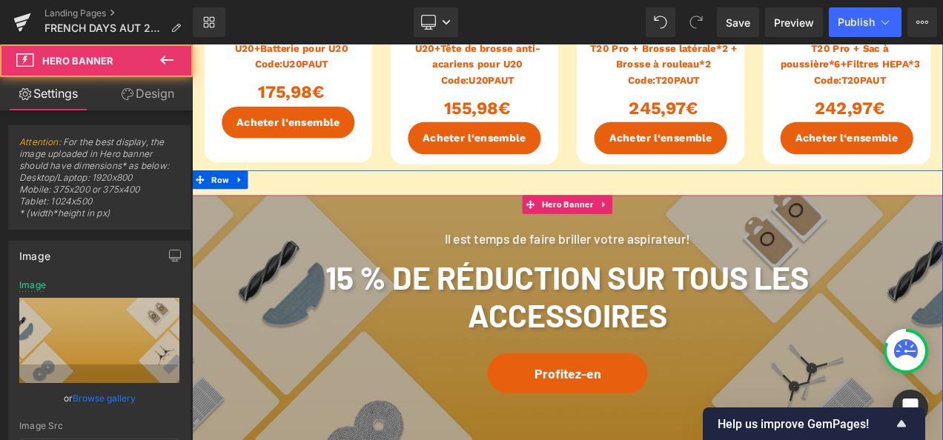
scroll to position [2603, 0]
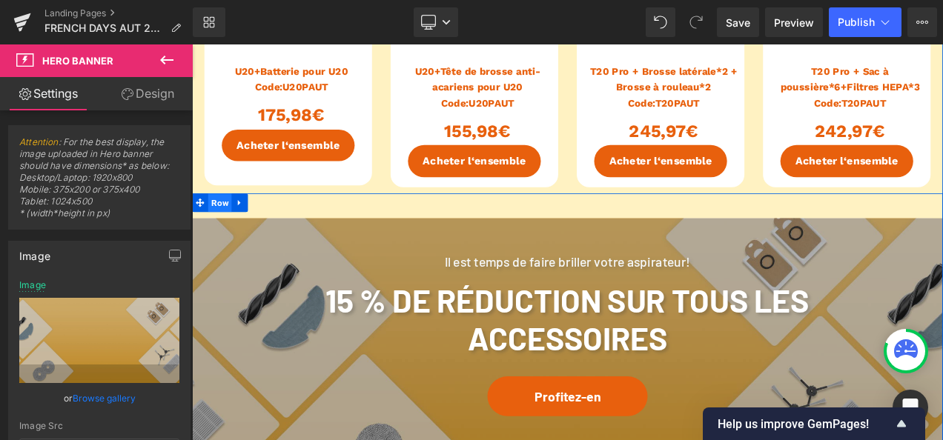
click at [225, 222] on span "Row" at bounding box center [225, 233] width 28 height 22
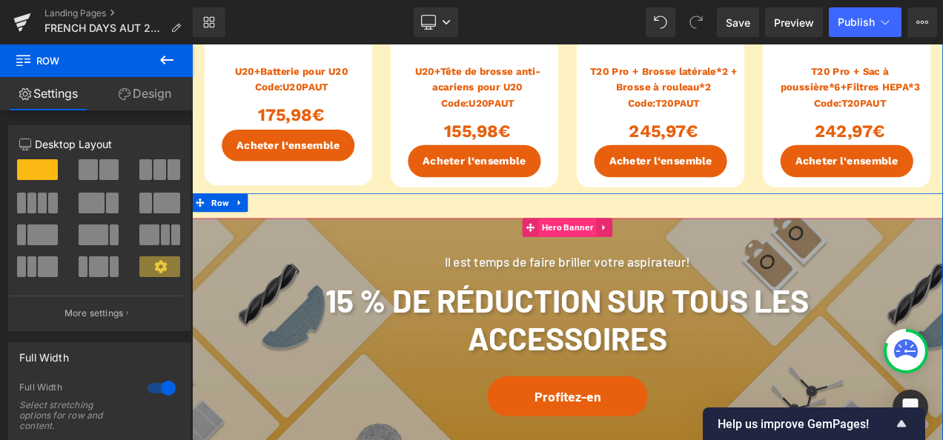
click at [629, 252] on span "Hero Banner" at bounding box center [640, 263] width 69 height 22
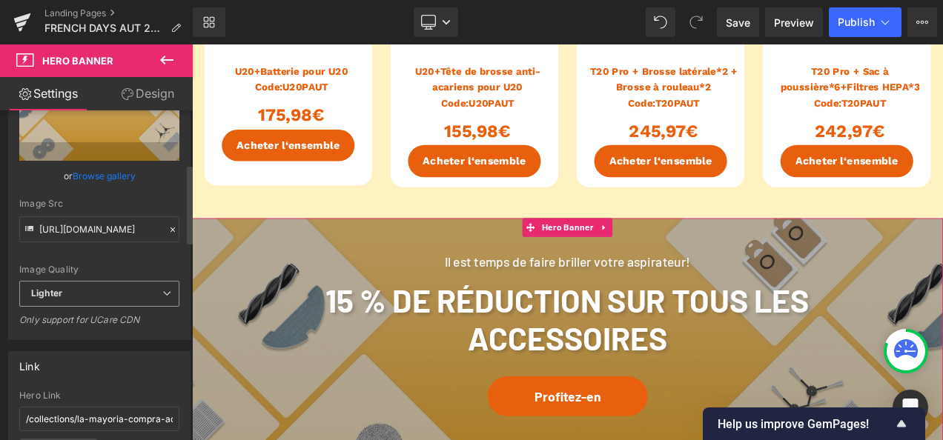
scroll to position [371, 0]
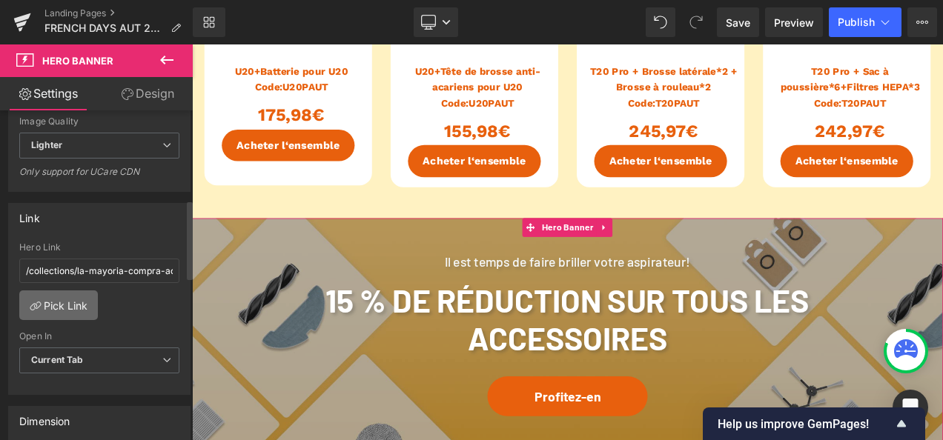
click at [52, 302] on link "Pick Link" at bounding box center [58, 306] width 79 height 30
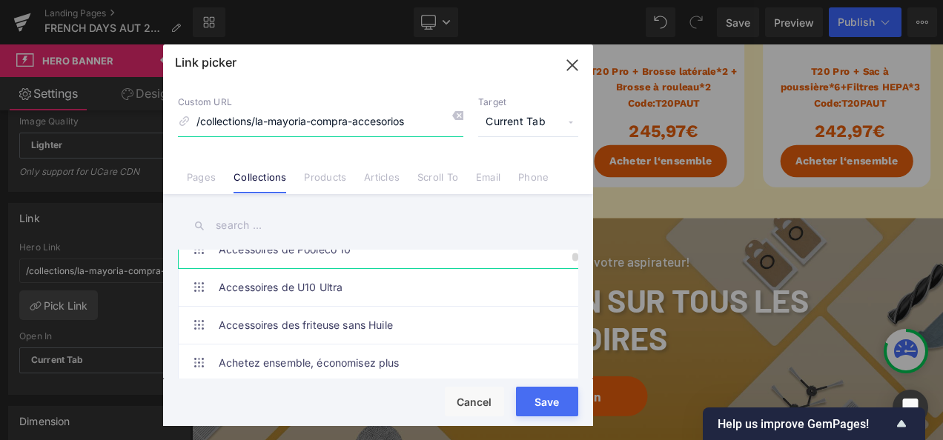
scroll to position [148, 0]
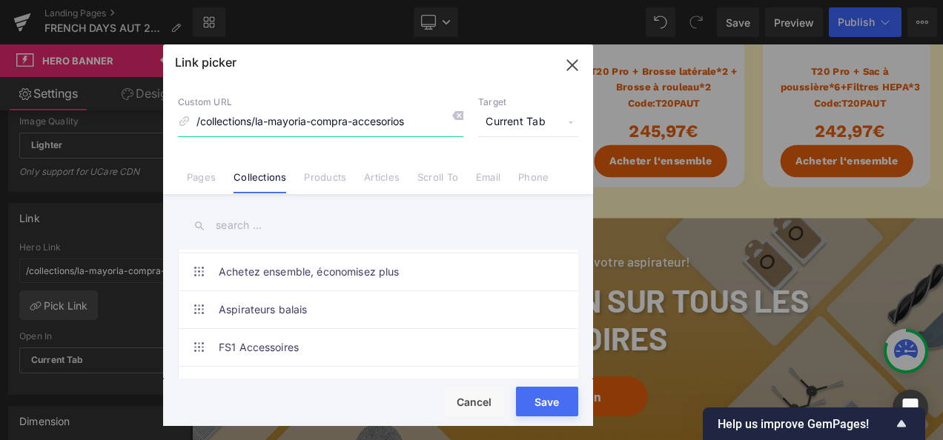
drag, startPoint x: 356, startPoint y: 122, endPoint x: 386, endPoint y: 122, distance: 30.4
click at [386, 122] on input "/collections/la-mayoria-compra-accesorios" at bounding box center [320, 122] width 285 height 28
click at [267, 226] on input "text" at bounding box center [378, 225] width 400 height 33
paste input "acces"
type input "acces"
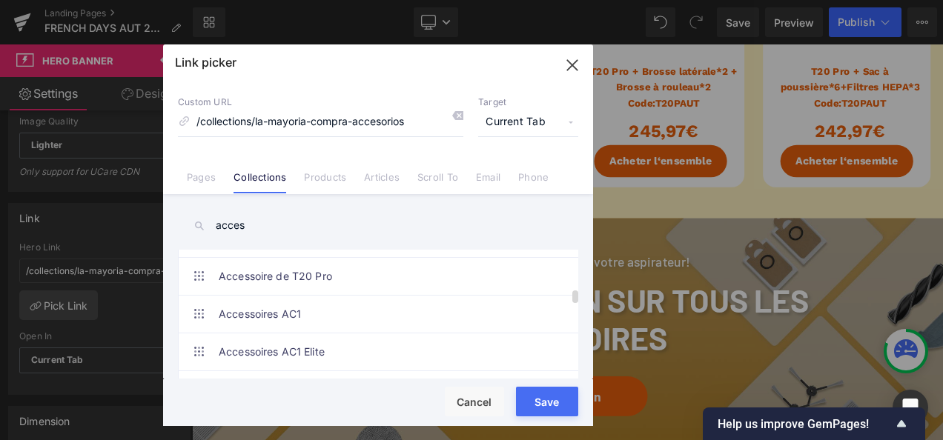
scroll to position [445, 0]
click at [366, 317] on link "Accessoires collection" at bounding box center [382, 315] width 326 height 37
type input "/collections/accessoires"
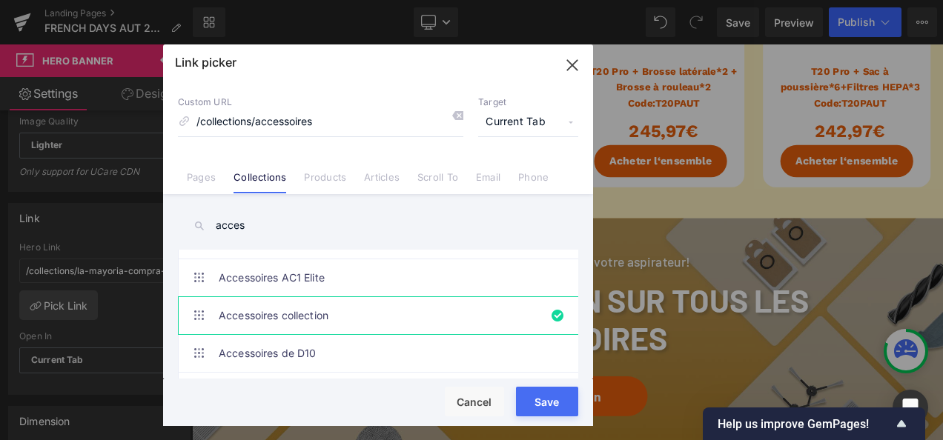
click at [562, 406] on button "Save" at bounding box center [547, 402] width 62 height 30
type input "/collections/accessoires"
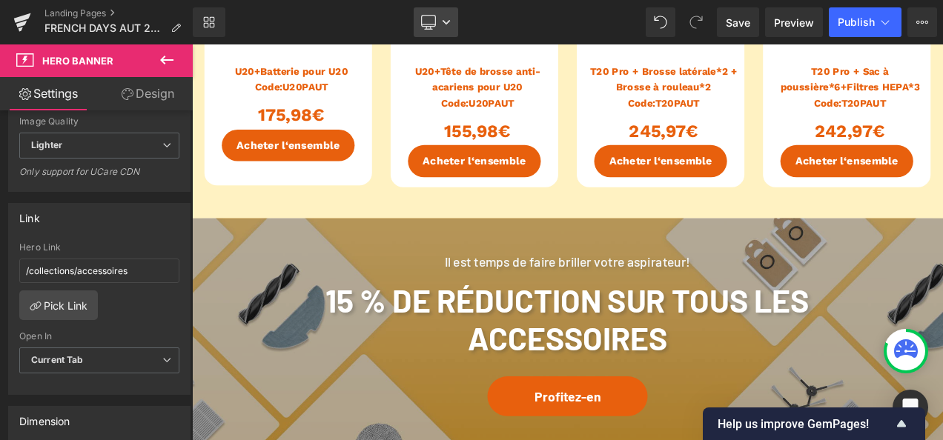
click at [427, 13] on link "Desktop" at bounding box center [436, 22] width 44 height 30
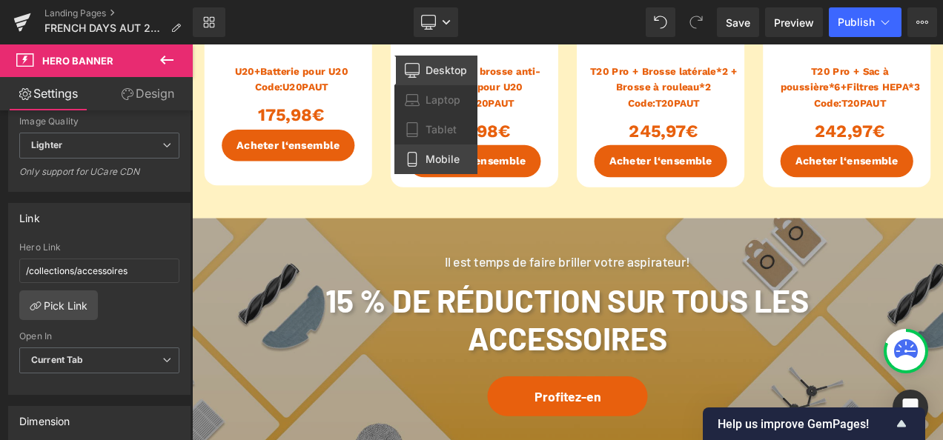
click at [446, 160] on span "Mobile" at bounding box center [442, 159] width 34 height 13
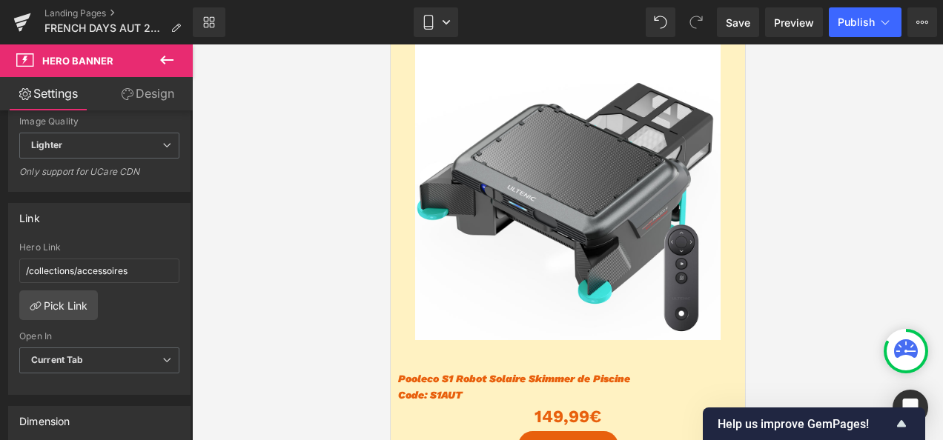
scroll to position [741, 0]
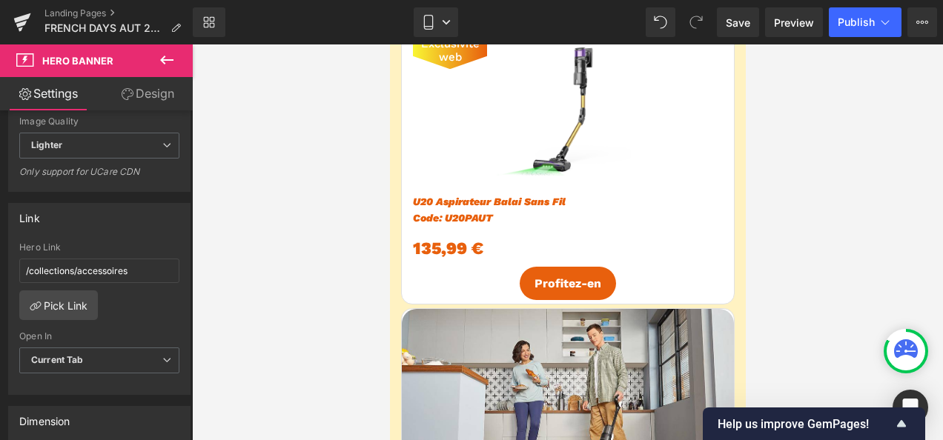
type input "[URL][DOMAIN_NAME]"
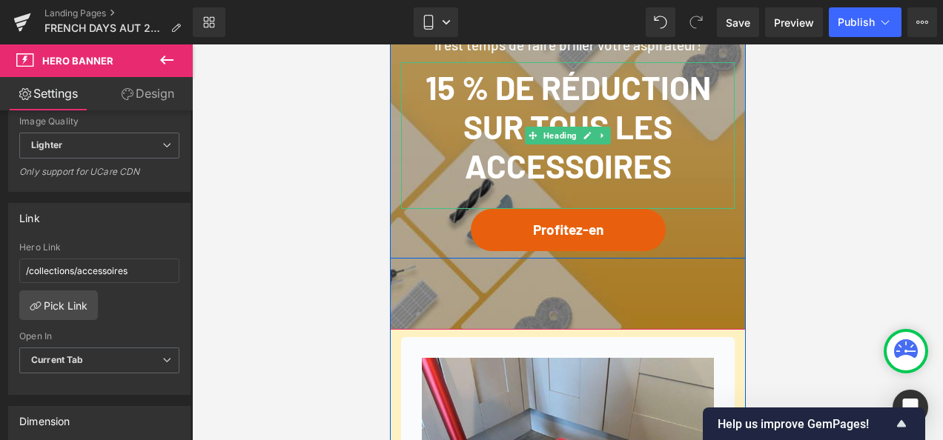
scroll to position [4076, 0]
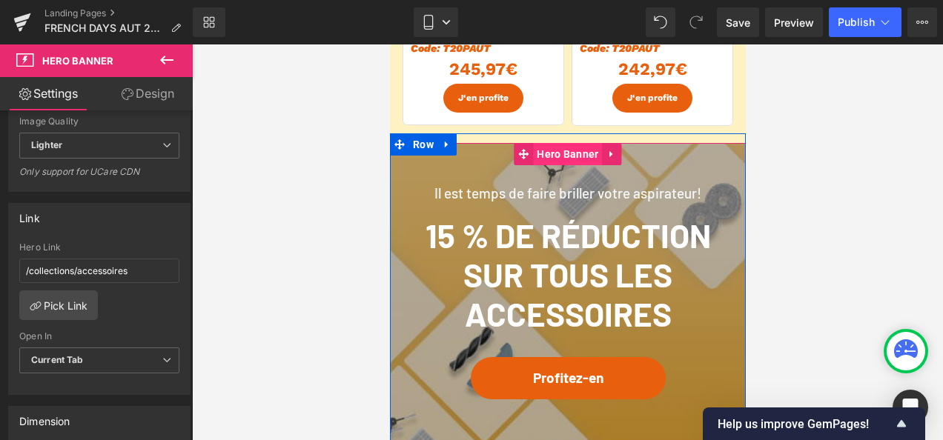
click at [559, 161] on span "Hero Banner" at bounding box center [566, 154] width 69 height 22
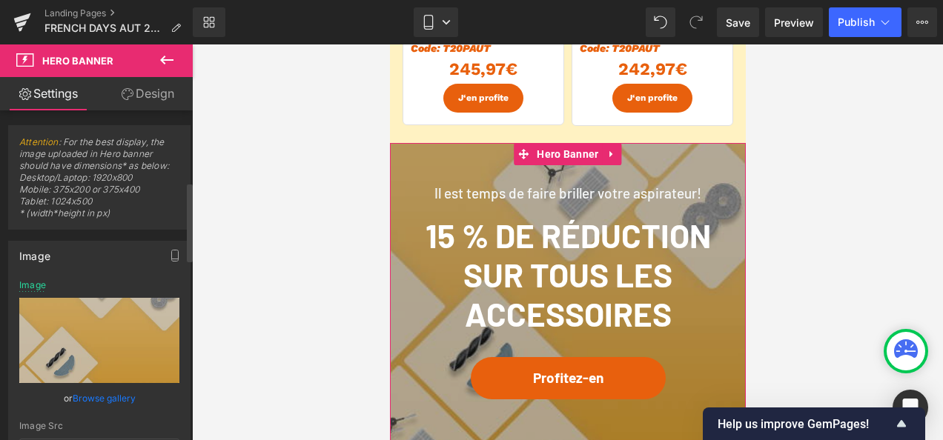
scroll to position [296, 0]
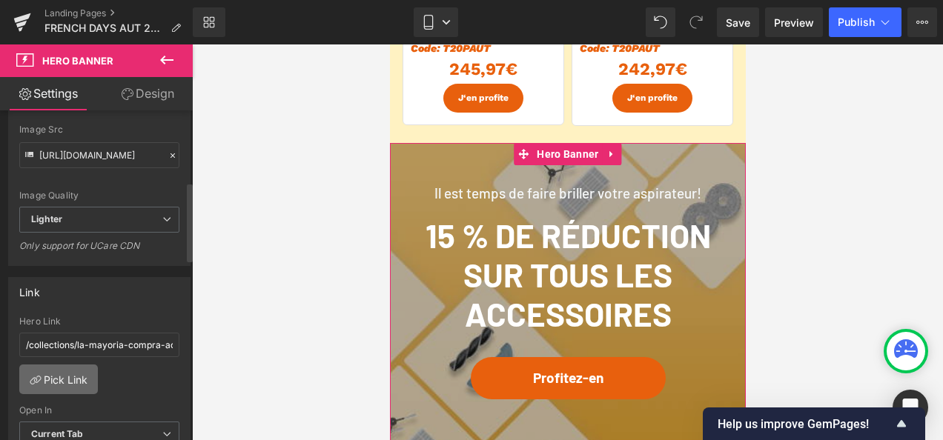
click at [68, 368] on link "Pick Link" at bounding box center [58, 380] width 79 height 30
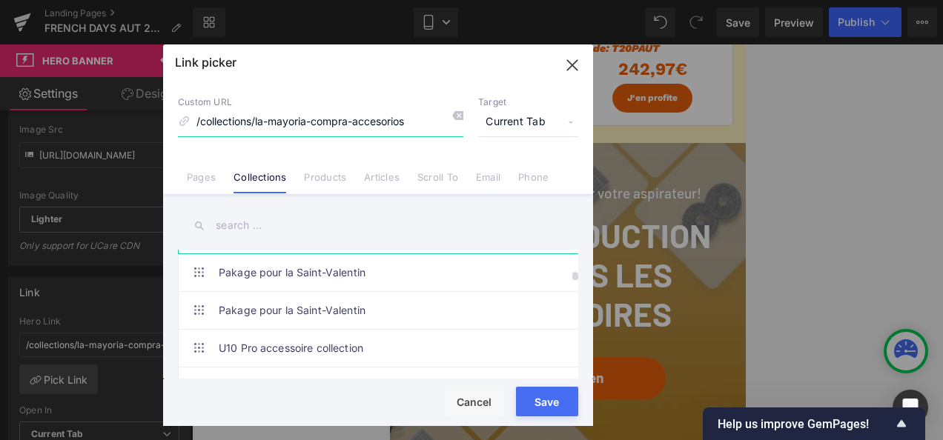
scroll to position [445, 0]
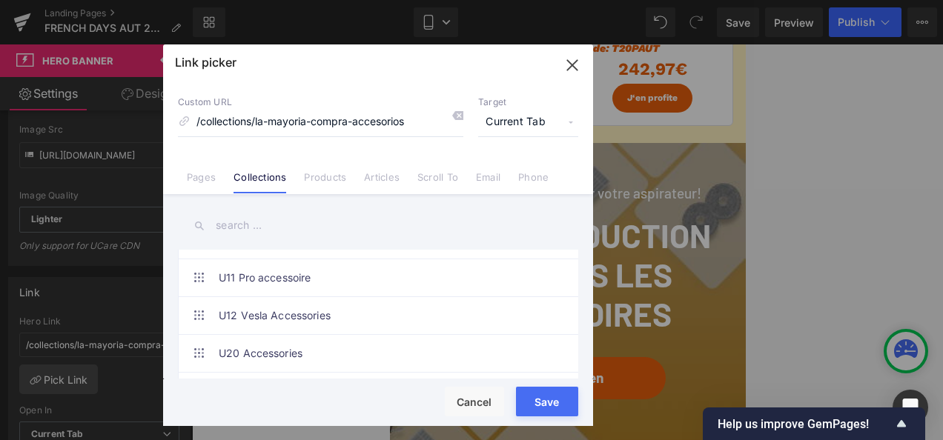
click at [280, 236] on input "text" at bounding box center [378, 225] width 400 height 33
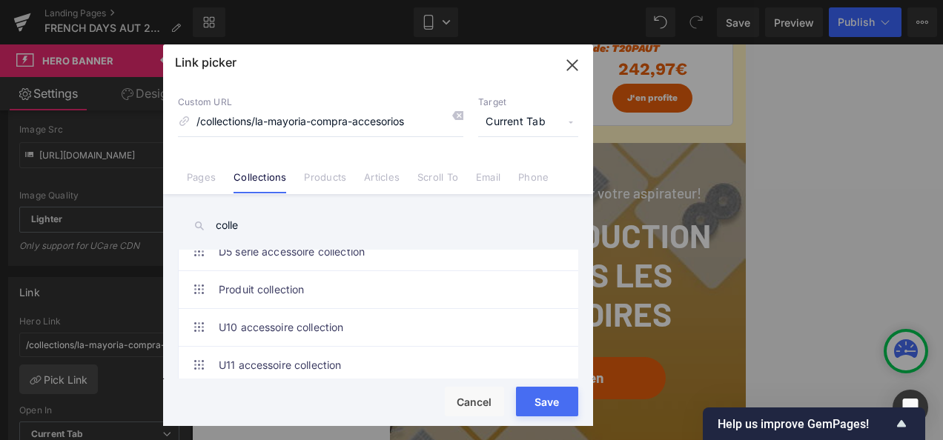
scroll to position [0, 0]
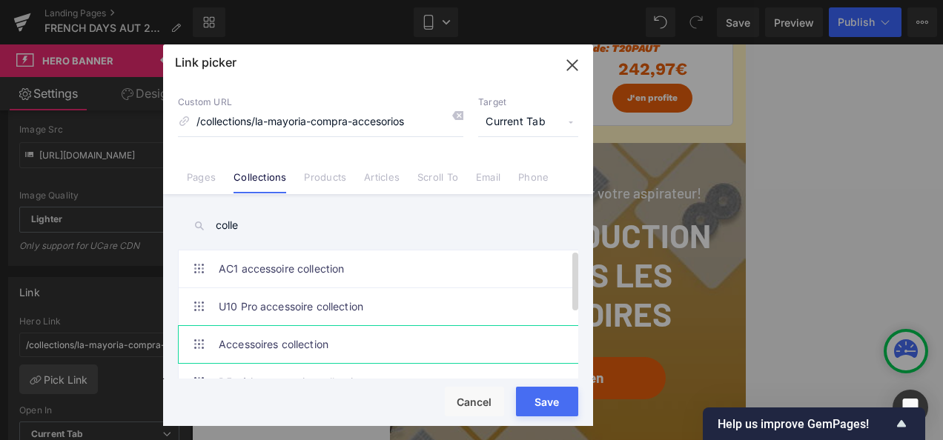
type input "colle"
click at [381, 342] on link "Accessoires collection" at bounding box center [382, 344] width 326 height 37
type input "/collections/accessoires"
click at [534, 401] on button "Save" at bounding box center [547, 402] width 62 height 30
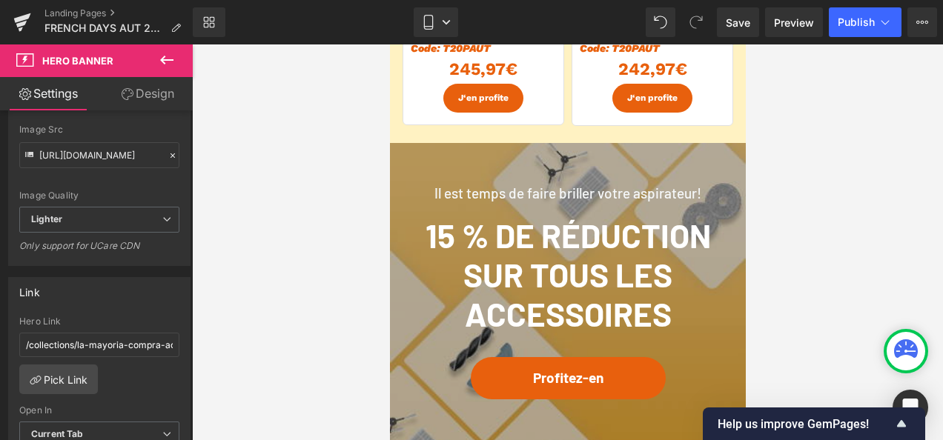
type input "/collections/accessoires"
click at [871, 14] on button "Publish" at bounding box center [865, 22] width 73 height 30
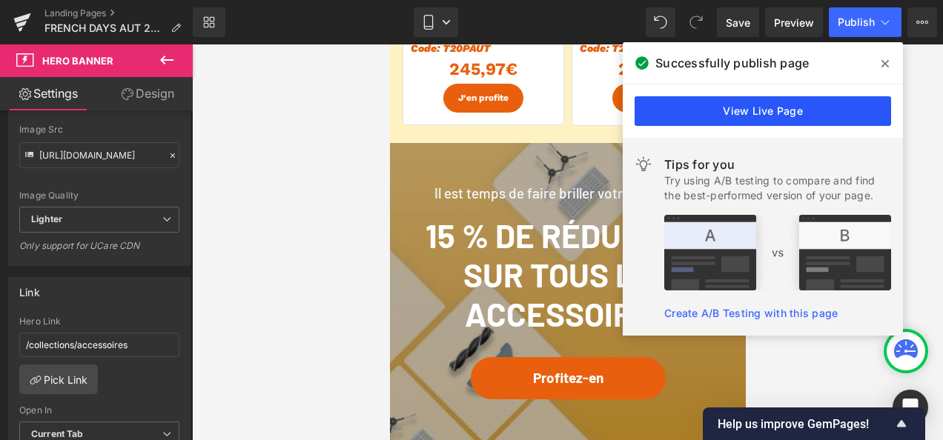
click at [755, 108] on link "View Live Page" at bounding box center [762, 111] width 256 height 30
